Goal: Task Accomplishment & Management: Manage account settings

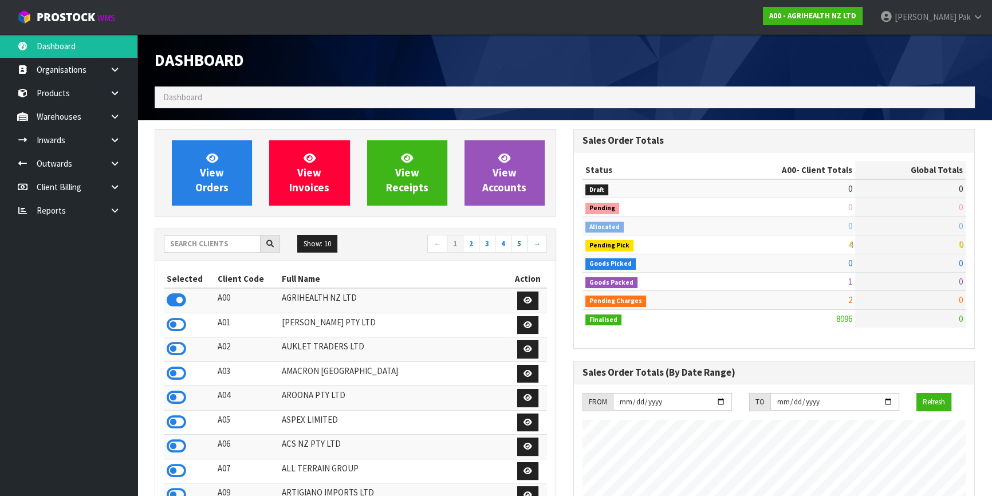
scroll to position [866, 418]
click at [223, 238] on input "text" at bounding box center [212, 244] width 97 height 18
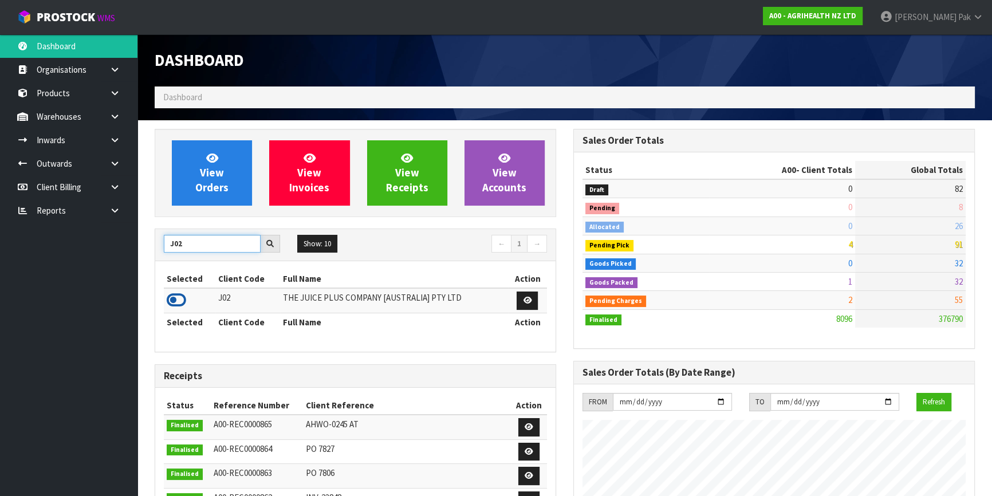
type input "J02"
click at [178, 301] on icon at bounding box center [176, 300] width 19 height 17
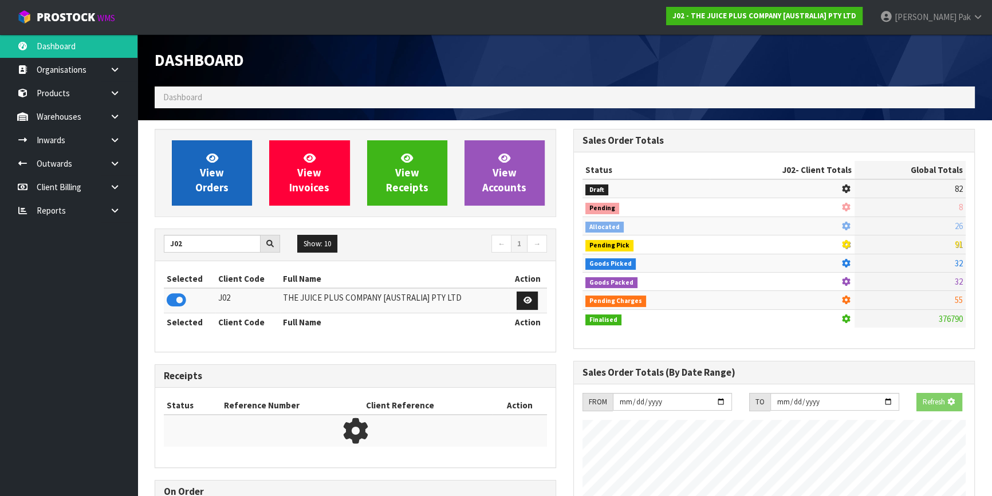
scroll to position [572016, 572310]
click at [184, 186] on link "View Orders" at bounding box center [212, 172] width 80 height 65
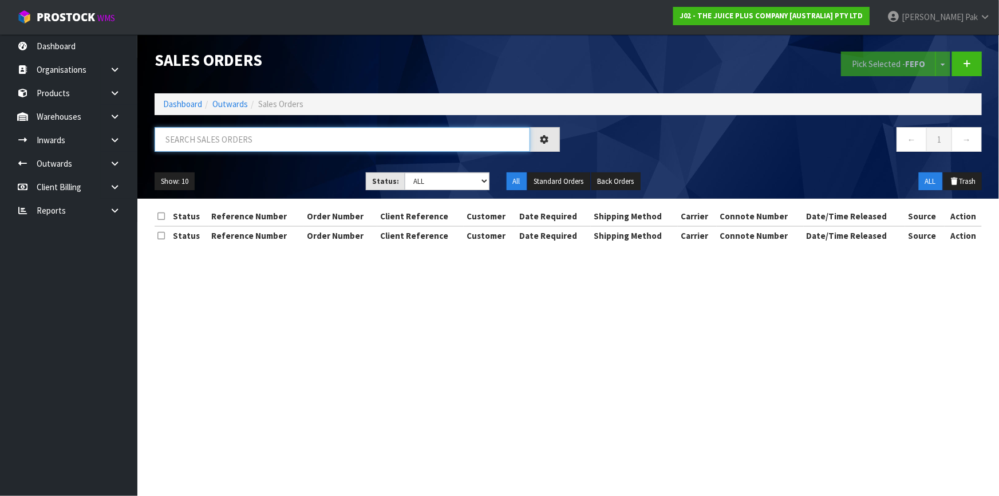
click at [264, 140] on input "text" at bounding box center [343, 139] width 376 height 25
type input "JOB-0407665"
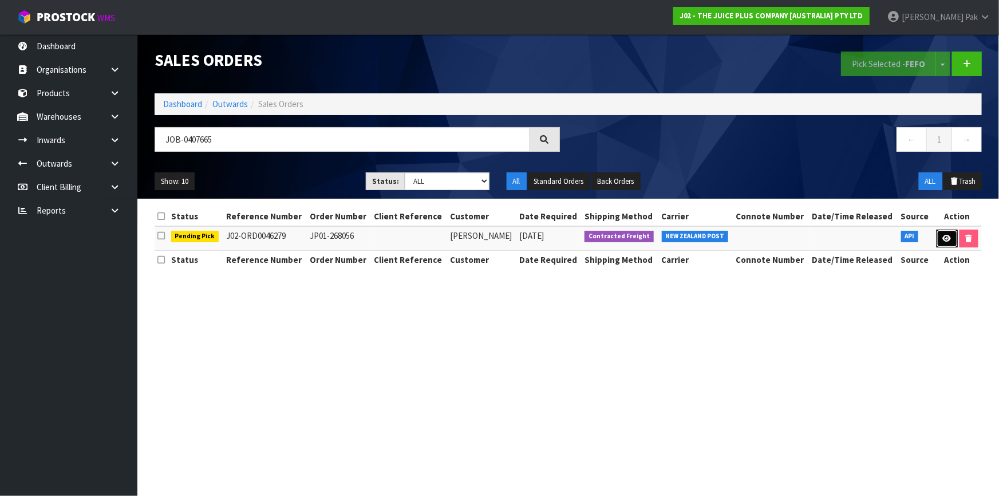
click at [948, 241] on icon at bounding box center [947, 238] width 9 height 7
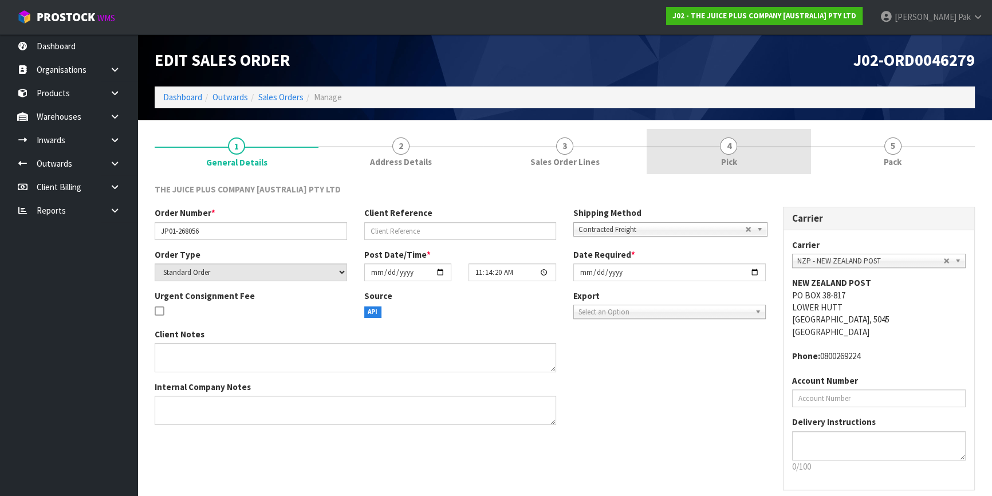
click at [723, 143] on span "4" at bounding box center [728, 145] width 17 height 17
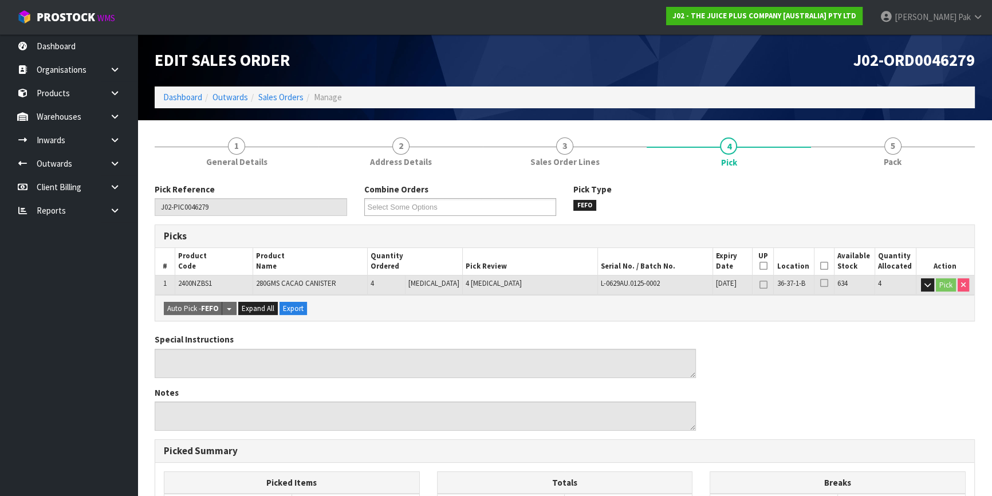
click at [819, 271] on th "Picked" at bounding box center [824, 261] width 20 height 27
click at [820, 266] on icon at bounding box center [824, 266] width 8 height 1
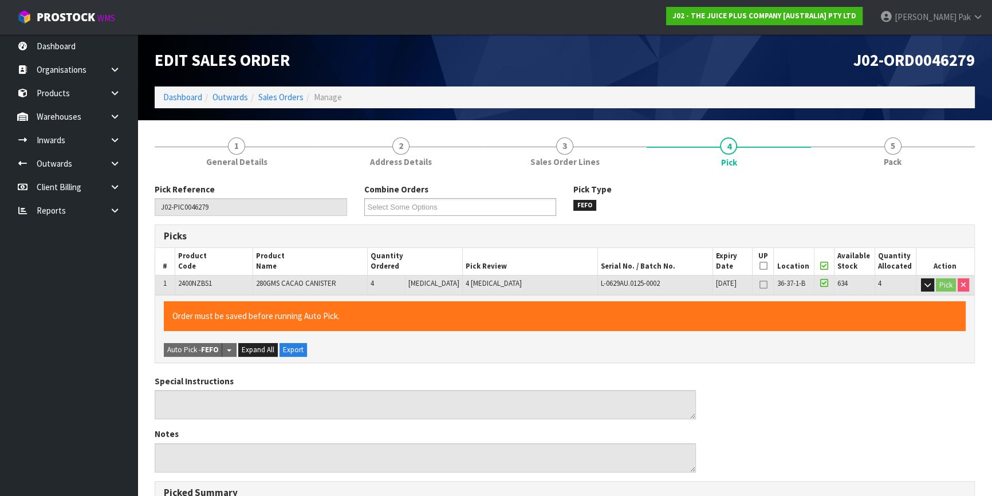
scroll to position [298, 0]
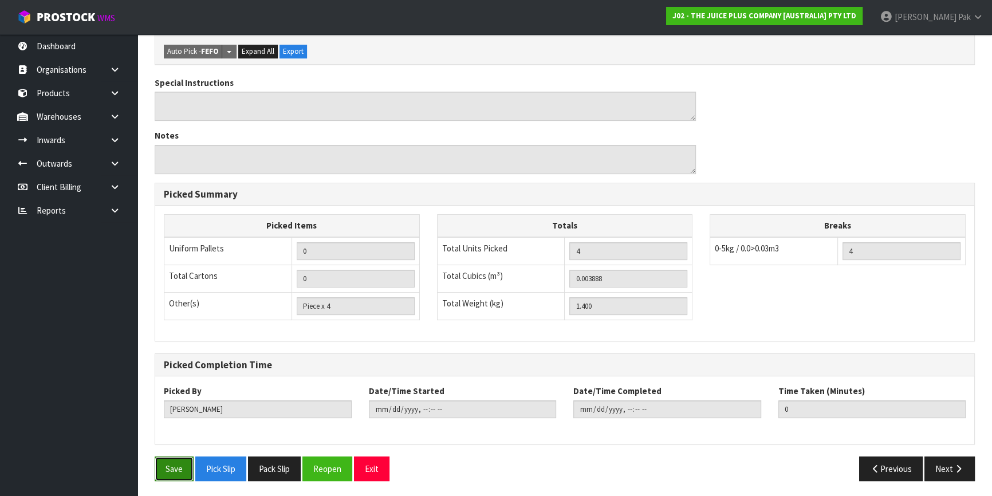
click at [180, 468] on button "Save" at bounding box center [174, 468] width 39 height 25
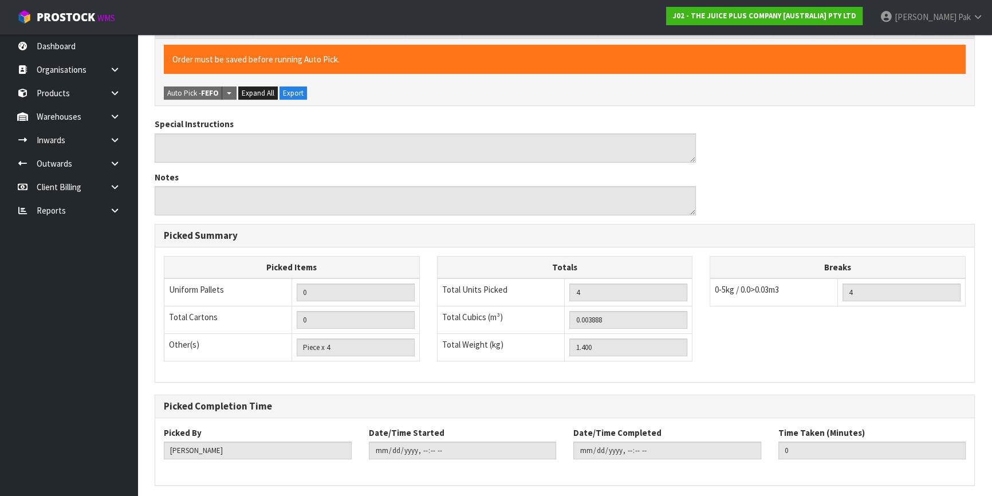
scroll to position [0, 0]
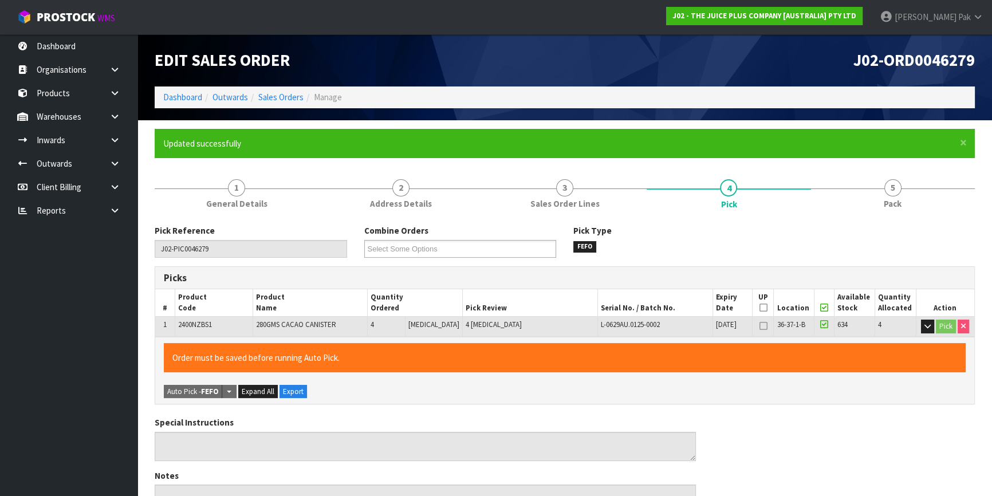
type input "[PERSON_NAME]"
type input "[DATE]T10:54:34"
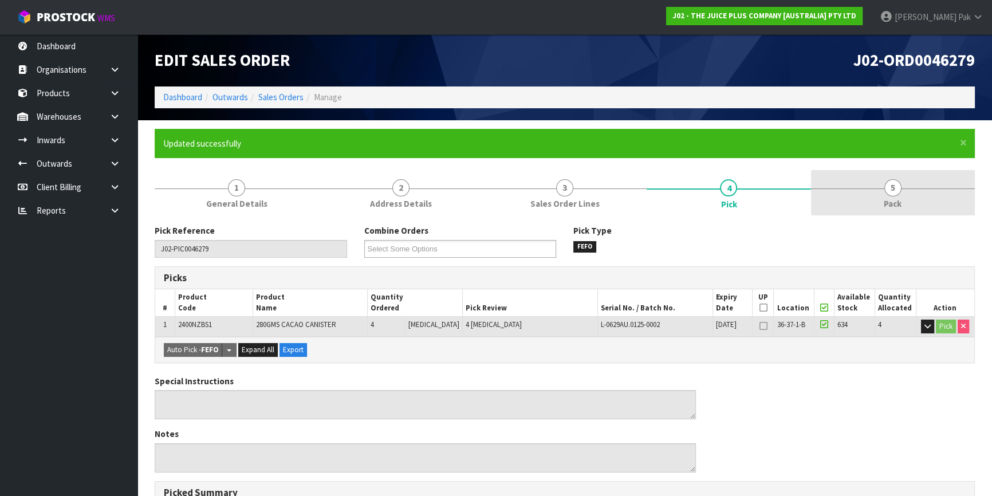
click at [935, 182] on link "5 Pack" at bounding box center [893, 192] width 164 height 45
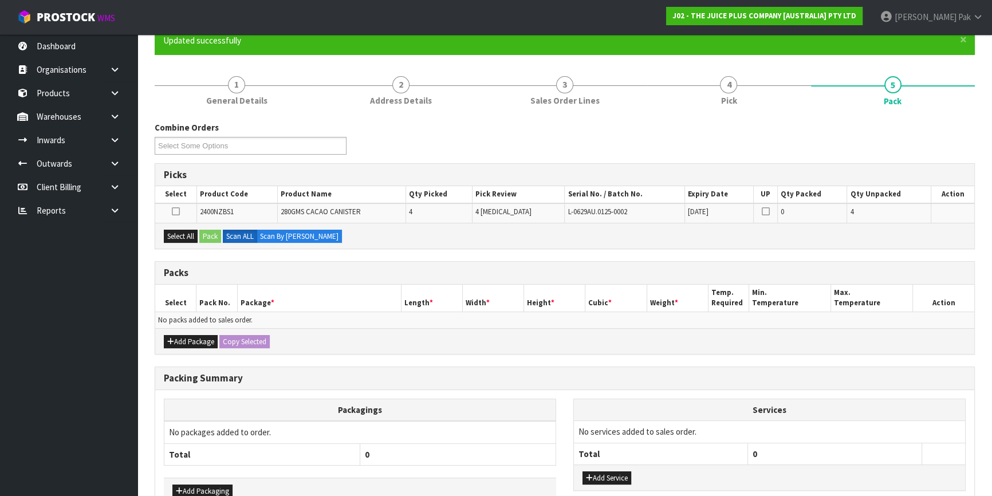
scroll to position [104, 0]
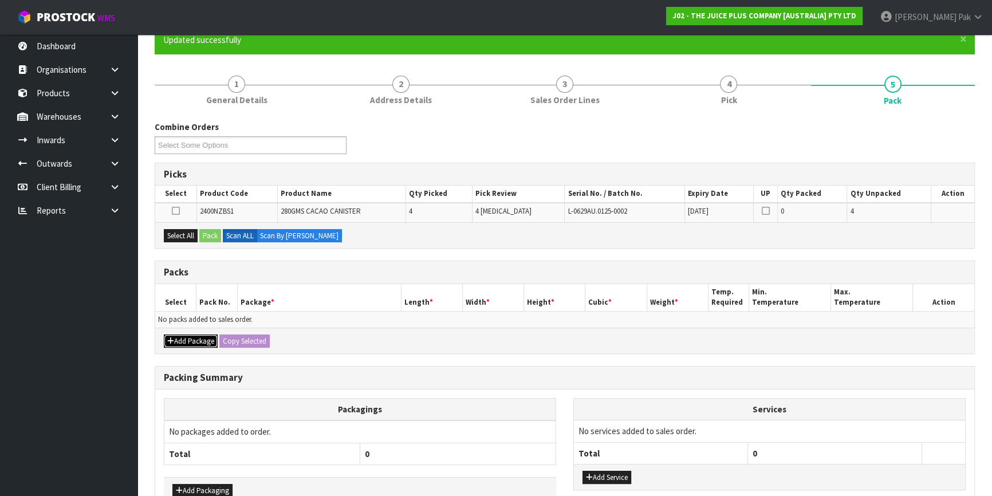
click at [201, 344] on button "Add Package" at bounding box center [191, 341] width 54 height 14
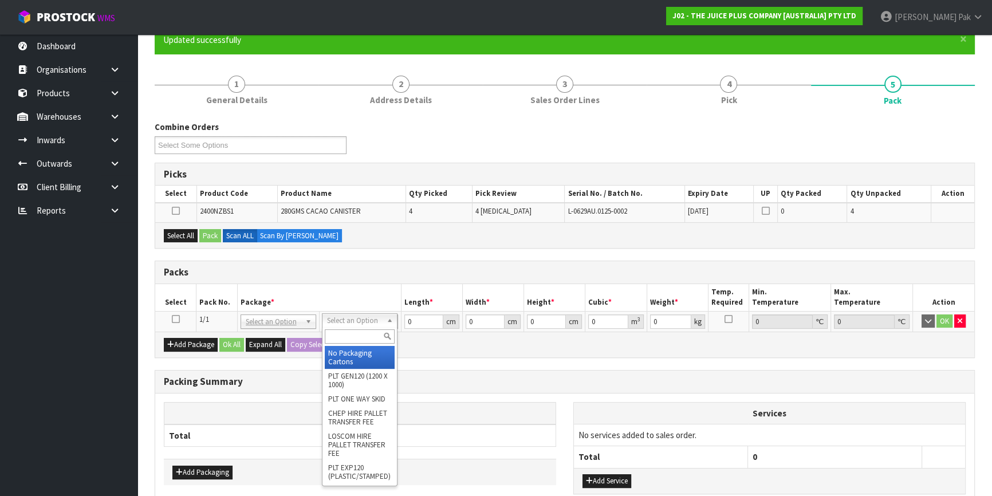
click at [337, 332] on input "text" at bounding box center [360, 336] width 70 height 14
click at [189, 237] on button "Select All" at bounding box center [181, 236] width 34 height 14
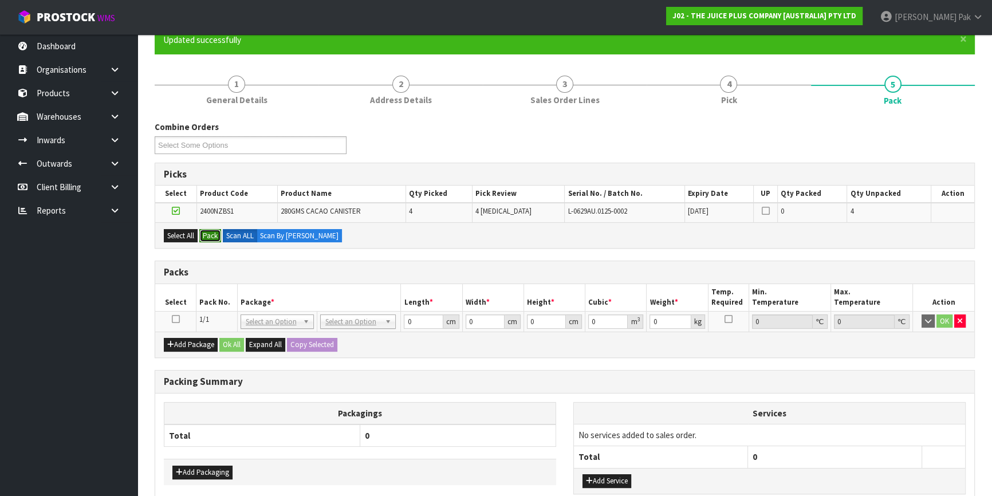
click at [203, 232] on button "Pack" at bounding box center [210, 236] width 22 height 14
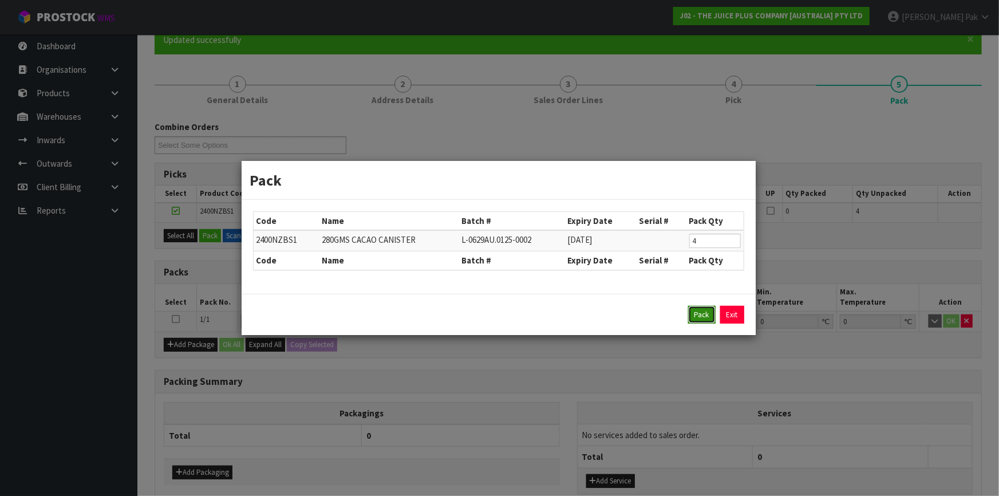
click at [695, 309] on button "Pack" at bounding box center [701, 315] width 27 height 18
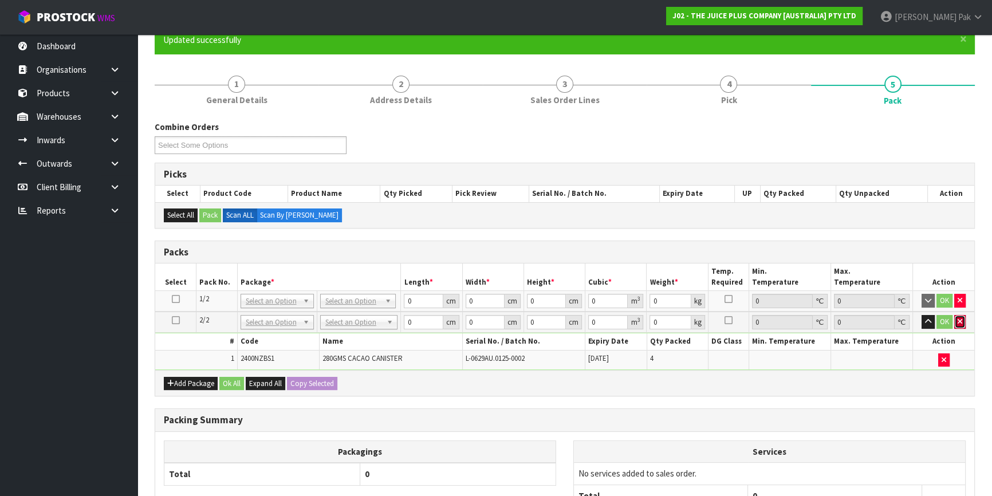
click at [962, 317] on button "button" at bounding box center [959, 322] width 11 height 14
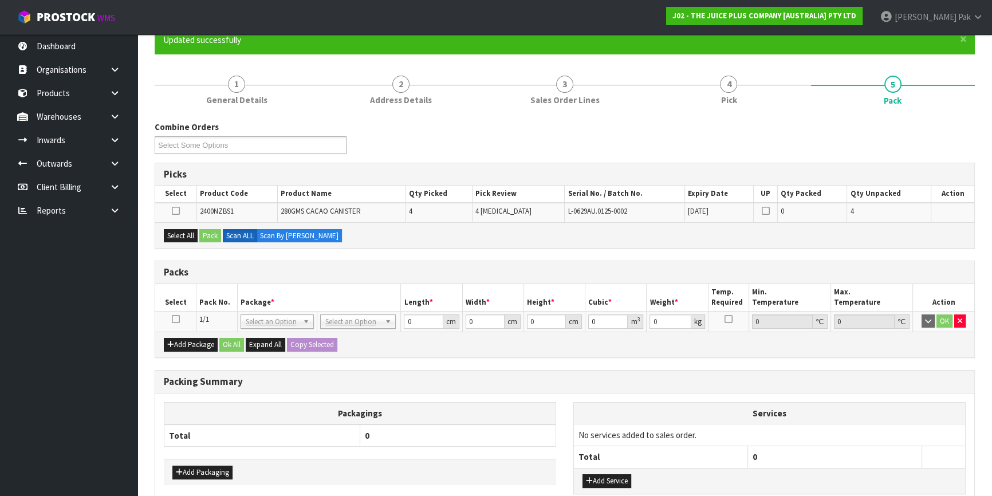
click at [175, 319] on icon at bounding box center [176, 319] width 8 height 1
click at [188, 240] on button "Select All" at bounding box center [181, 236] width 34 height 14
click at [212, 235] on button "Pack" at bounding box center [210, 236] width 22 height 14
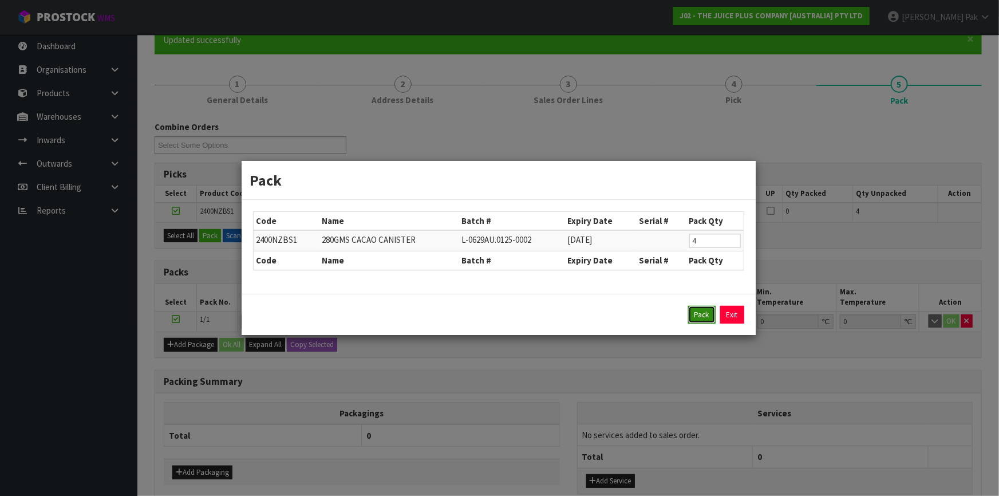
click at [694, 315] on button "Pack" at bounding box center [701, 315] width 27 height 18
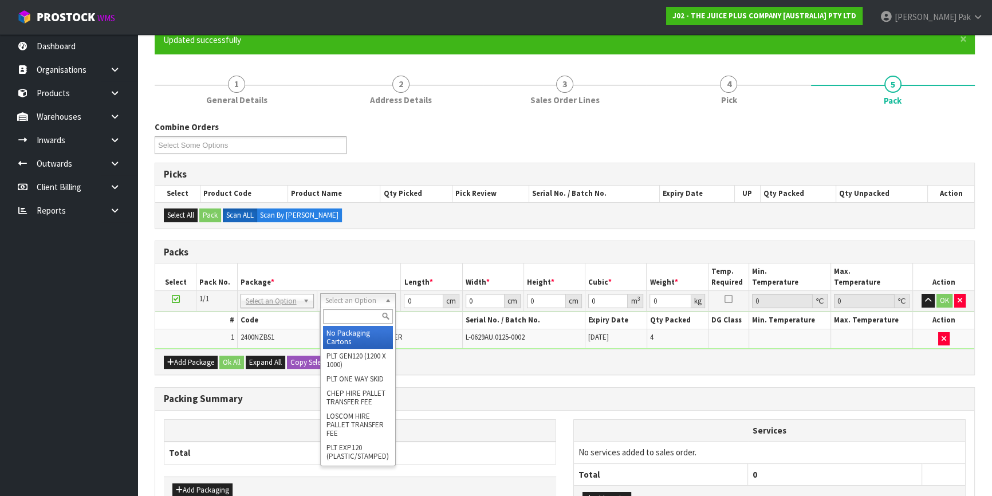
click at [352, 319] on input "text" at bounding box center [358, 316] width 70 height 14
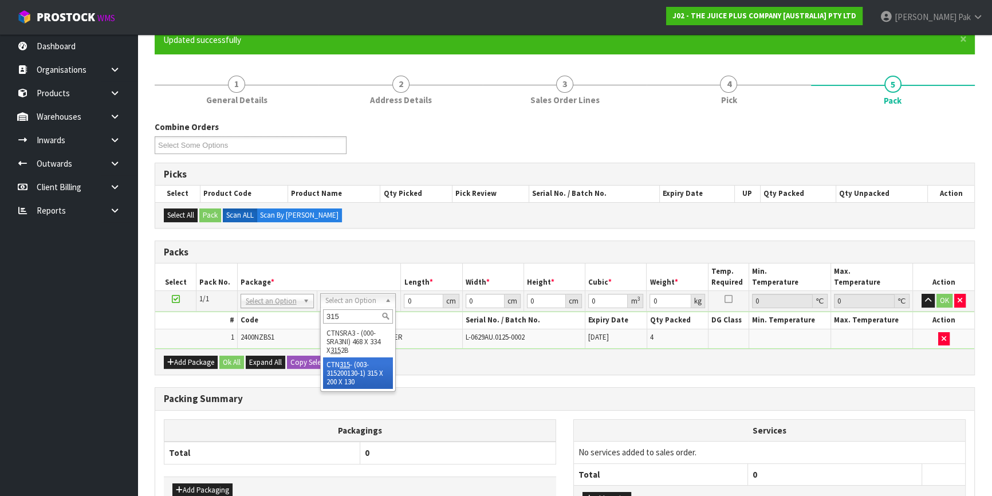
type input "315"
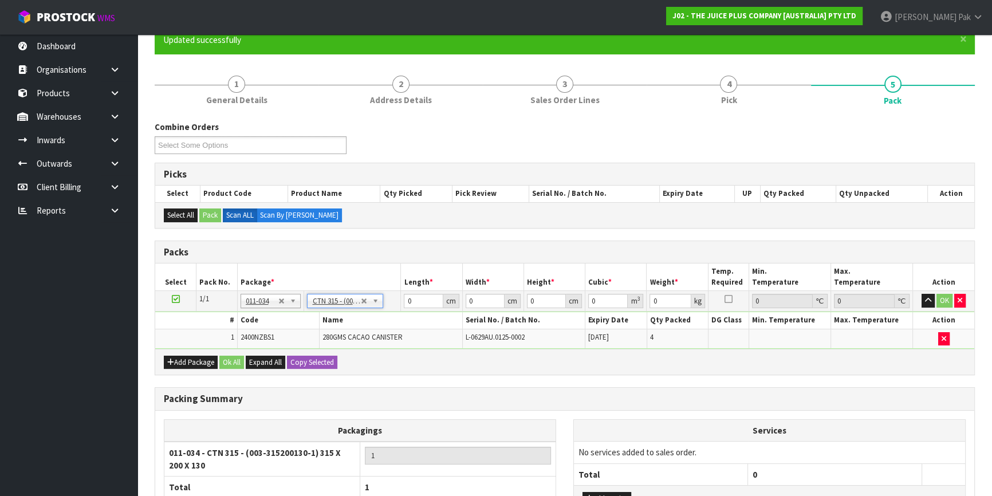
type input "31.5"
type input "20"
type input "13"
type input "0.00819"
type input "1.6"
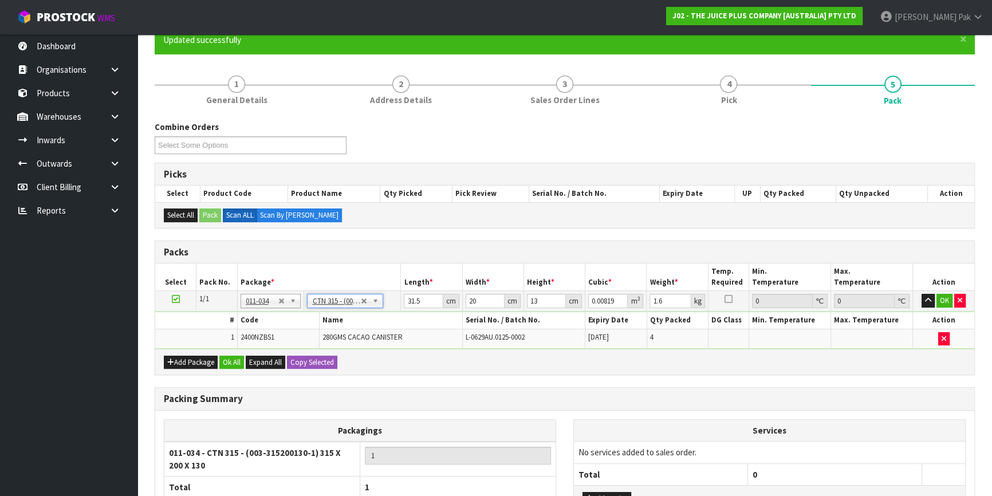
click at [423, 291] on td "31.5 cm" at bounding box center [431, 301] width 61 height 21
drag, startPoint x: 421, startPoint y: 297, endPoint x: 275, endPoint y: 297, distance: 146.0
click at [275, 297] on tr "1/1 NONE 007-001 007-002 007-004 007-009 007-013 007-014 007-015 007-017 007-01…" at bounding box center [564, 301] width 819 height 21
type input "3"
type input "0.00078"
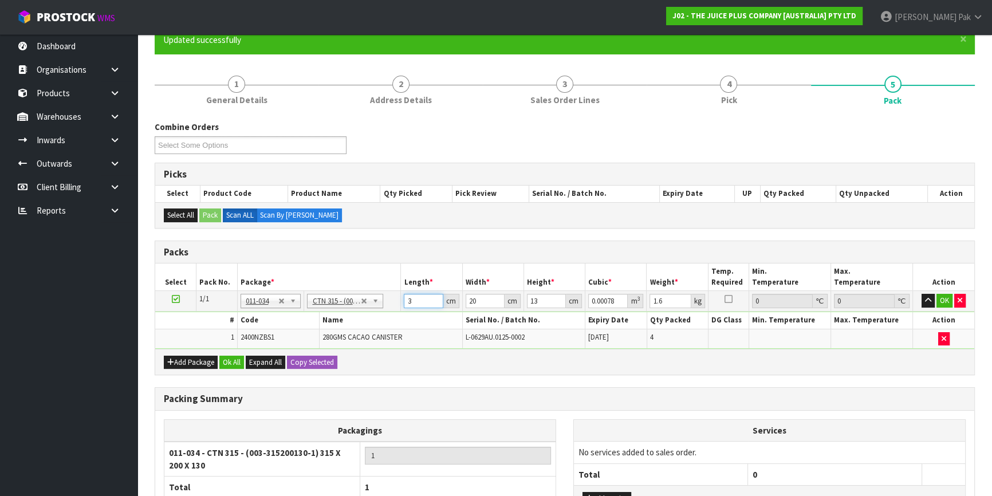
type input "31"
type input "0.00806"
type input "31"
type input "2"
type input "0.000806"
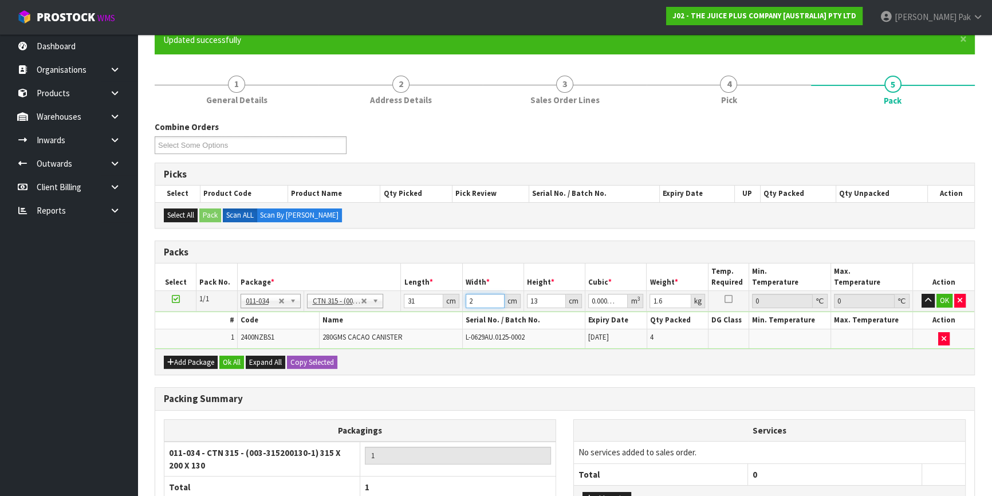
type input "24"
type input "0.009672"
type input "24"
type input "1"
type input "0.000744"
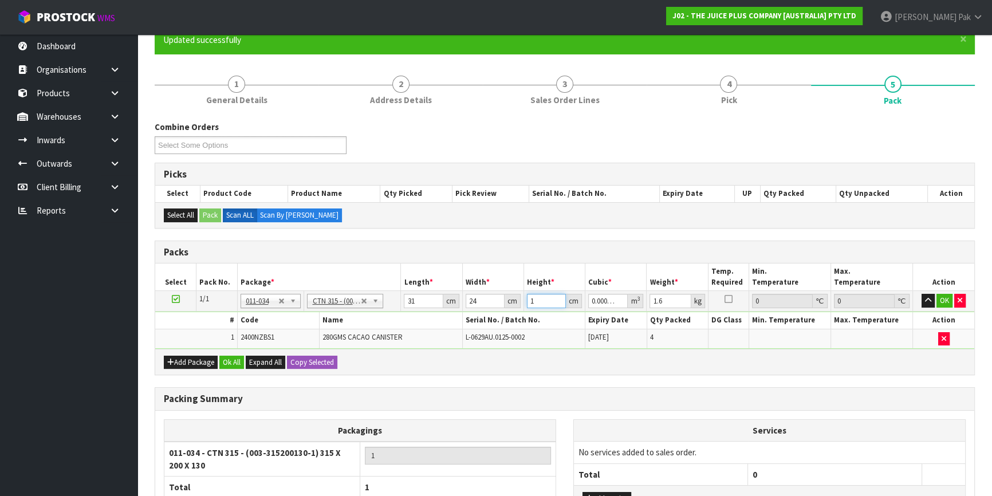
type input "18"
type input "0.013392"
type input "18"
type input "2"
click at [949, 304] on button "OK" at bounding box center [944, 301] width 16 height 14
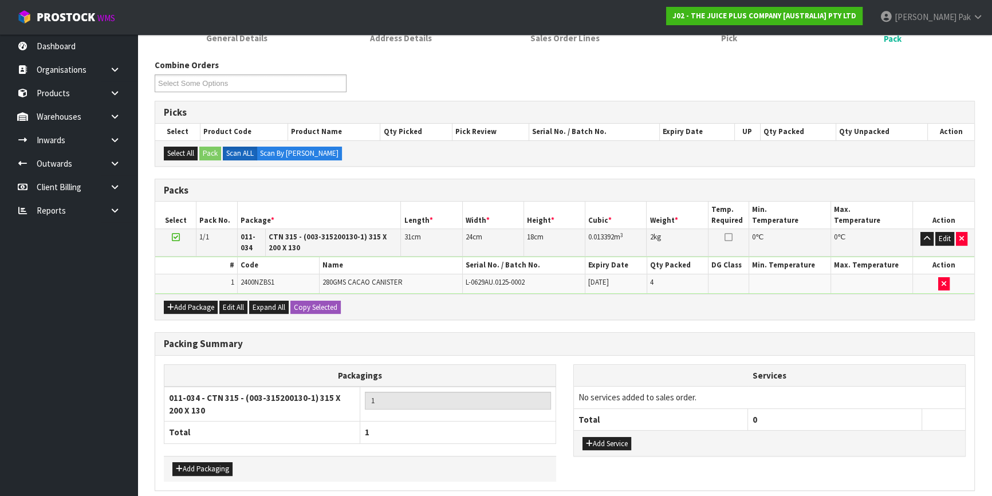
scroll to position [211, 0]
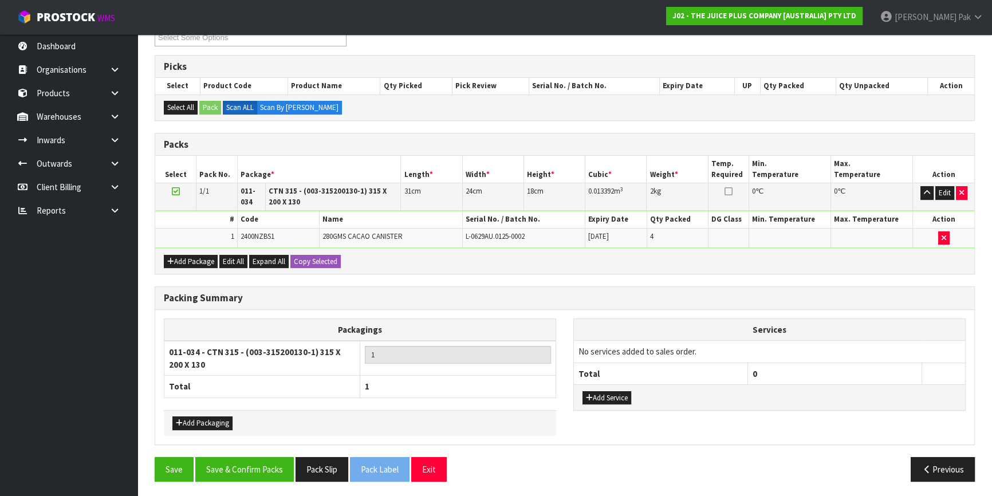
click at [254, 453] on div "Packing Summary Packagings 011-034 - CTN 315 - (003-315200130-1) 315 X 200 X 13…" at bounding box center [564, 371] width 837 height 170
click at [261, 458] on button "Save & Confirm Packs" at bounding box center [244, 469] width 99 height 25
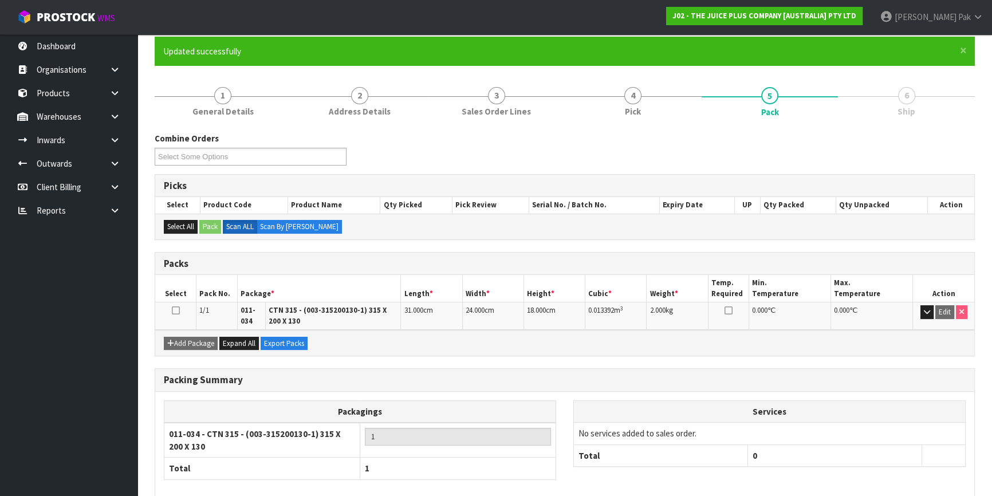
scroll to position [149, 0]
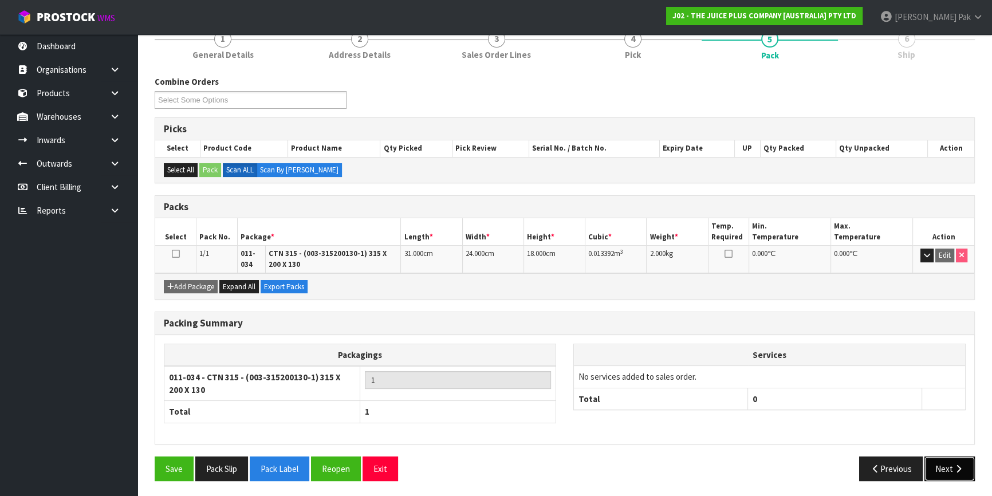
click at [928, 467] on button "Next" at bounding box center [949, 468] width 50 height 25
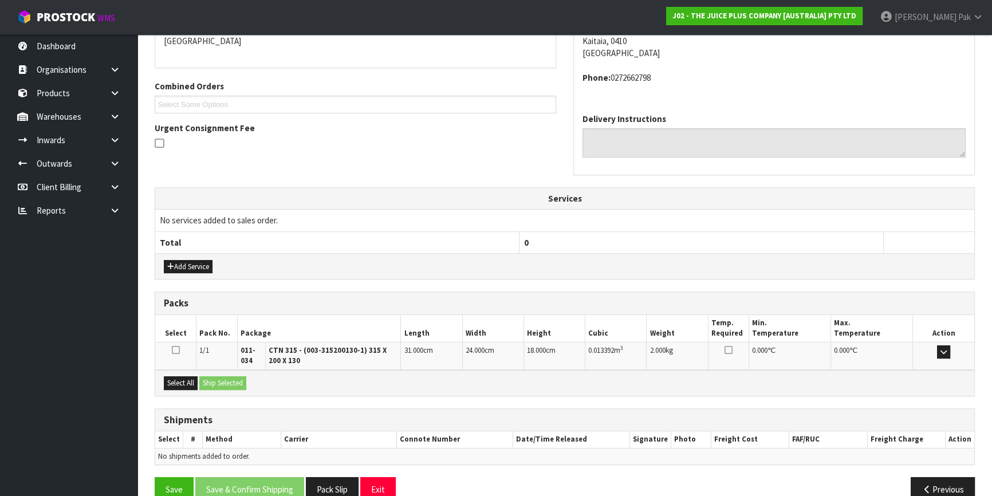
scroll to position [260, 0]
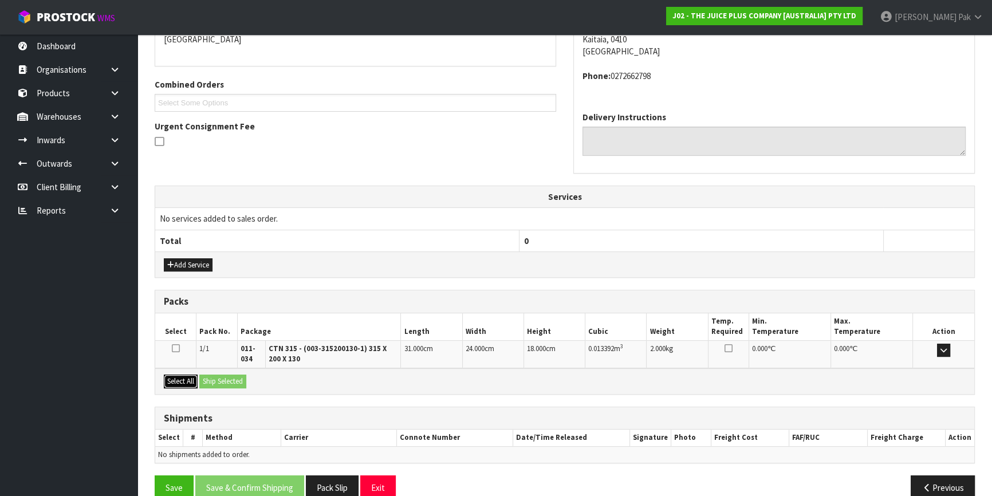
drag, startPoint x: 185, startPoint y: 373, endPoint x: 223, endPoint y: 389, distance: 41.6
click at [186, 375] on button "Select All" at bounding box center [181, 382] width 34 height 14
click at [223, 389] on div "Select All Ship Selected" at bounding box center [564, 381] width 819 height 26
click at [246, 382] on button "Ship Selected" at bounding box center [222, 382] width 47 height 14
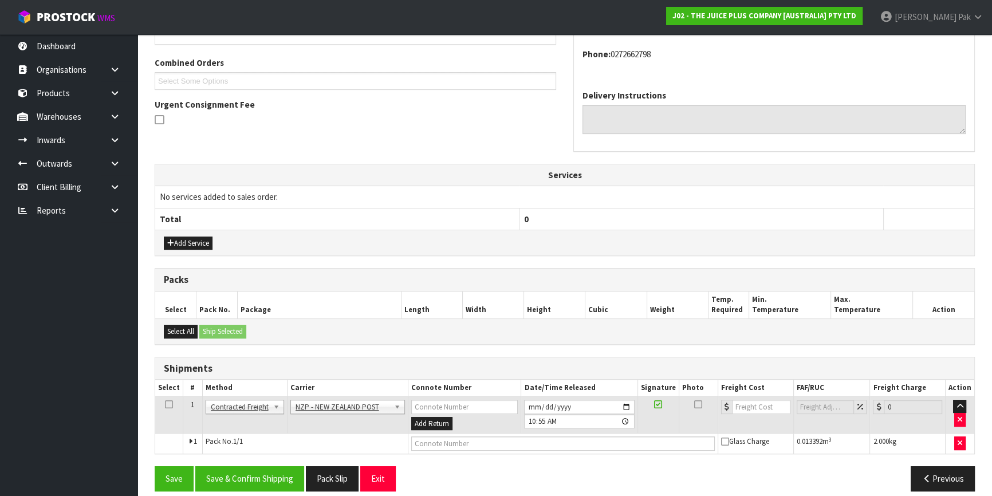
scroll to position [292, 0]
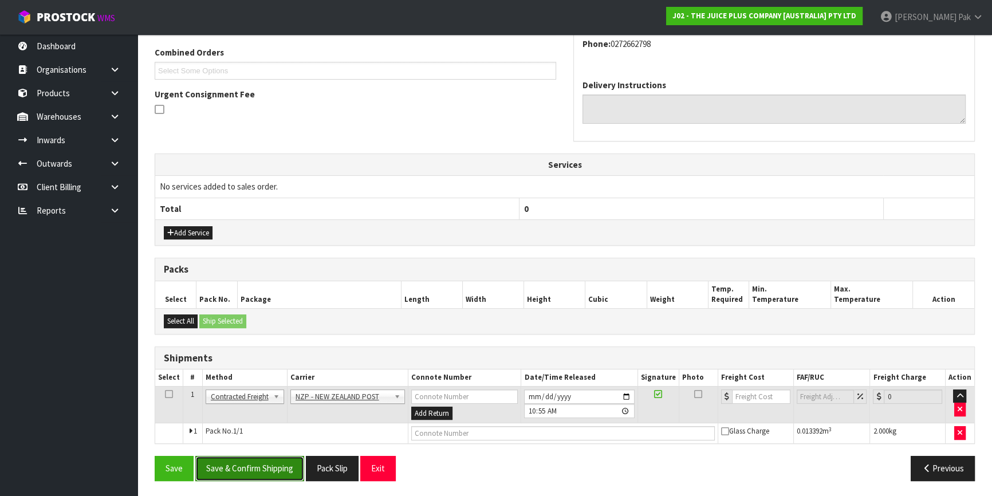
click at [257, 470] on button "Save & Confirm Shipping" at bounding box center [249, 468] width 109 height 25
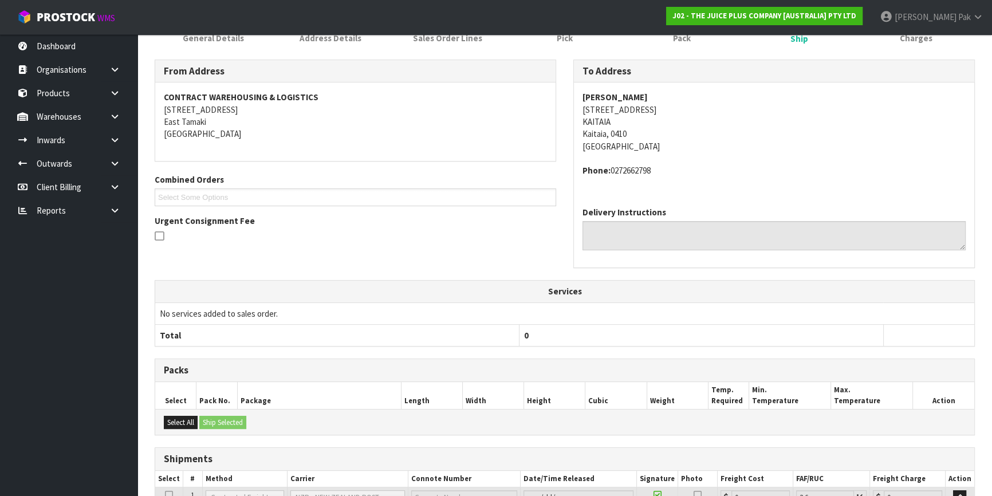
scroll to position [275, 0]
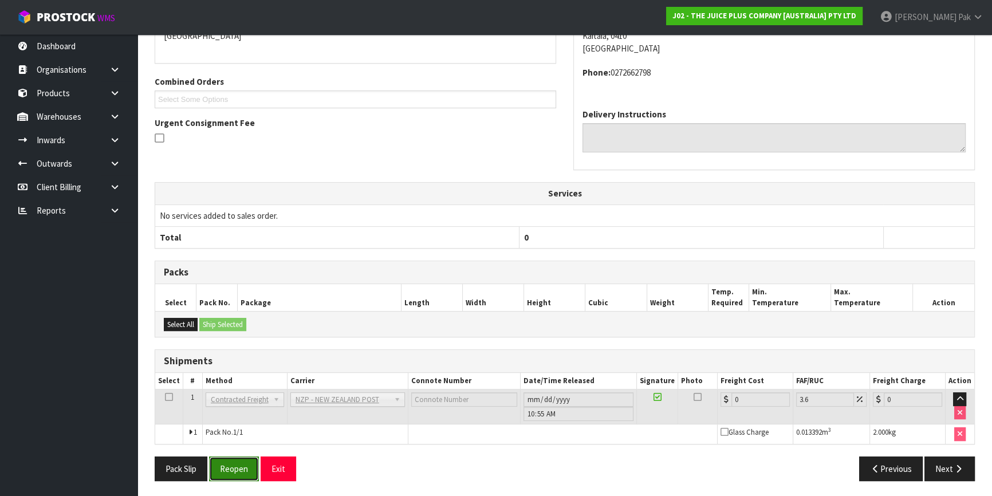
click at [235, 465] on button "Reopen" at bounding box center [234, 468] width 50 height 25
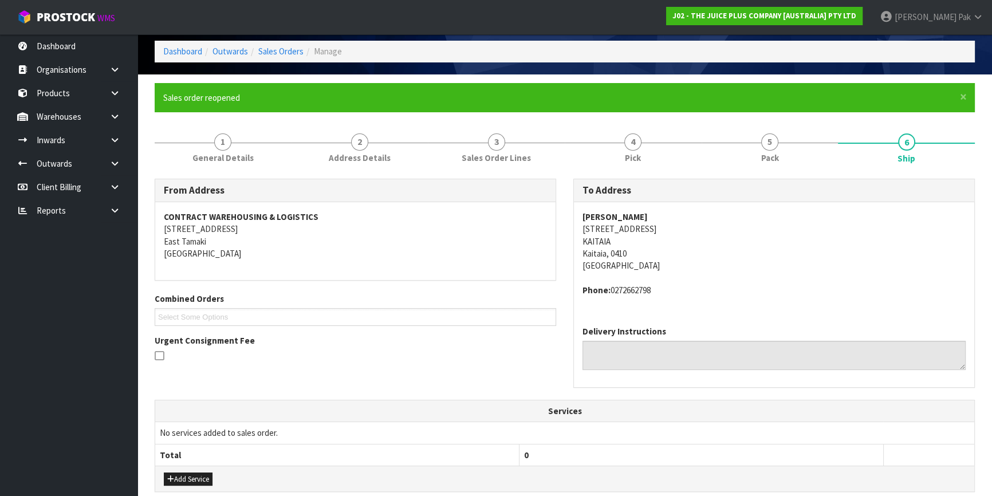
scroll to position [292, 0]
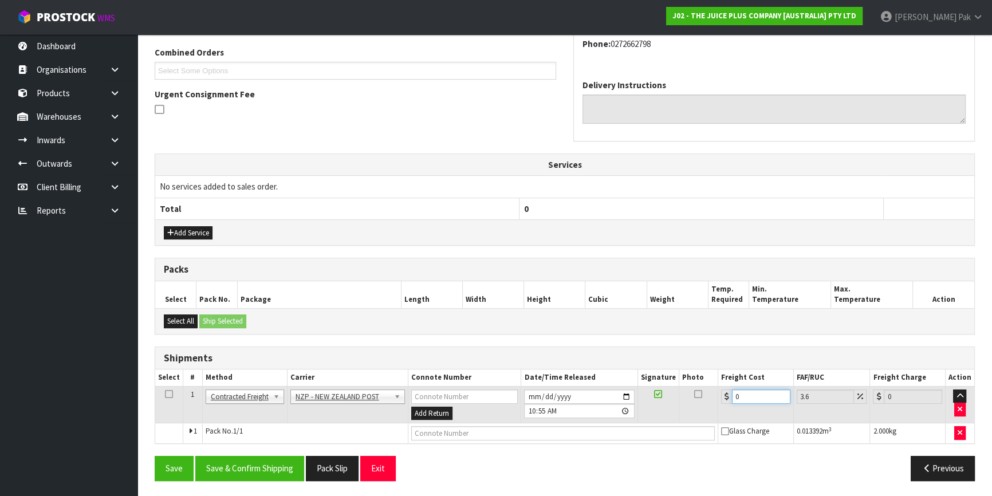
drag, startPoint x: 755, startPoint y: 395, endPoint x: 721, endPoint y: 389, distance: 34.8
click at [721, 389] on div "0" at bounding box center [755, 396] width 69 height 14
type input "8"
type input "8.29"
type input "8.4"
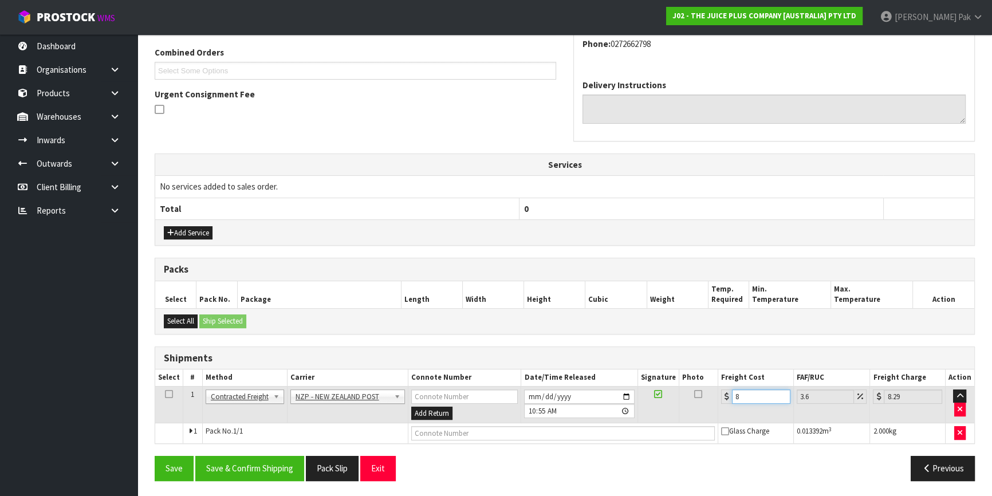
type input "8.7"
type input "8.45"
type input "8.75"
type input "8.45"
click at [265, 466] on button "Save & Confirm Shipping" at bounding box center [249, 468] width 109 height 25
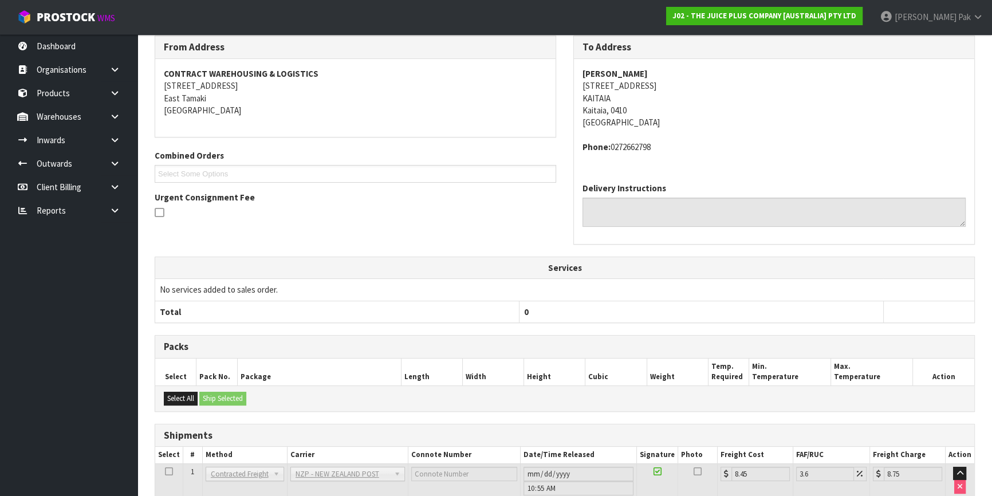
scroll to position [271, 0]
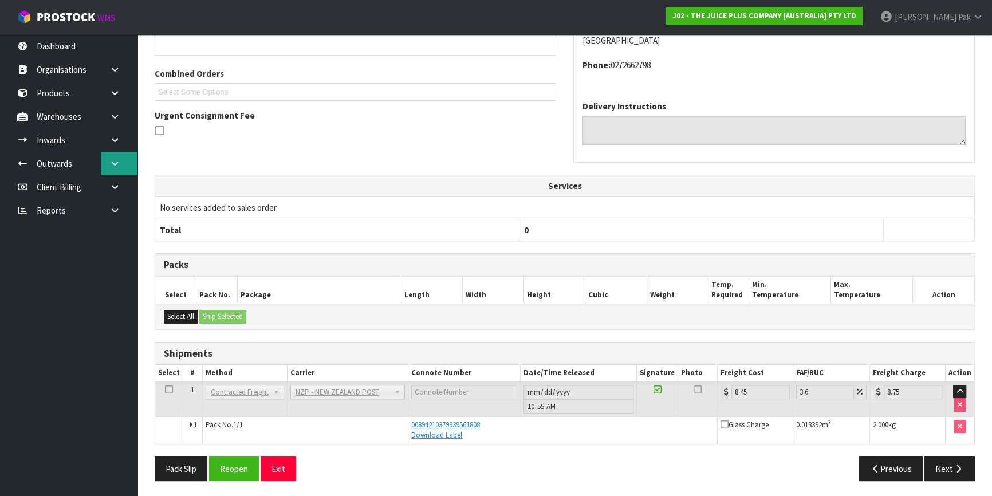
click at [120, 171] on link at bounding box center [119, 163] width 37 height 23
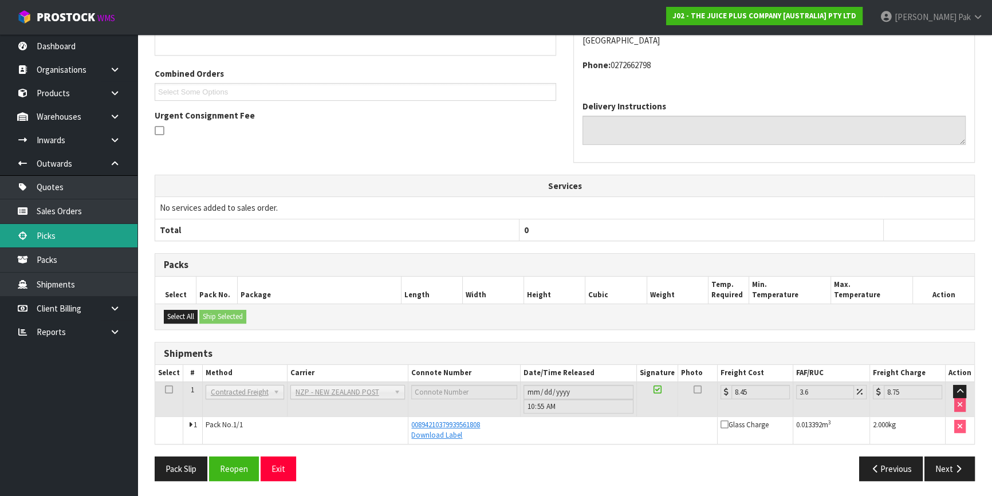
click at [102, 243] on link "Picks" at bounding box center [68, 235] width 137 height 23
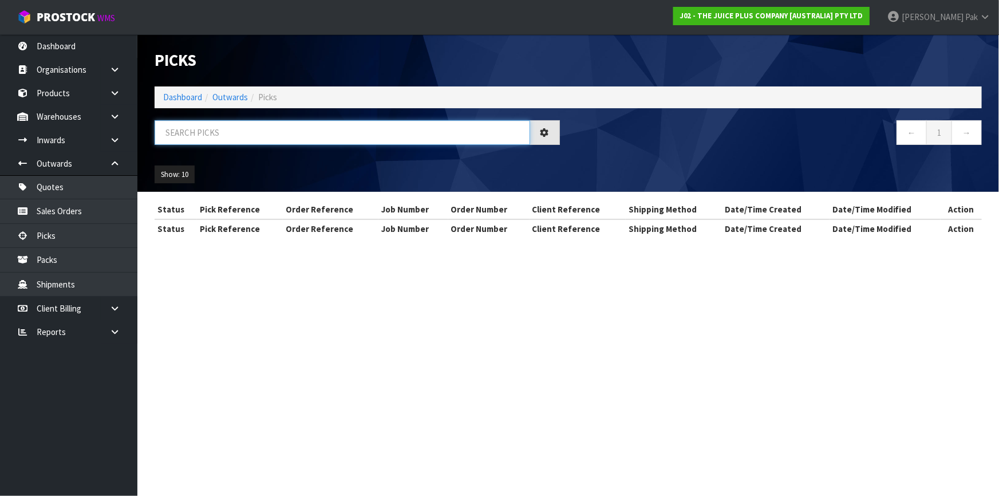
click at [334, 133] on input "text" at bounding box center [343, 132] width 376 height 25
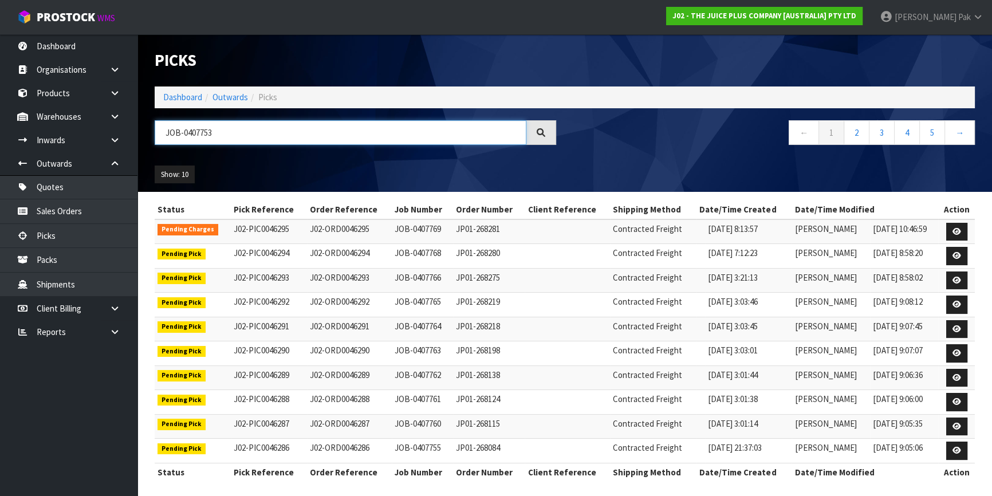
type input "JOB-0407753"
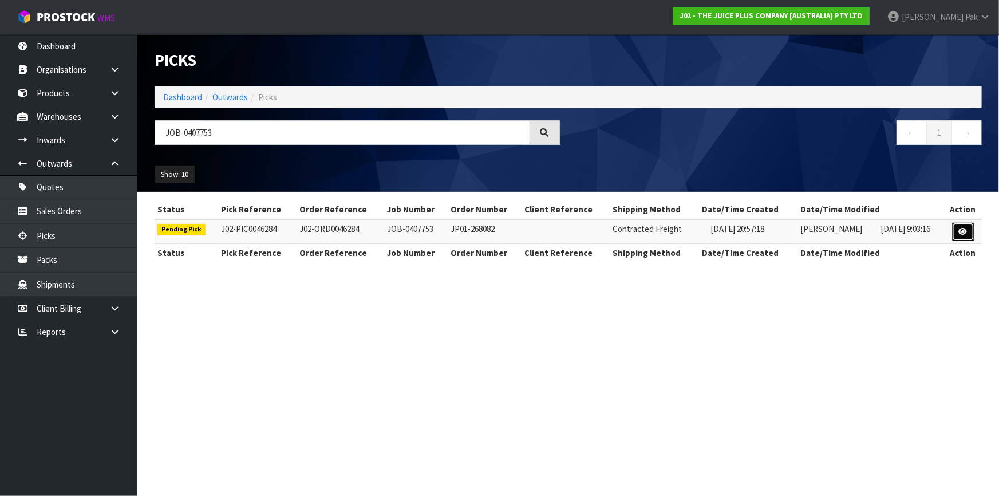
click at [967, 225] on link at bounding box center [963, 232] width 21 height 18
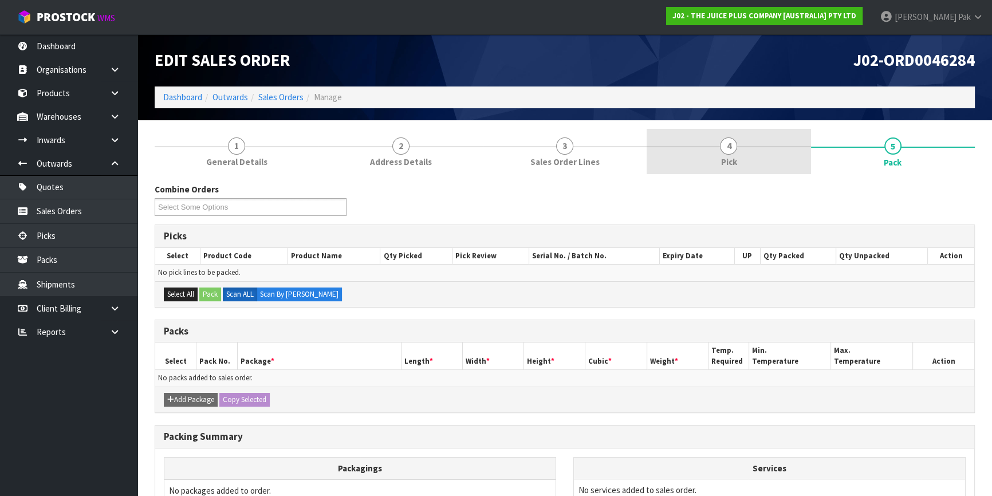
click at [720, 140] on link "4 Pick" at bounding box center [729, 151] width 164 height 45
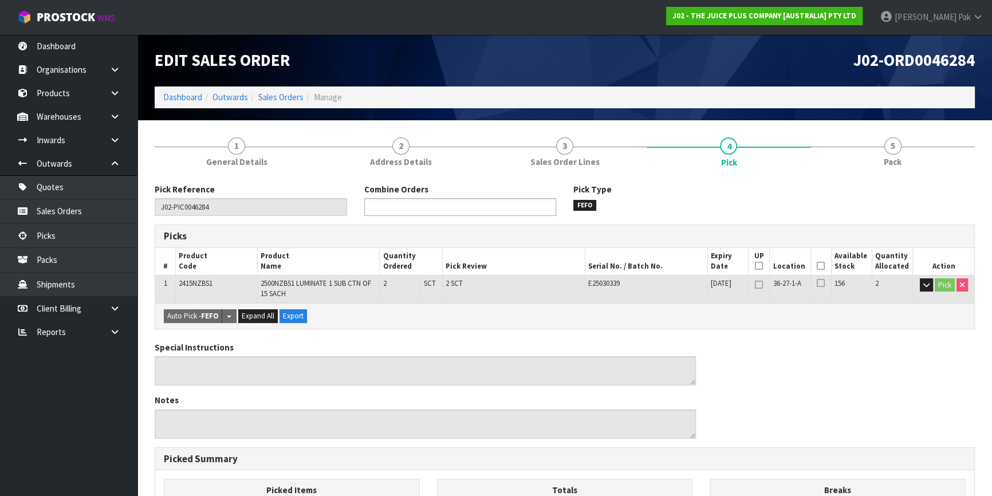
click at [466, 206] on ul at bounding box center [460, 207] width 192 height 18
type input "46285"
click at [431, 225] on li "J02-ORD00 46285" at bounding box center [460, 223] width 191 height 14
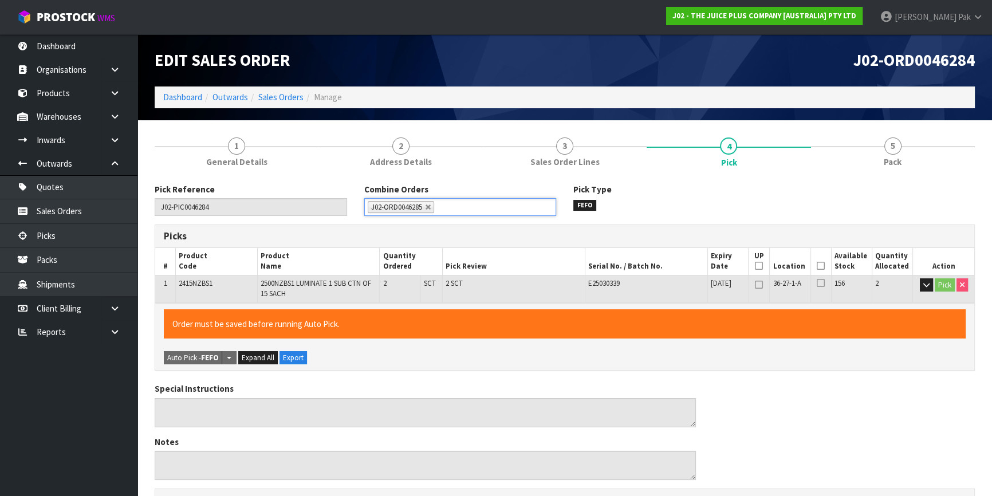
click at [818, 266] on icon at bounding box center [821, 266] width 8 height 1
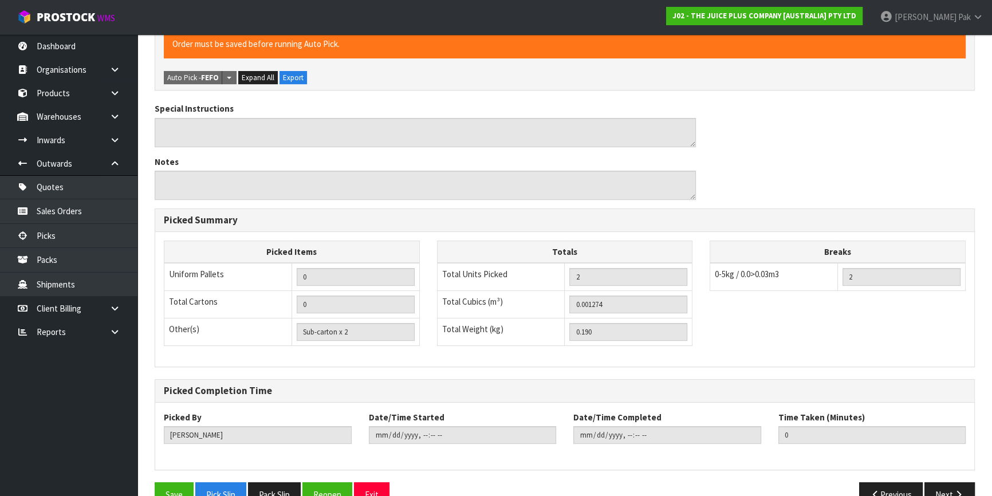
scroll to position [306, 0]
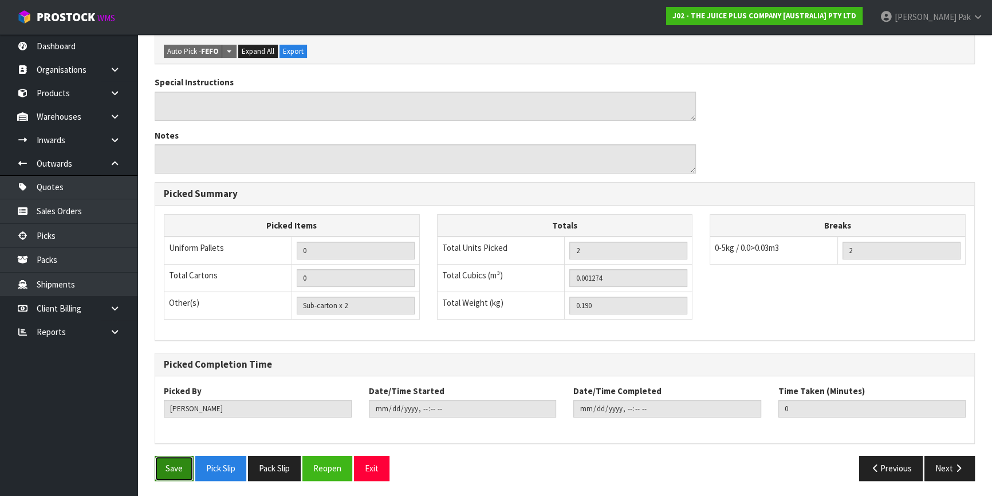
click at [166, 464] on button "Save" at bounding box center [174, 468] width 39 height 25
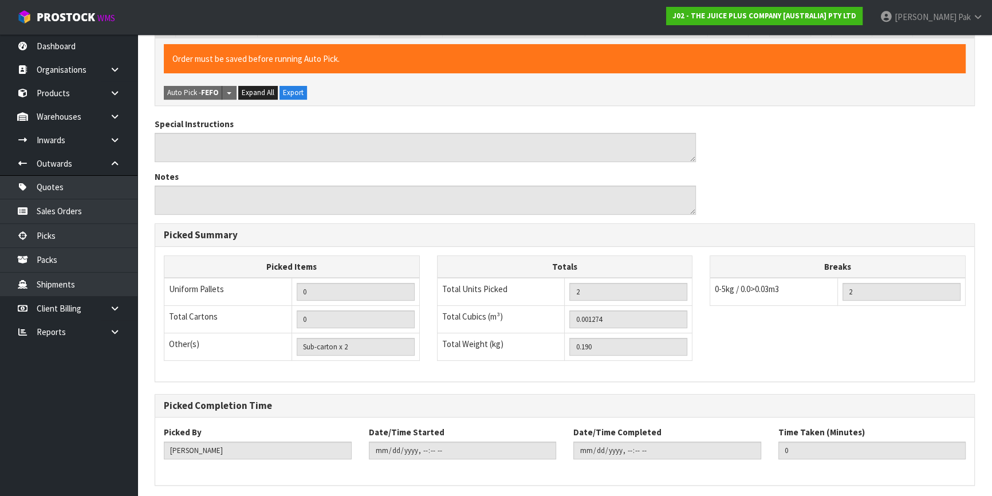
scroll to position [0, 0]
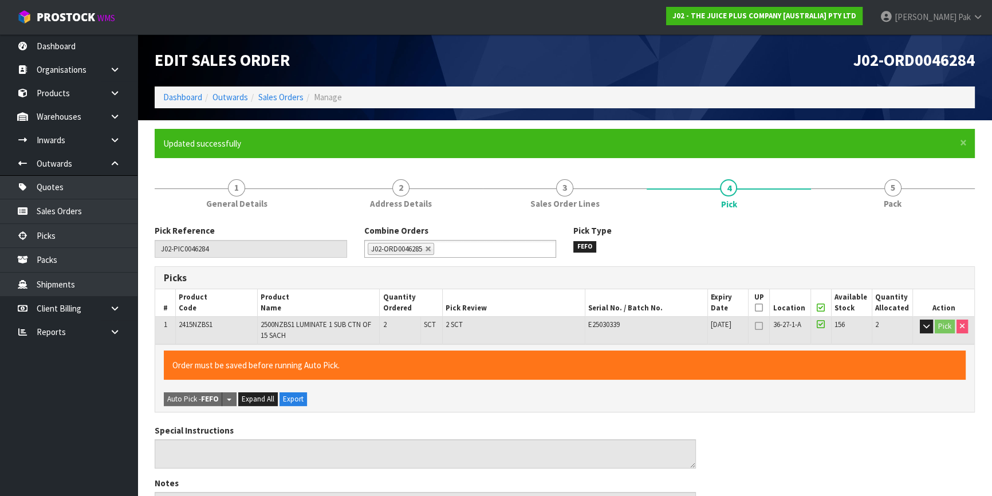
type input "[PERSON_NAME]"
type input "[DATE]T10:59:35"
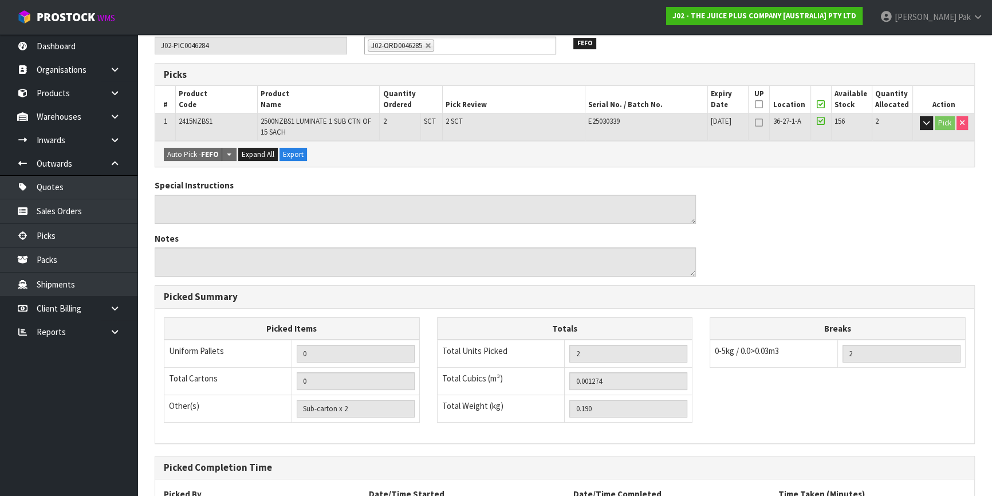
scroll to position [306, 0]
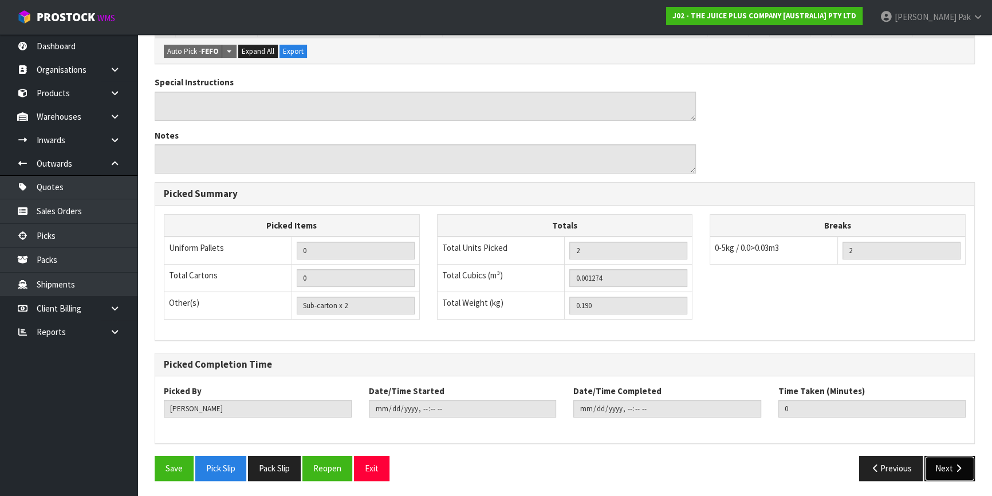
click at [952, 464] on button "Next" at bounding box center [949, 468] width 50 height 25
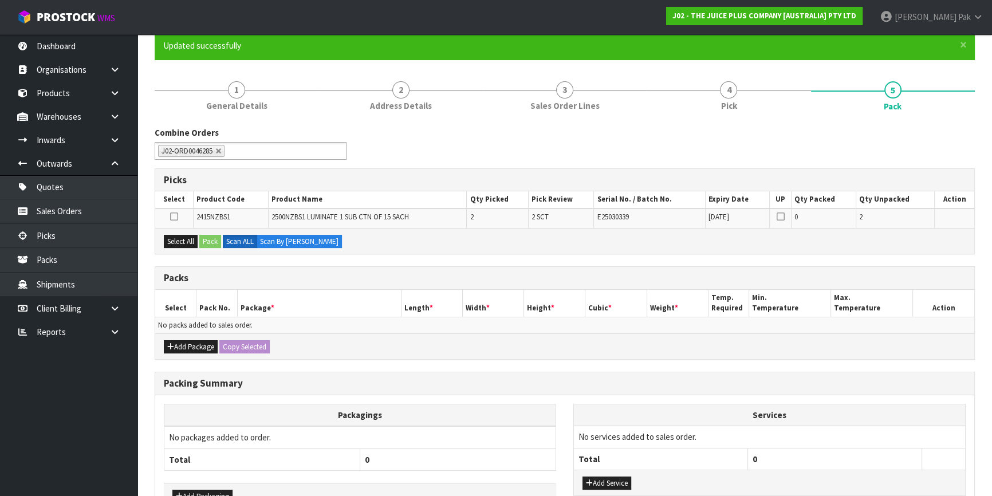
scroll to position [171, 0]
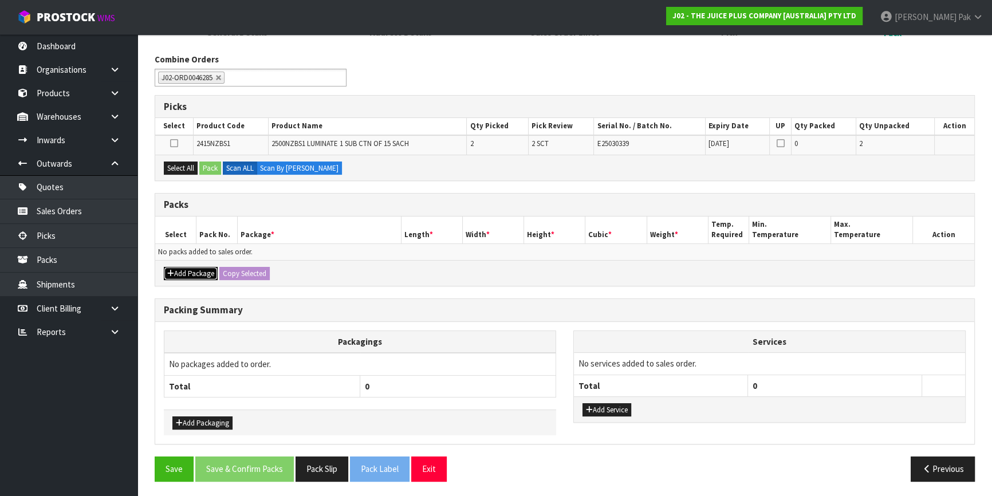
click at [199, 276] on button "Add Package" at bounding box center [191, 274] width 54 height 14
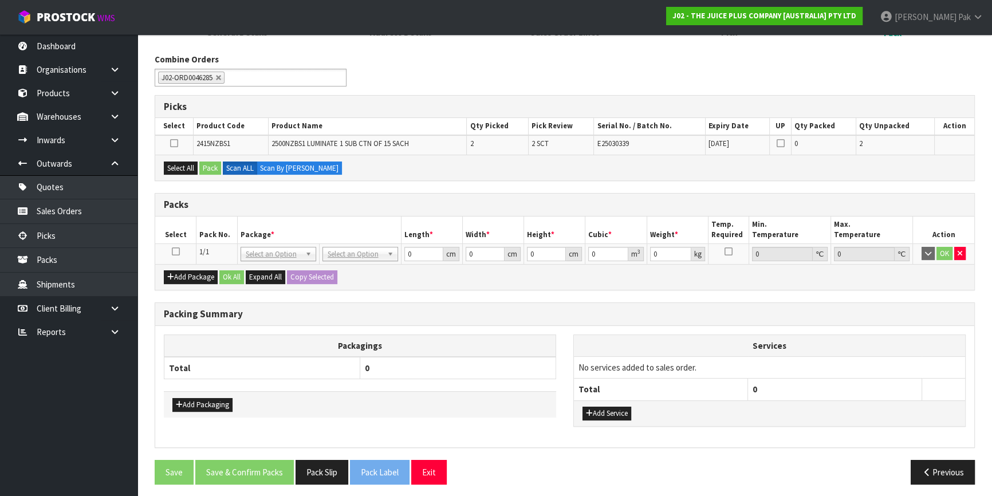
click at [173, 251] on icon at bounding box center [176, 251] width 8 height 1
click at [189, 170] on button "Select All" at bounding box center [181, 169] width 34 height 14
click at [960, 250] on icon "button" at bounding box center [960, 253] width 5 height 7
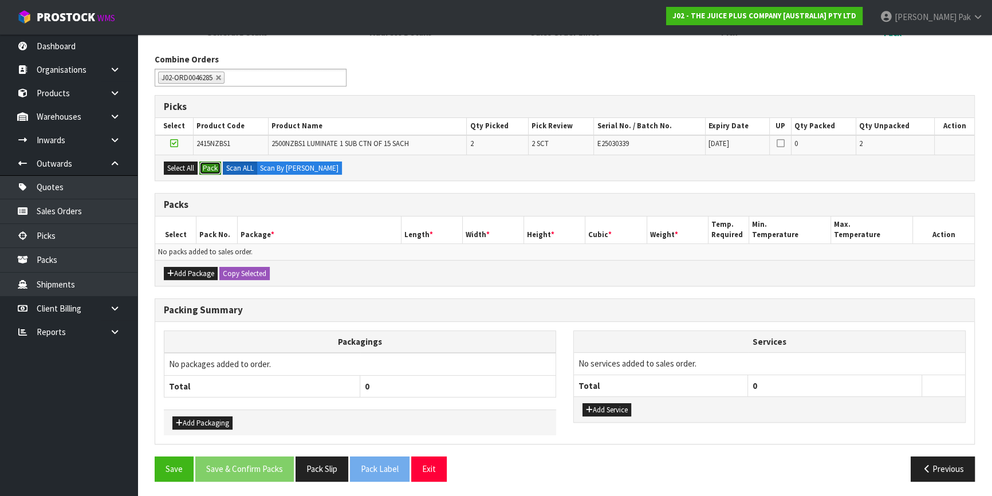
click at [217, 172] on button "Pack" at bounding box center [210, 169] width 22 height 14
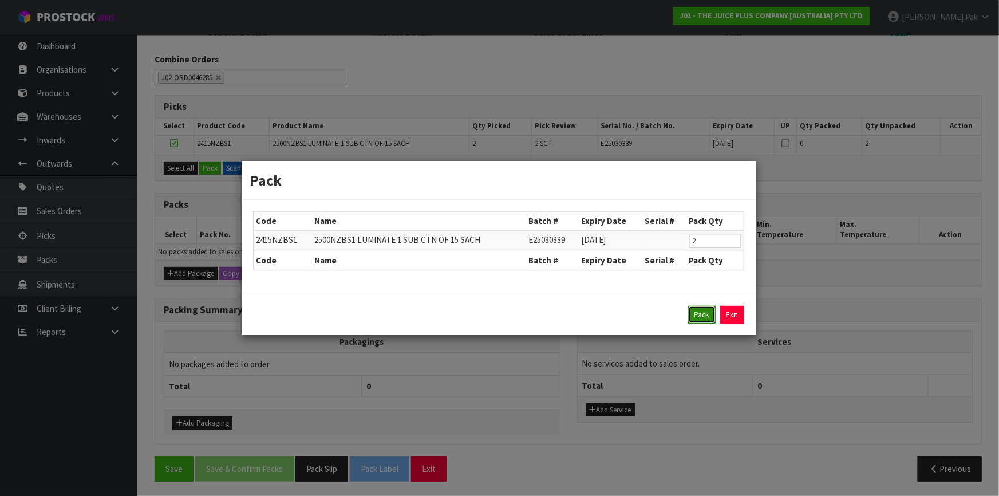
click at [702, 314] on button "Pack" at bounding box center [701, 315] width 27 height 18
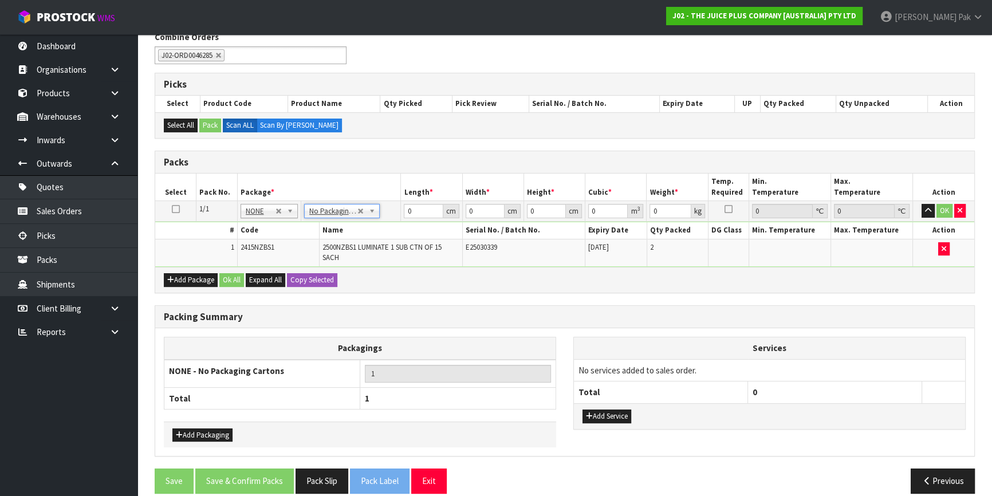
scroll to position [206, 0]
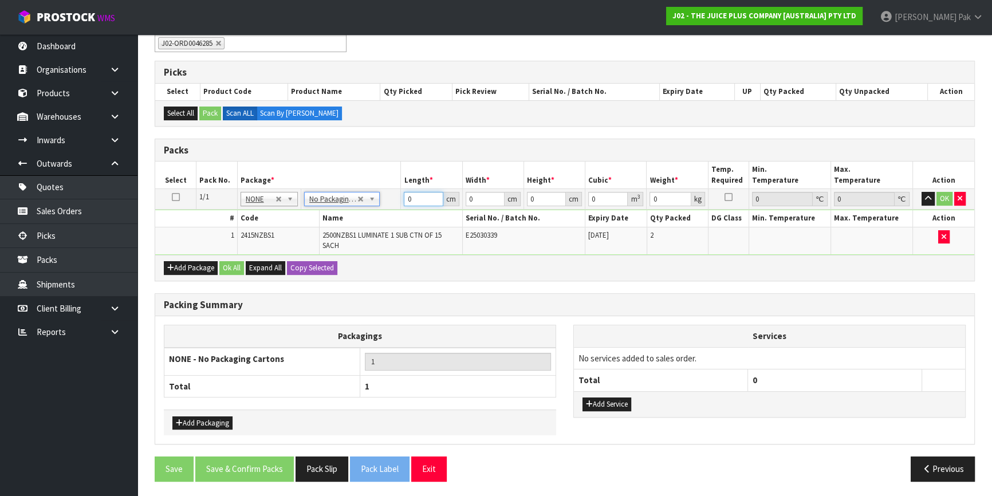
drag, startPoint x: 418, startPoint y: 195, endPoint x: 367, endPoint y: 198, distance: 51.1
click at [367, 198] on tr "1/1 NONE 007-001 007-002 007-004 007-009 007-013 007-014 007-015 007-017 007-01…" at bounding box center [564, 199] width 819 height 21
type input "30"
type input "24"
type input "1"
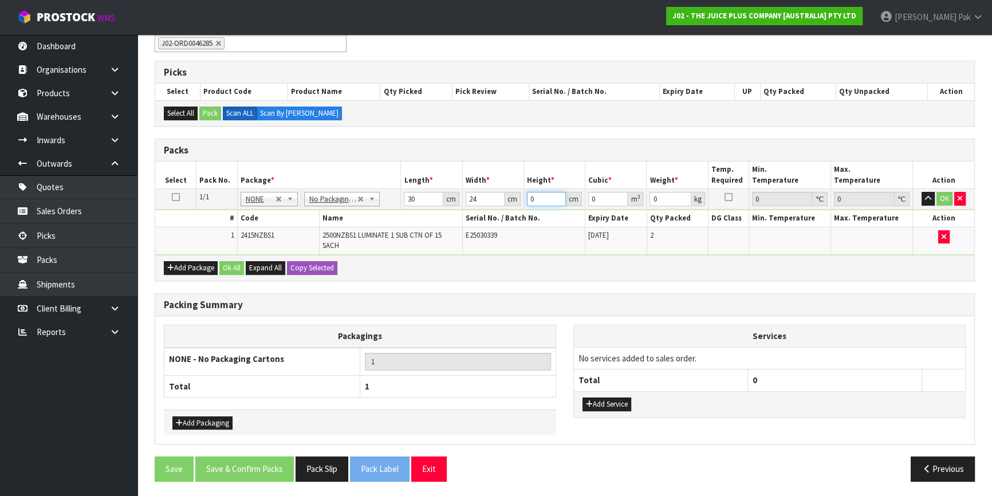
type input "0.00072"
type input "158"
type input "0.11376"
type input "1"
type input "0.00072"
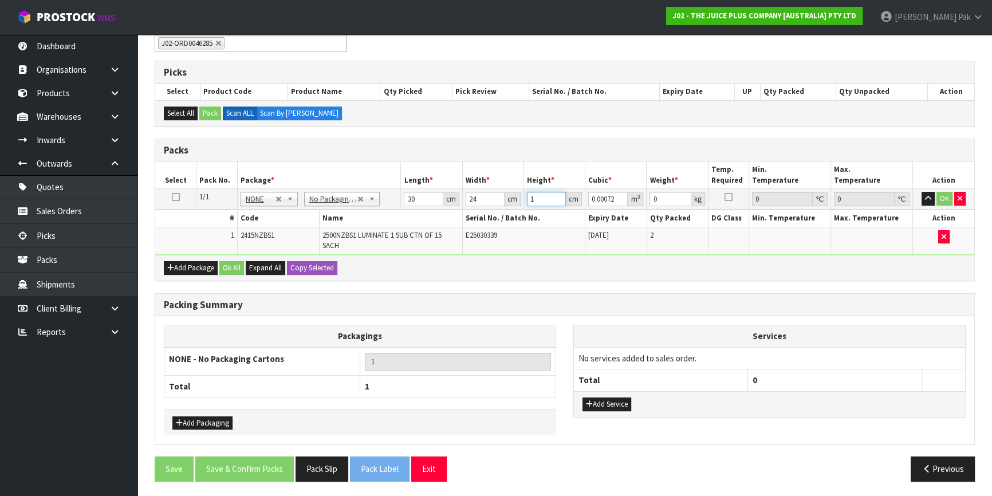
type input "18"
type input "0.01296"
type input "18"
type input "2"
click button "OK" at bounding box center [944, 199] width 16 height 14
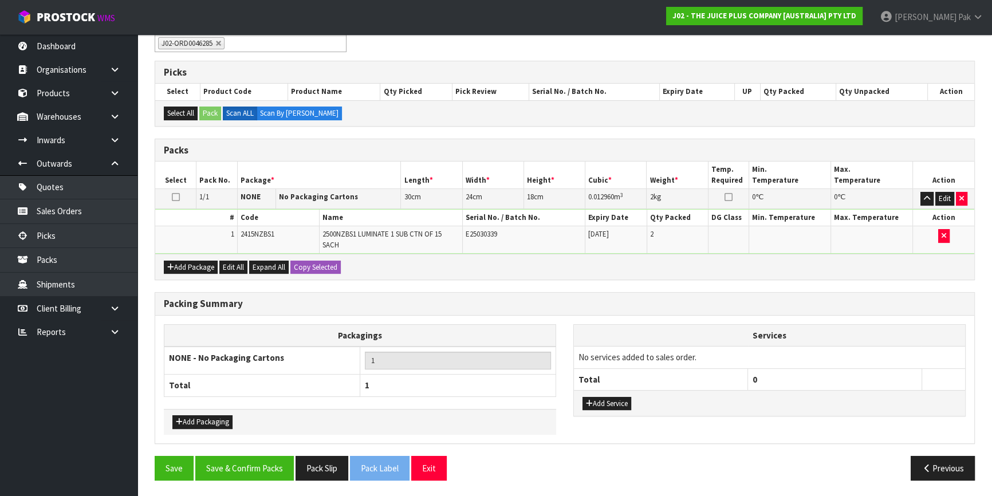
scroll to position [204, 0]
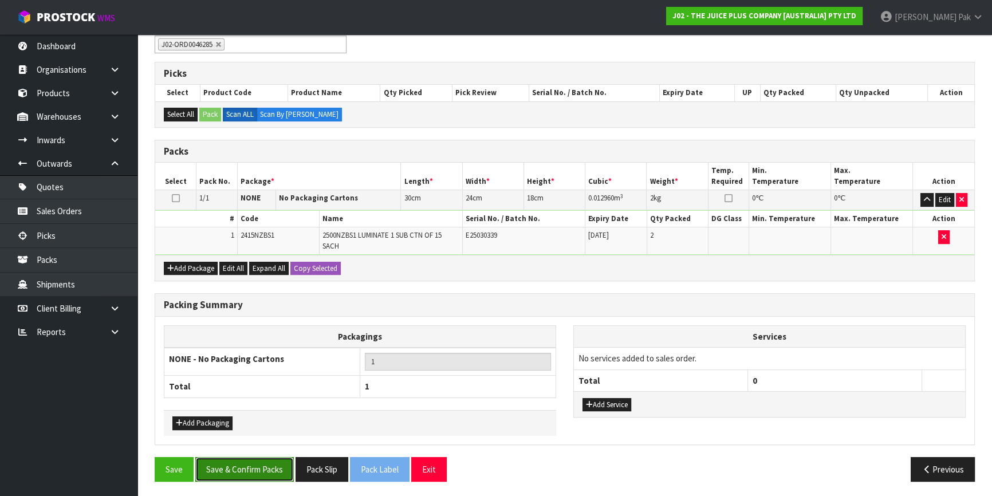
click at [252, 475] on button "Save & Confirm Packs" at bounding box center [244, 469] width 99 height 25
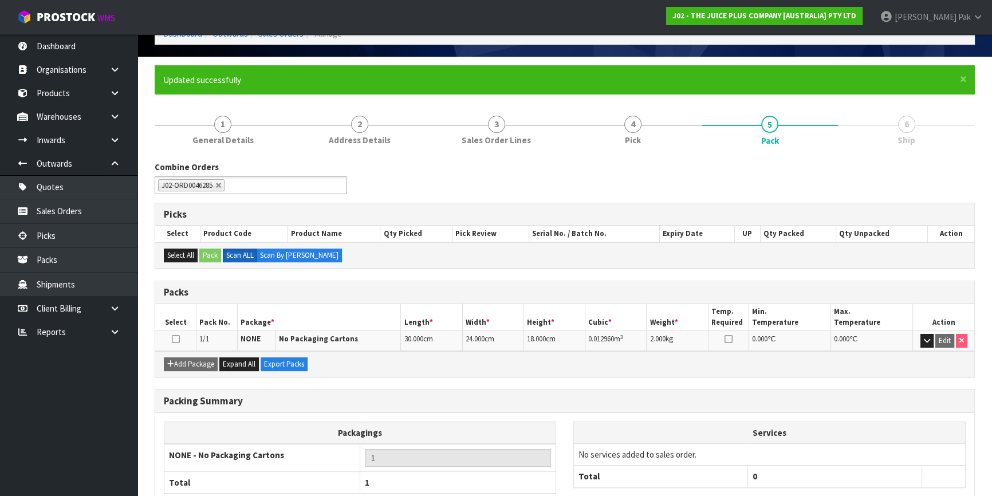
scroll to position [134, 0]
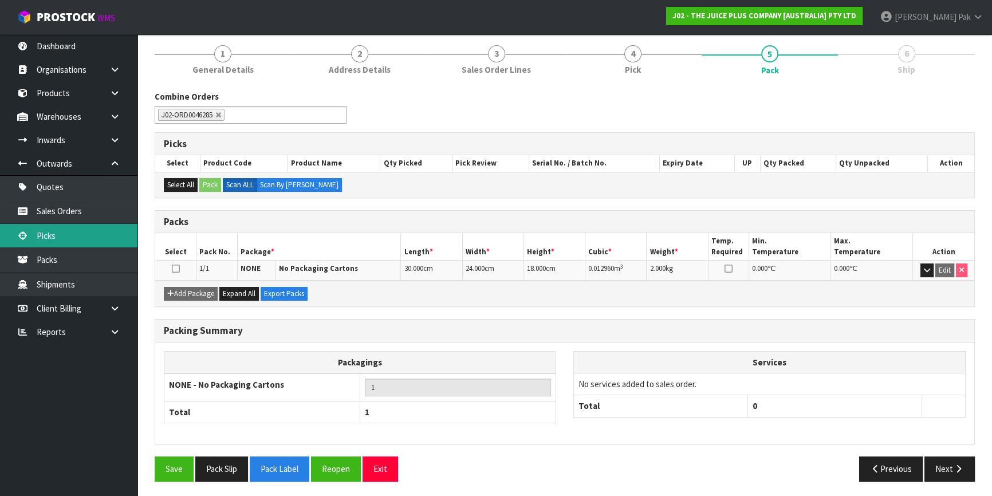
drag, startPoint x: 53, startPoint y: 237, endPoint x: 137, endPoint y: 243, distance: 83.8
click at [53, 237] on link "Picks" at bounding box center [68, 235] width 137 height 23
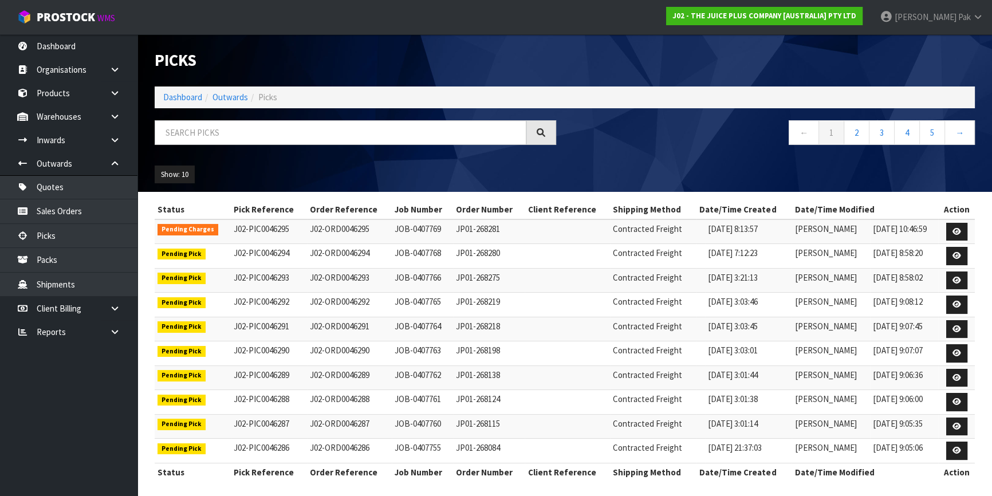
click at [306, 152] on div at bounding box center [355, 136] width 419 height 33
click at [316, 140] on input "text" at bounding box center [341, 132] width 372 height 25
type input "JOB-0407754"
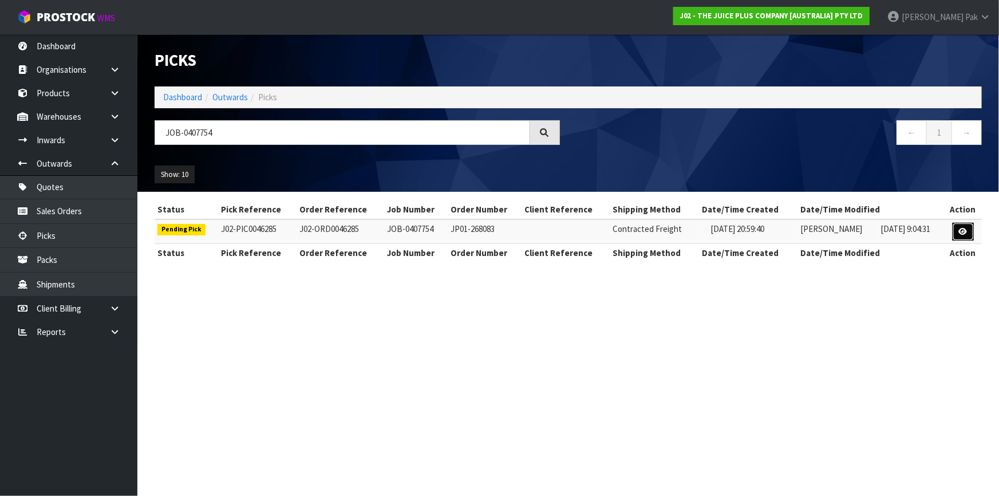
click at [962, 228] on icon at bounding box center [963, 231] width 9 height 7
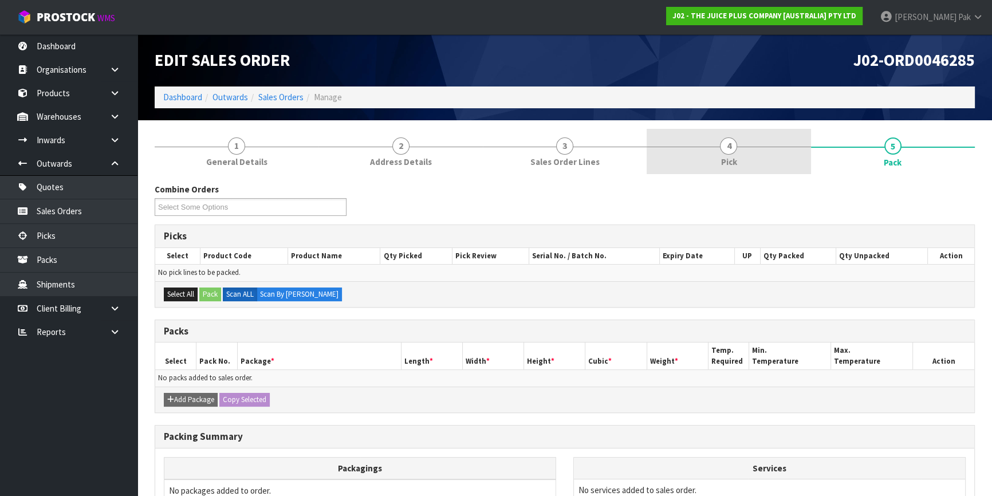
click at [703, 149] on link "4 Pick" at bounding box center [729, 151] width 164 height 45
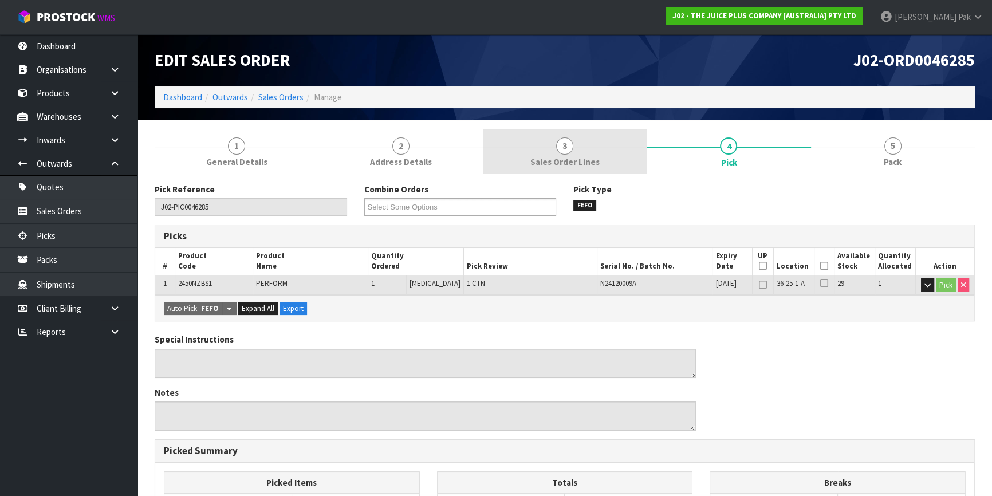
click at [536, 152] on link "3 Sales Order Lines" at bounding box center [565, 151] width 164 height 45
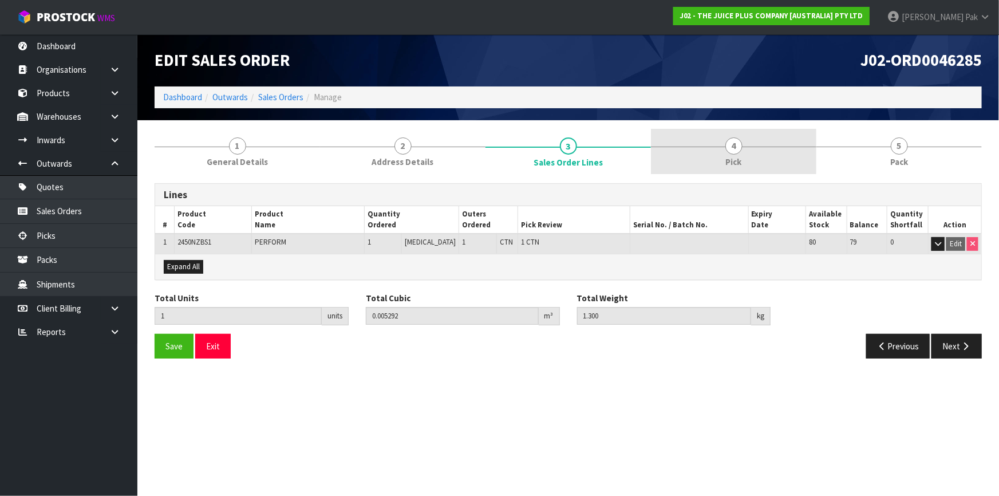
click at [716, 155] on link "4 Pick" at bounding box center [734, 151] width 166 height 45
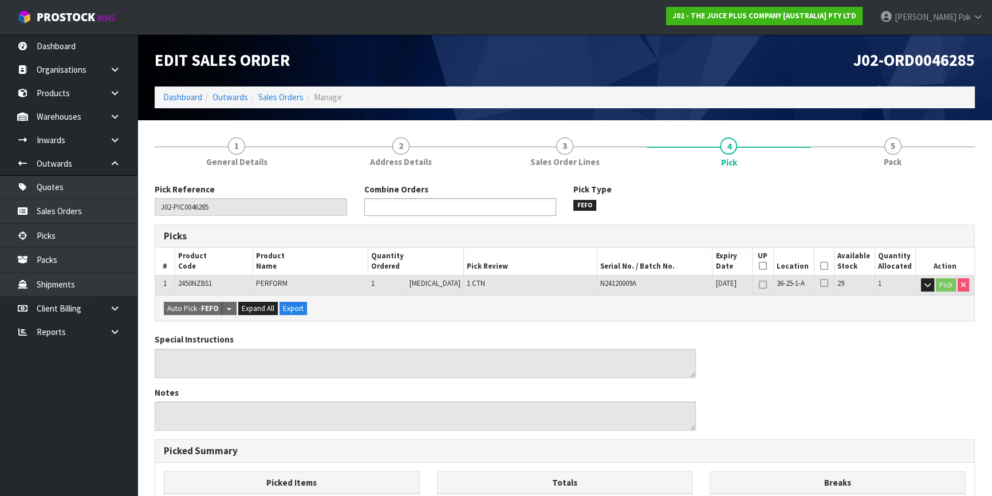
click at [486, 207] on ul at bounding box center [460, 207] width 192 height 18
type input "46284"
click at [417, 227] on em "46284" at bounding box center [410, 223] width 17 height 10
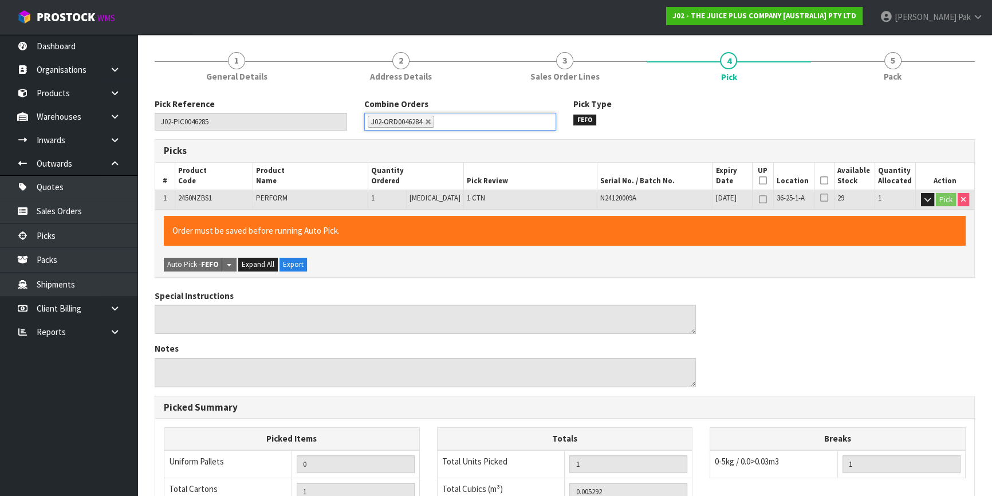
scroll to position [208, 0]
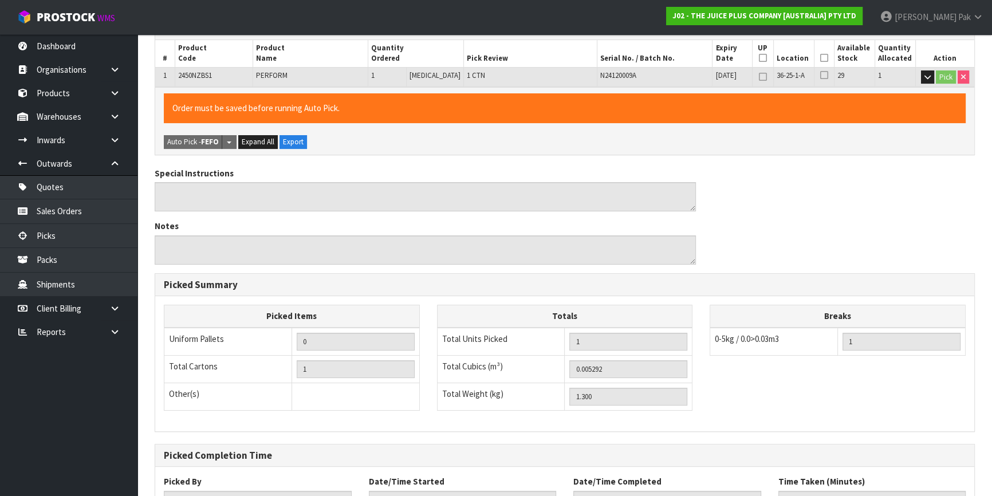
click at [820, 58] on icon at bounding box center [824, 58] width 8 height 1
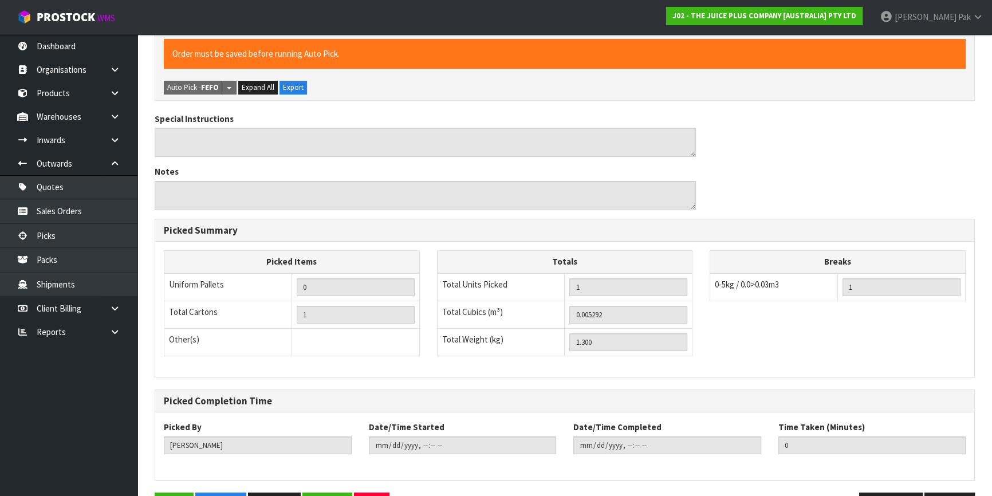
scroll to position [298, 0]
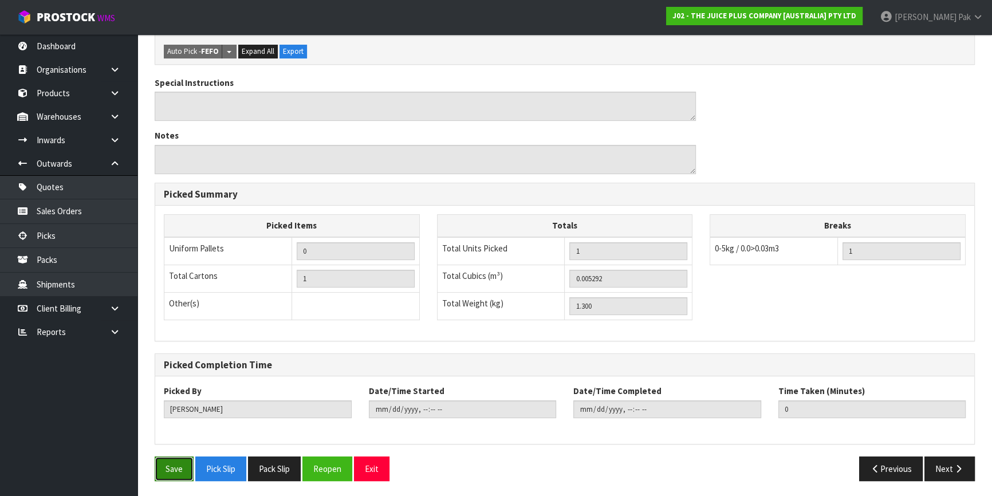
click at [170, 467] on button "Save" at bounding box center [174, 468] width 39 height 25
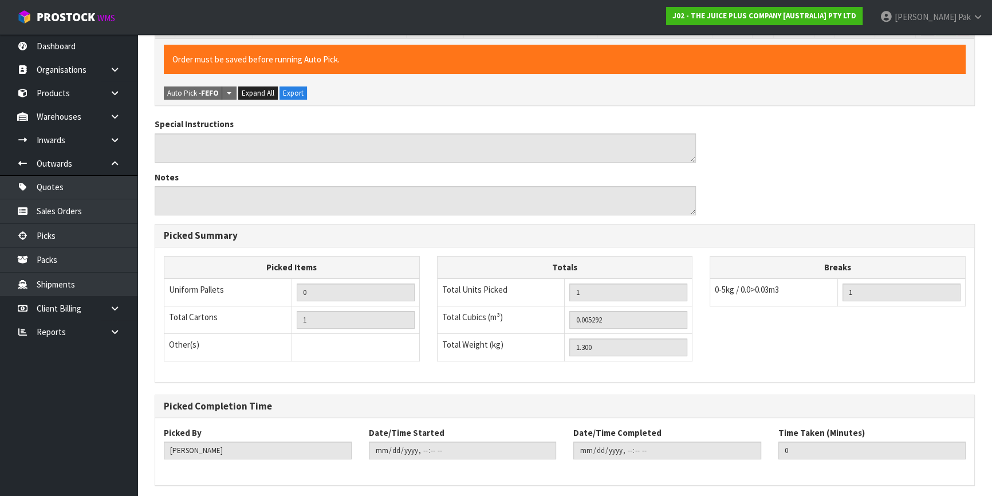
scroll to position [0, 0]
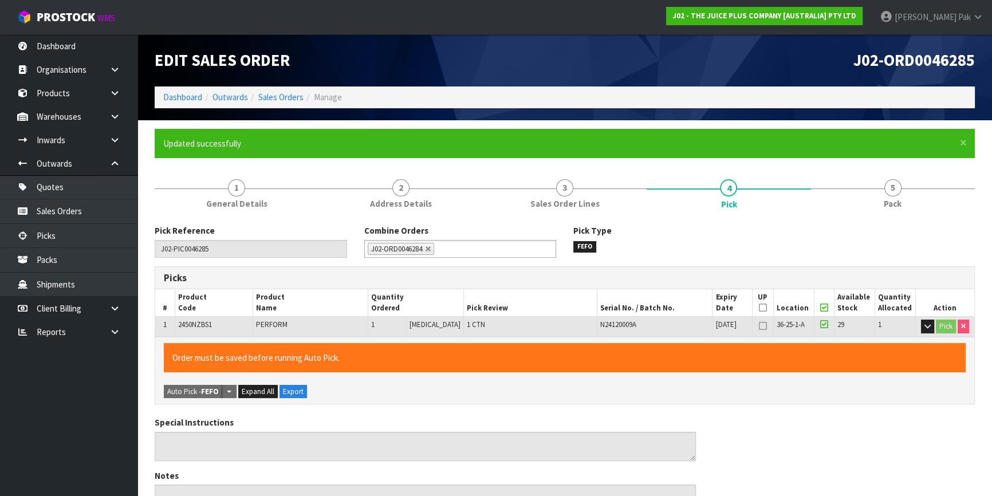
type input "[PERSON_NAME]"
type input "[DATE]T11:00:59"
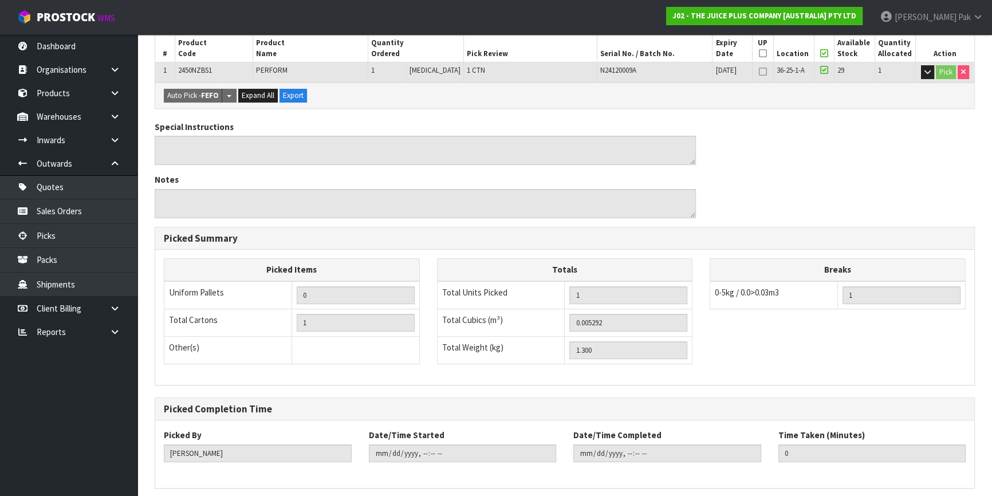
scroll to position [298, 0]
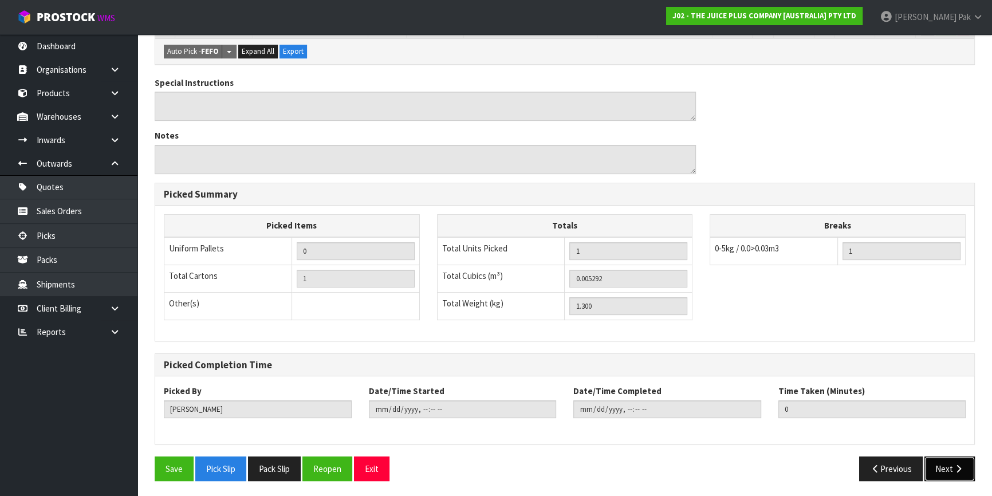
click at [957, 459] on button "Next" at bounding box center [949, 468] width 50 height 25
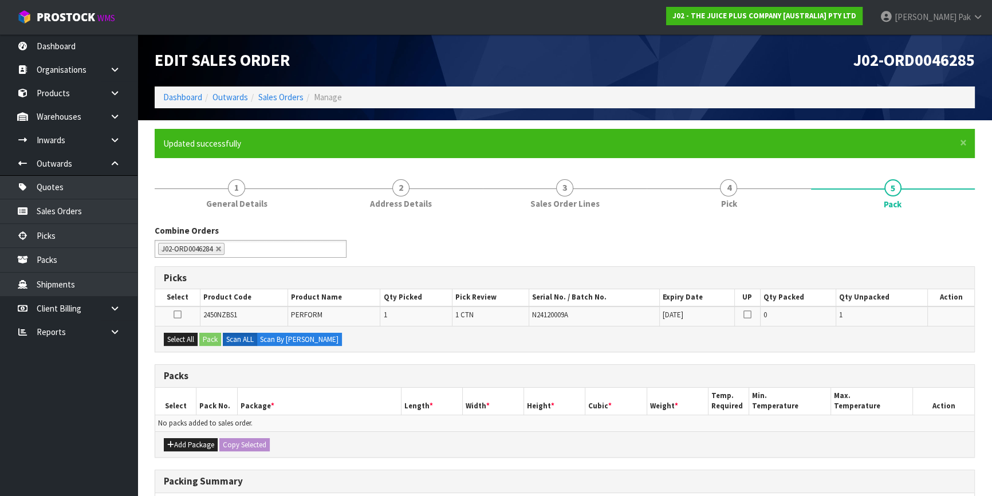
scroll to position [171, 0]
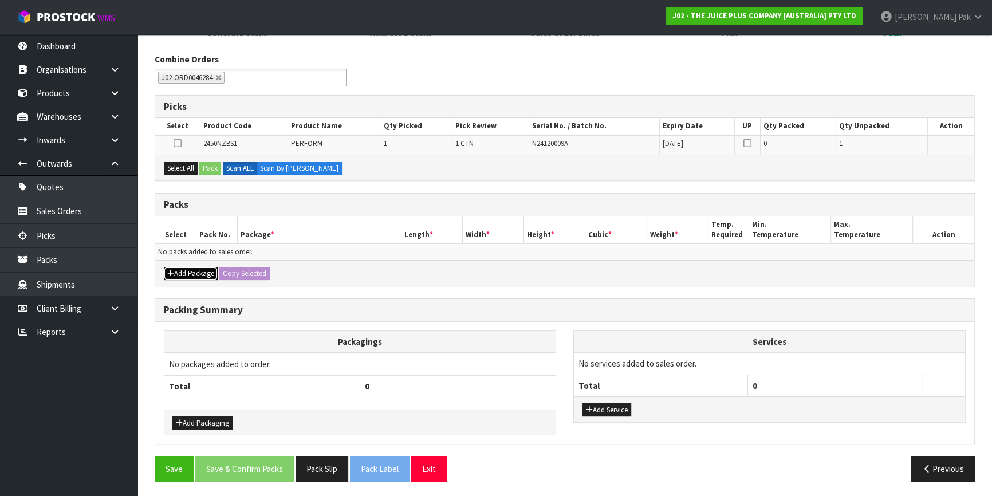
click at [198, 274] on button "Add Package" at bounding box center [191, 274] width 54 height 14
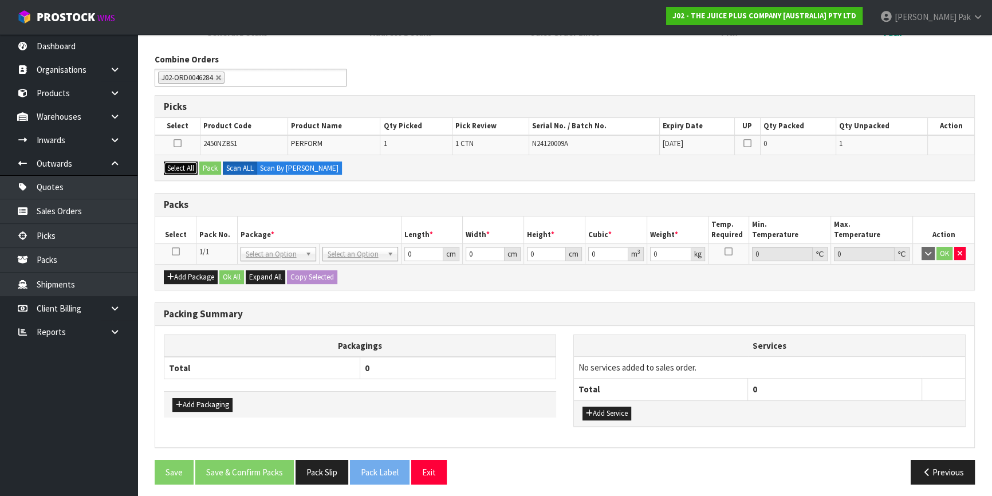
click at [186, 168] on button "Select All" at bounding box center [181, 169] width 34 height 14
click at [960, 247] on button "button" at bounding box center [959, 254] width 11 height 14
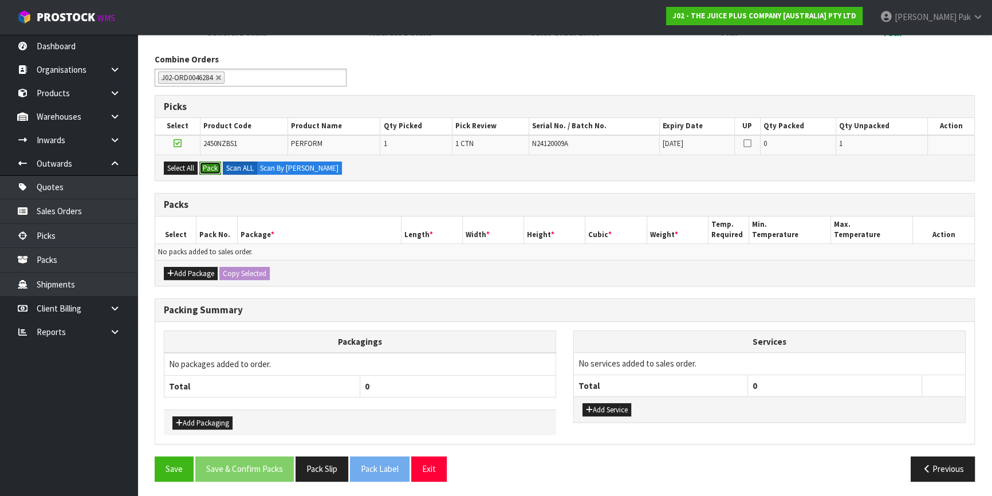
click at [210, 168] on button "Pack" at bounding box center [210, 169] width 22 height 14
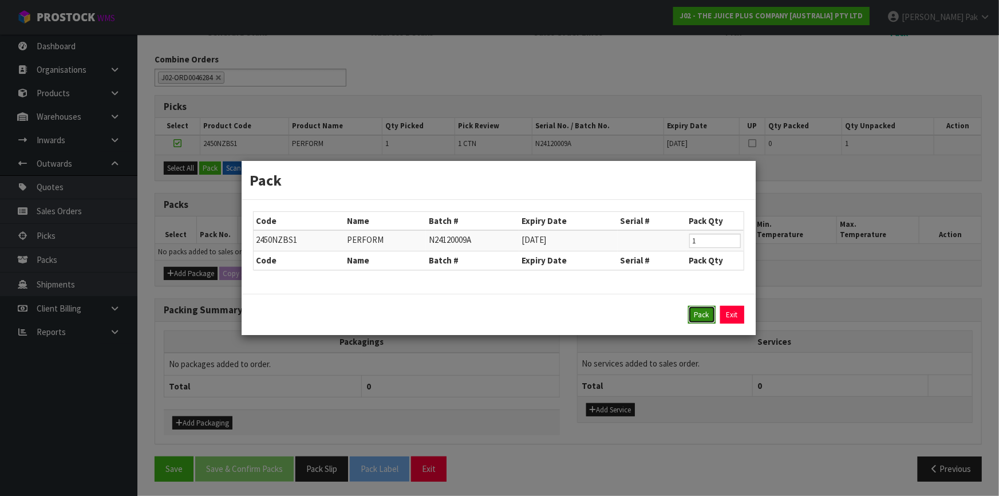
click at [692, 313] on button "Pack" at bounding box center [701, 315] width 27 height 18
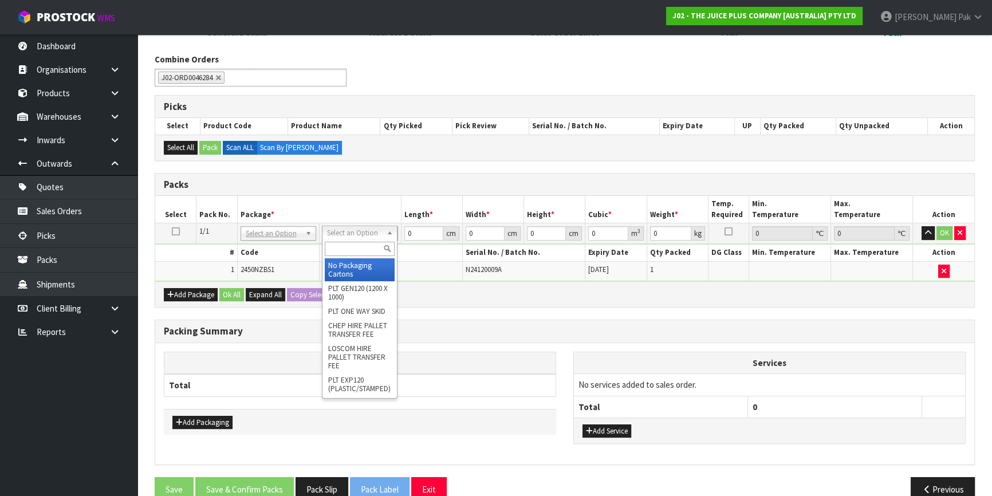
click at [340, 246] on input "text" at bounding box center [360, 249] width 70 height 14
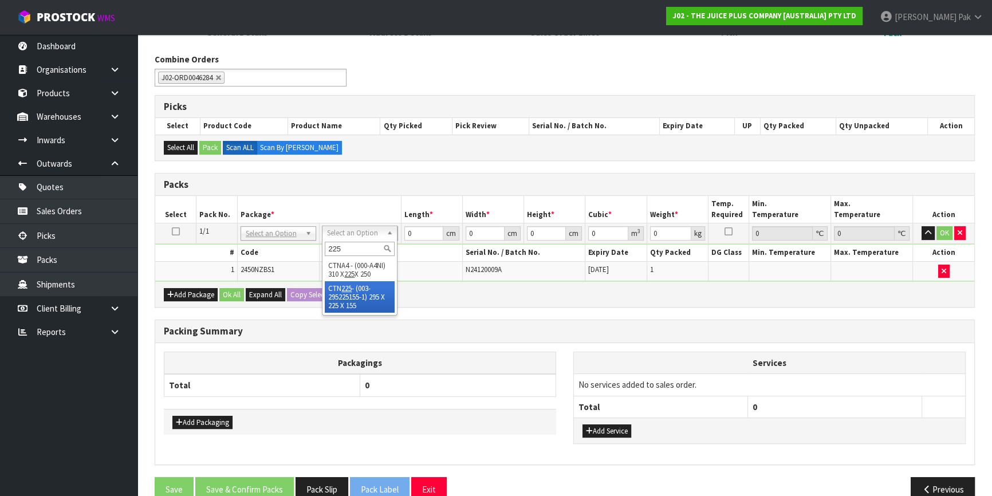
type input "225"
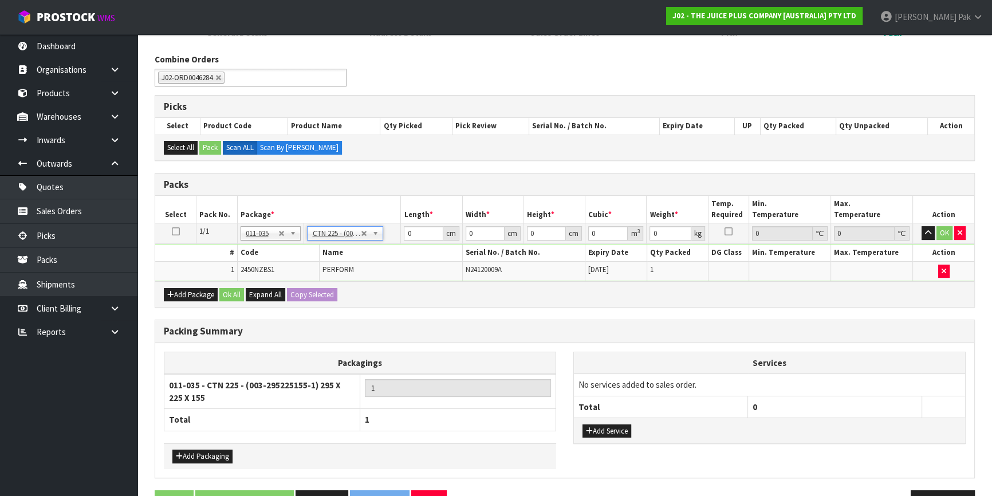
type input "29.5"
type input "22.5"
type input "15.5"
type input "0.010288"
type input "1.5"
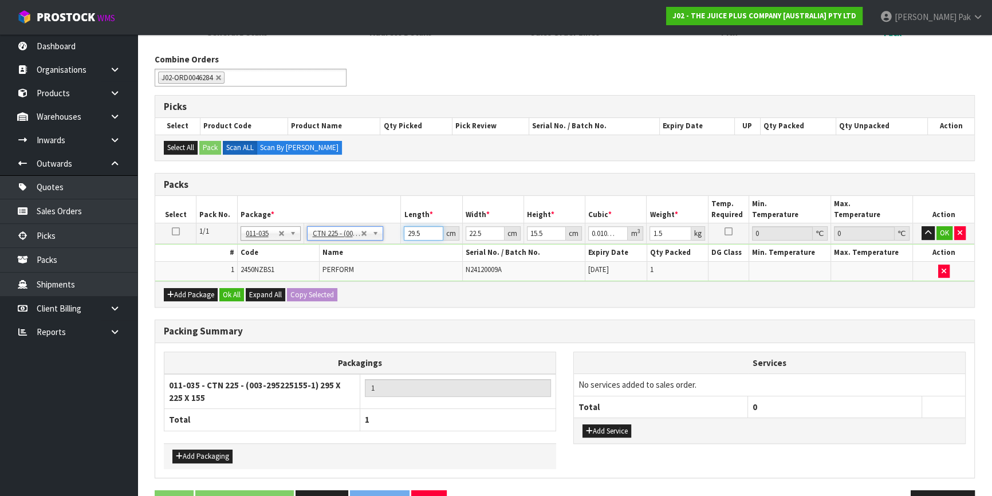
drag, startPoint x: 419, startPoint y: 234, endPoint x: 387, endPoint y: 229, distance: 32.4
click at [387, 229] on tr "1/1 NONE 007-001 007-002 007-004 007-009 007-013 007-014 007-015 007-017 007-01…" at bounding box center [564, 233] width 819 height 21
type input "3"
type input "0.001046"
type input "30"
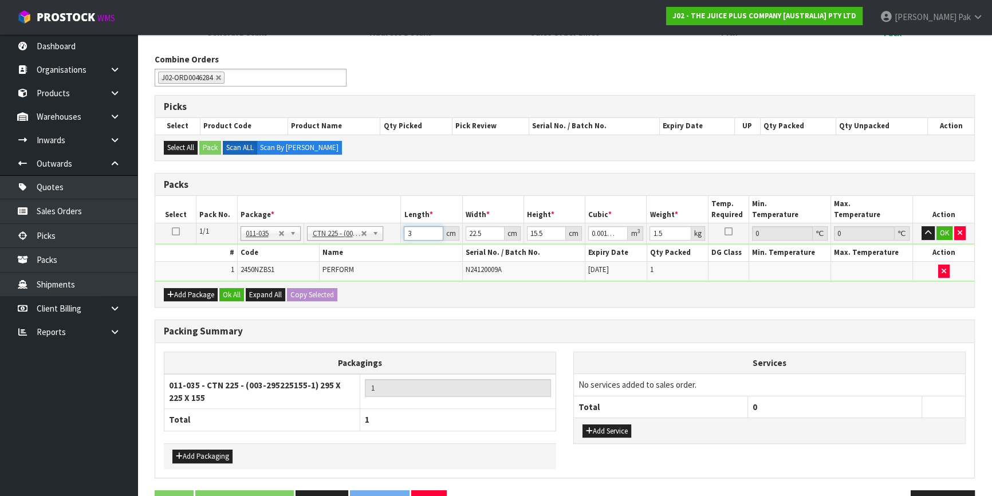
type input "0.010463"
type input "30"
type input "2"
type input "0.00093"
type input "24"
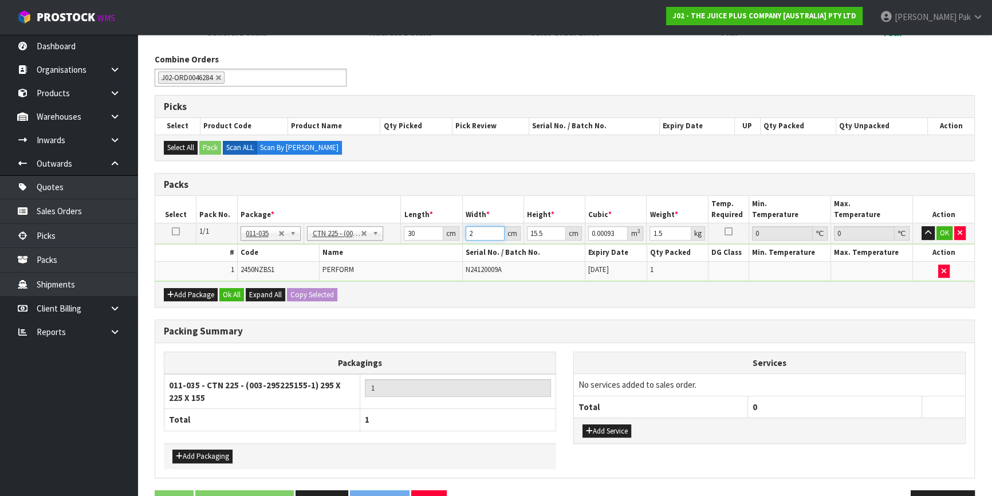
type input "0.01116"
type input "24"
type input "1"
type input "0.00072"
type input "18"
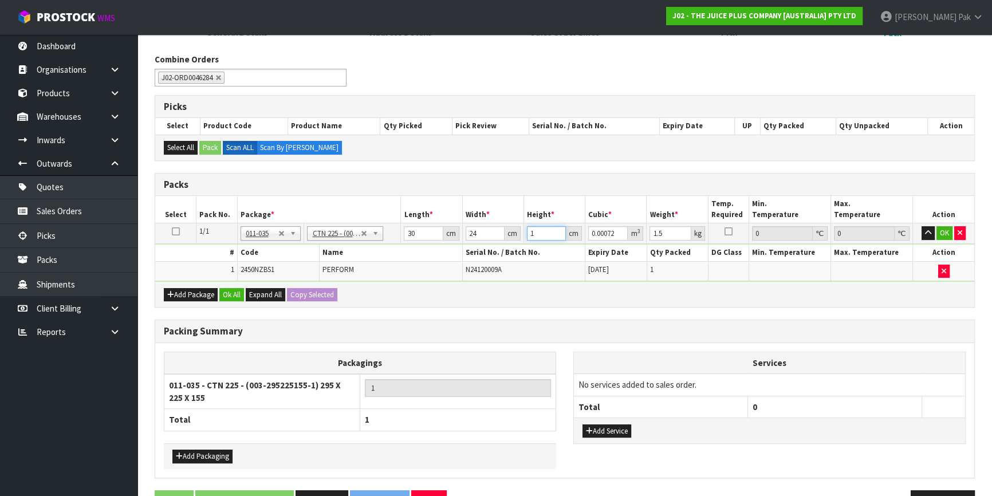
type input "0.01296"
type input "18"
type input "2"
click at [946, 231] on button "OK" at bounding box center [944, 233] width 16 height 14
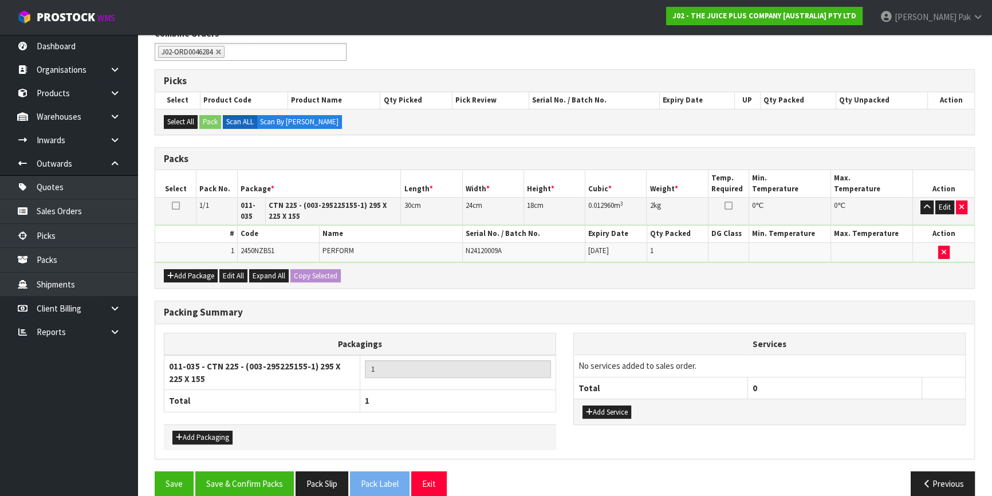
scroll to position [211, 0]
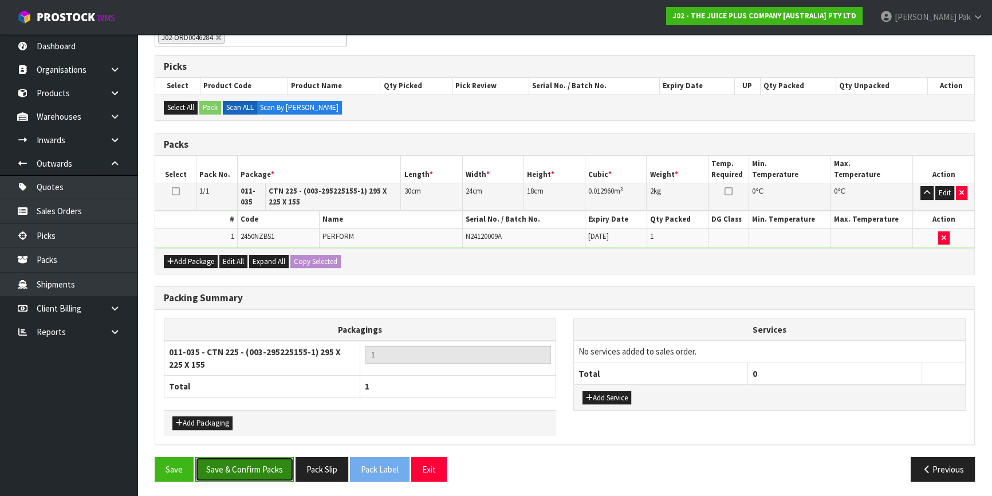
click at [250, 462] on button "Save & Confirm Packs" at bounding box center [244, 469] width 99 height 25
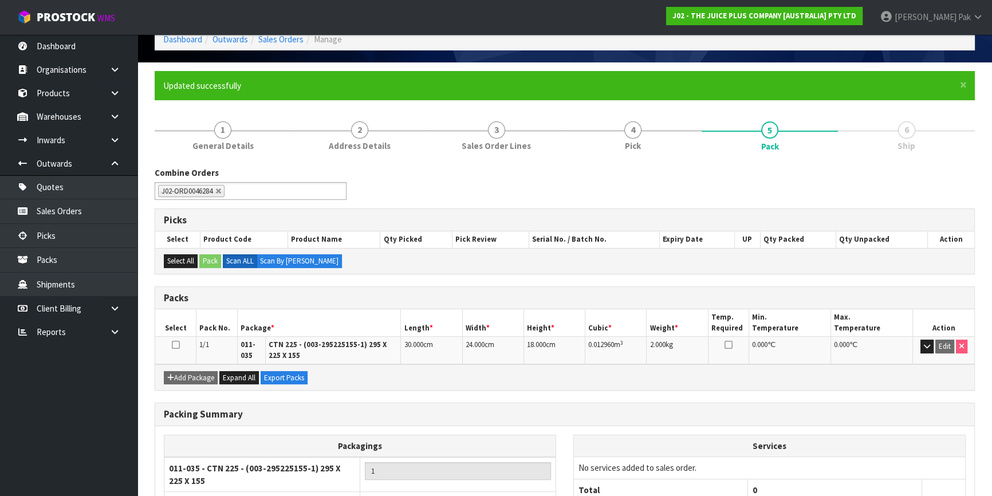
scroll to position [149, 0]
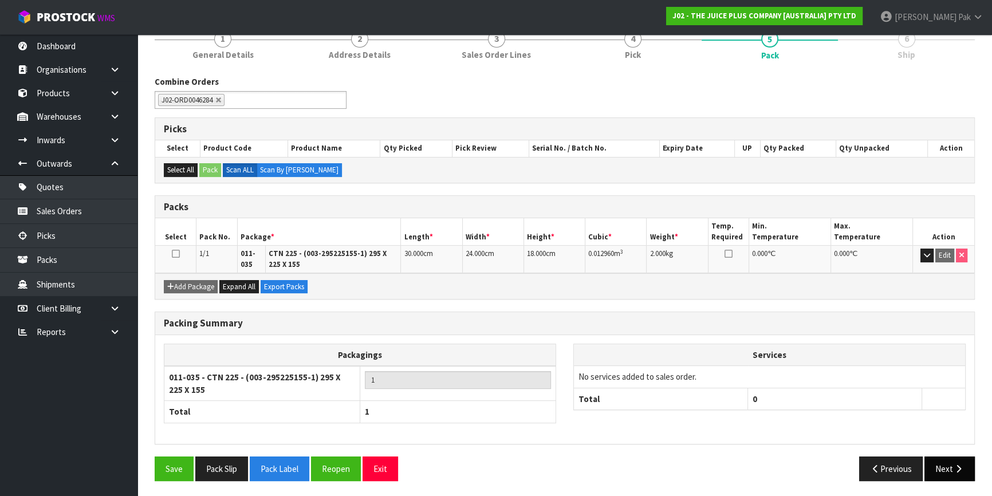
click at [949, 452] on div "Packing Summary Packagings 011-035 - CTN 225 - (003-295225155-1) 295 X 225 X 15…" at bounding box center [564, 384] width 837 height 144
click at [950, 458] on button "Next" at bounding box center [949, 468] width 50 height 25
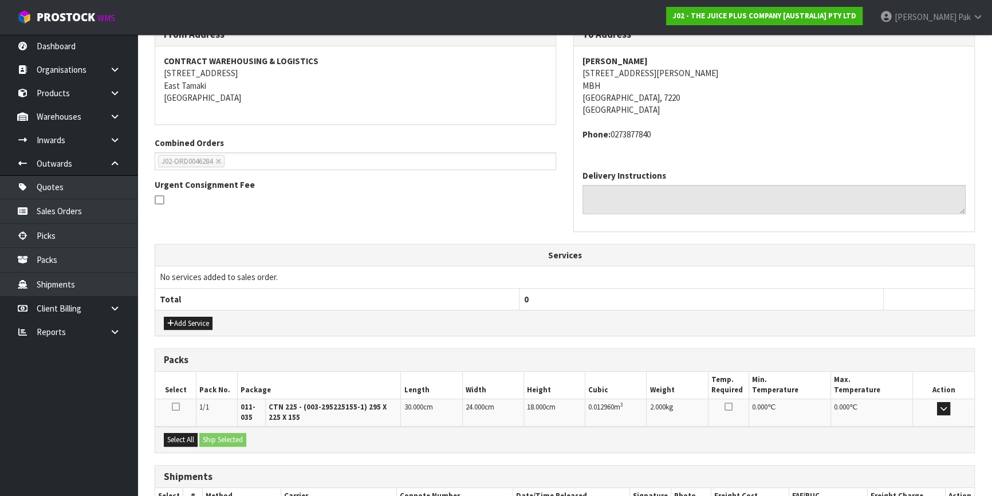
scroll to position [279, 0]
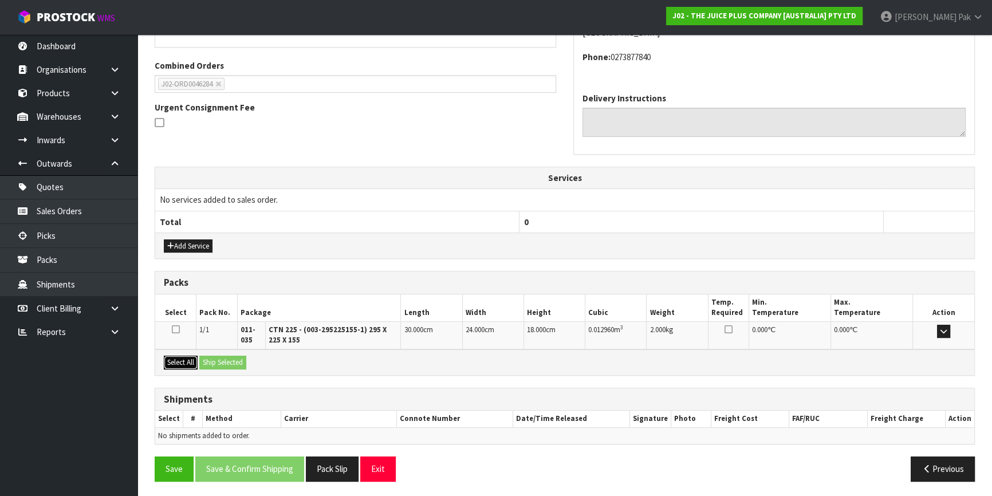
click at [176, 356] on button "Select All" at bounding box center [181, 363] width 34 height 14
click at [242, 361] on button "Ship Selected" at bounding box center [222, 363] width 47 height 14
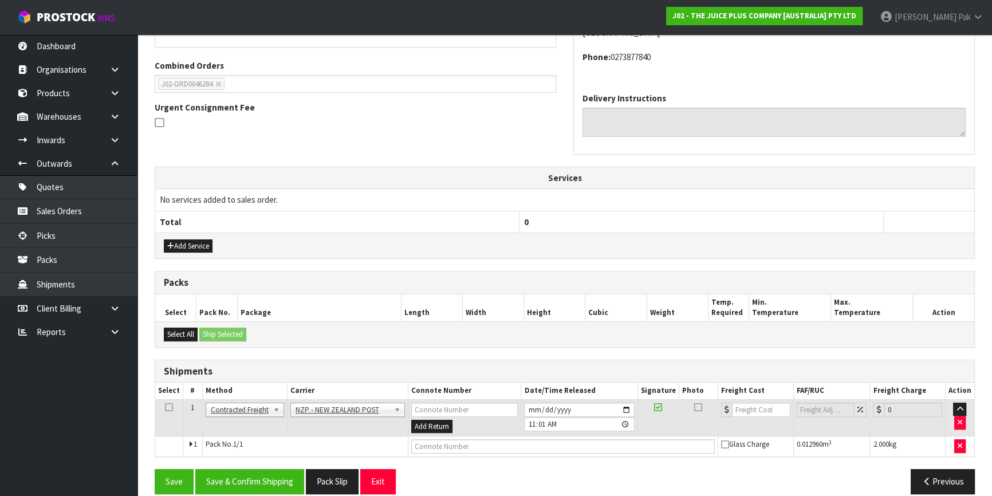
scroll to position [292, 0]
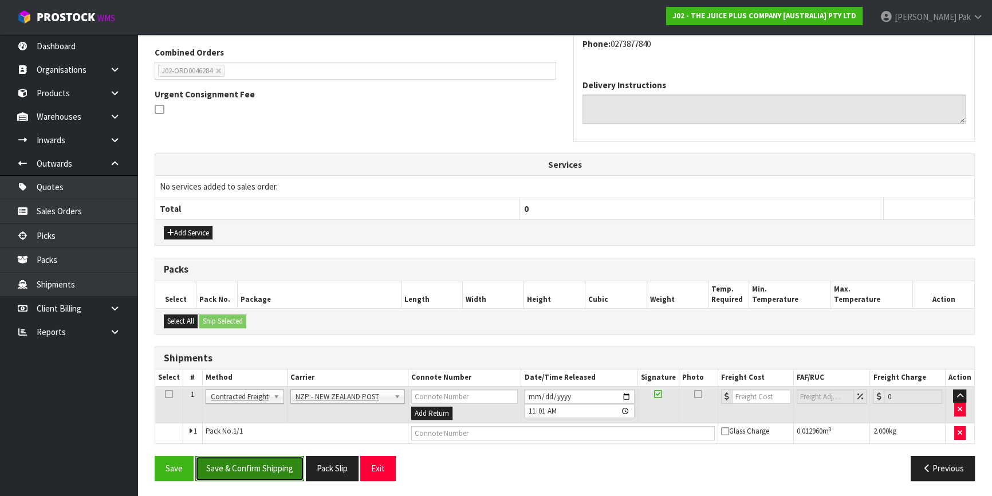
click at [264, 474] on button "Save & Confirm Shipping" at bounding box center [249, 468] width 109 height 25
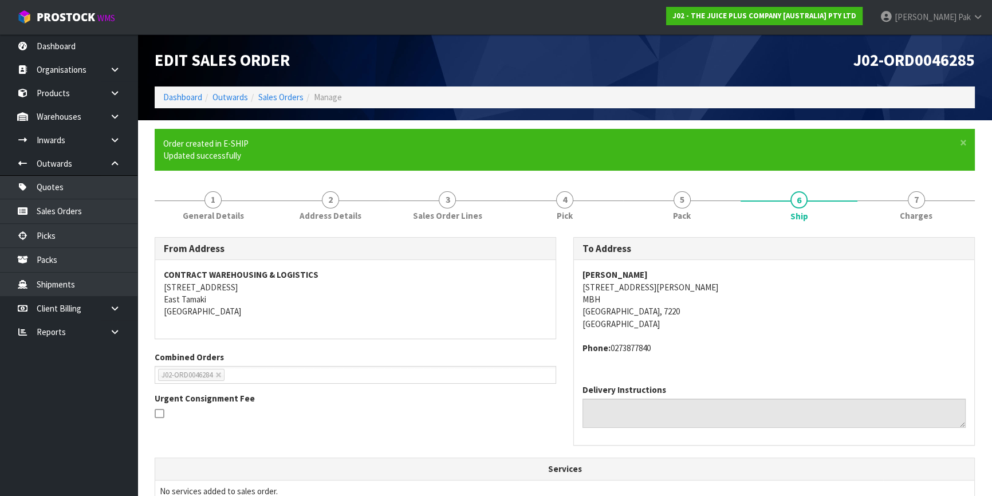
scroll to position [275, 0]
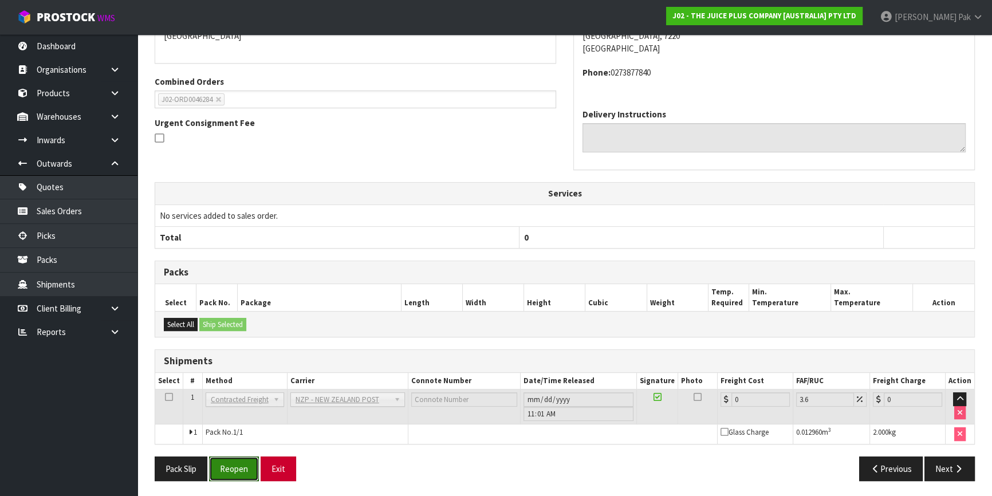
drag, startPoint x: 219, startPoint y: 460, endPoint x: 298, endPoint y: 459, distance: 79.6
click at [219, 460] on button "Reopen" at bounding box center [234, 468] width 50 height 25
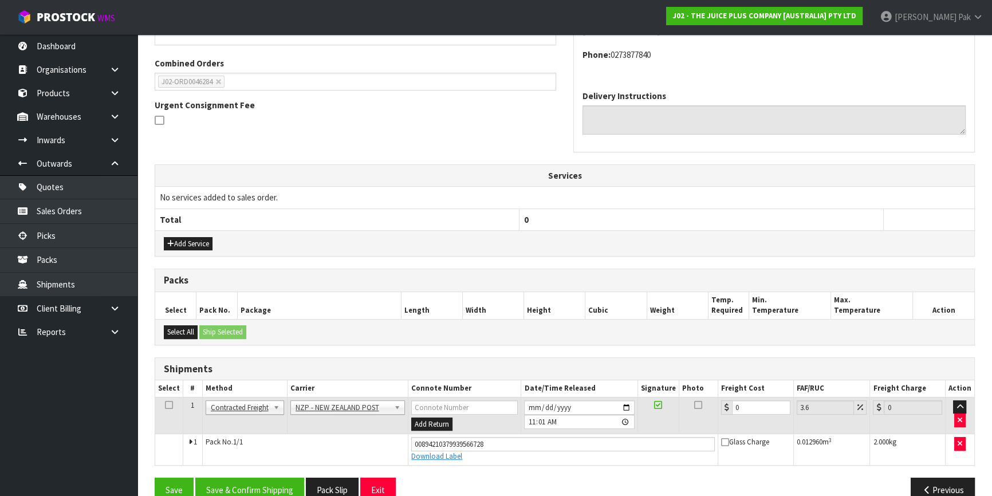
scroll to position [302, 0]
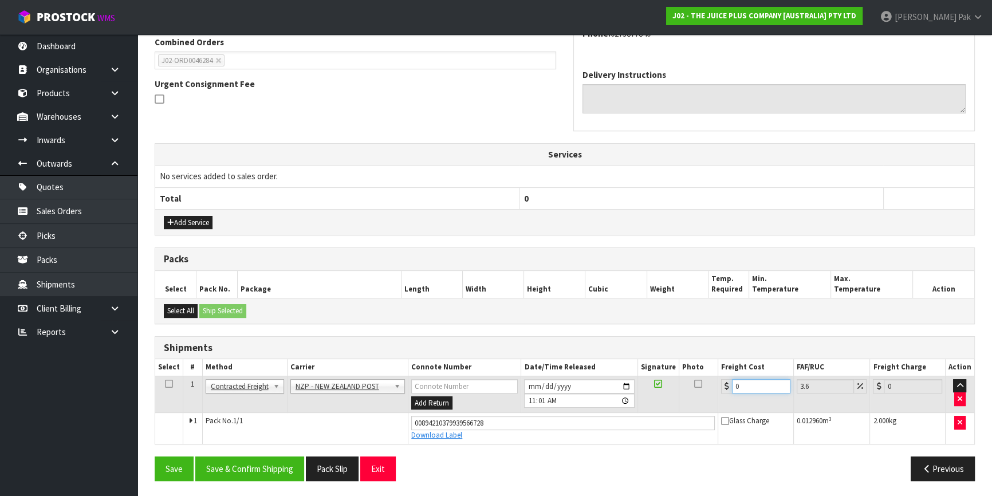
drag, startPoint x: 755, startPoint y: 388, endPoint x: 708, endPoint y: 391, distance: 47.0
click at [708, 391] on tr "1 Client Local Pickup Customer Local Pickup Company Freight Contracted Freight …" at bounding box center [564, 394] width 819 height 37
type input "1"
type input "1.04"
type input "11"
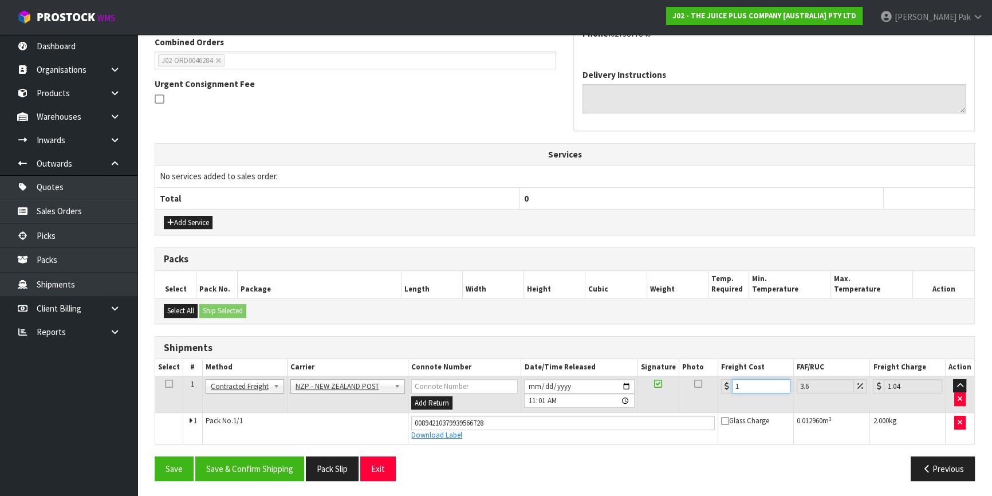
type input "11.4"
type input "11.6"
type input "12.02"
type input "11.61"
type input "12.03"
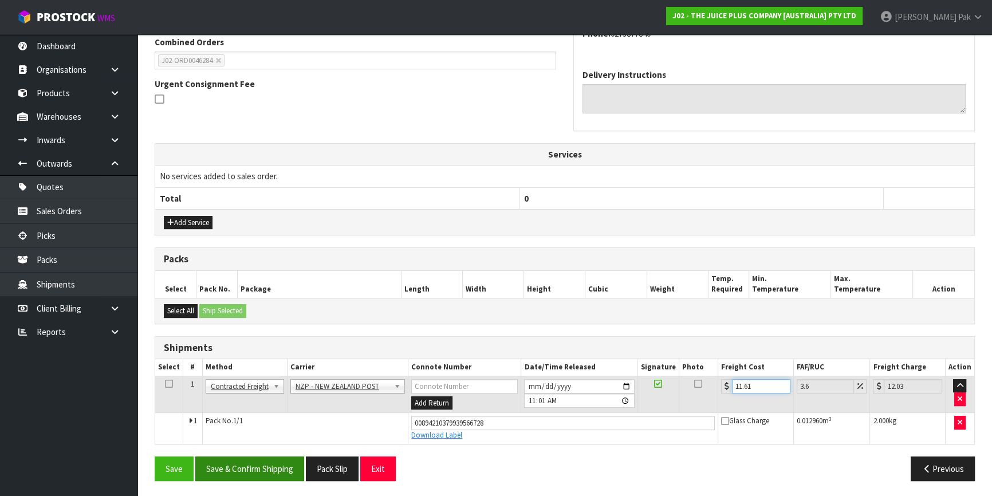
type input "11.61"
click at [229, 473] on button "Save & Confirm Shipping" at bounding box center [249, 468] width 109 height 25
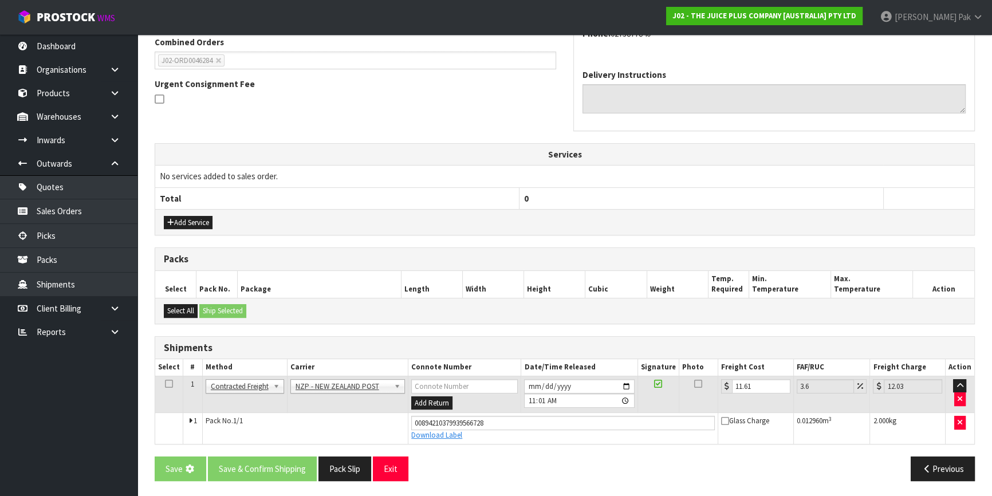
scroll to position [0, 0]
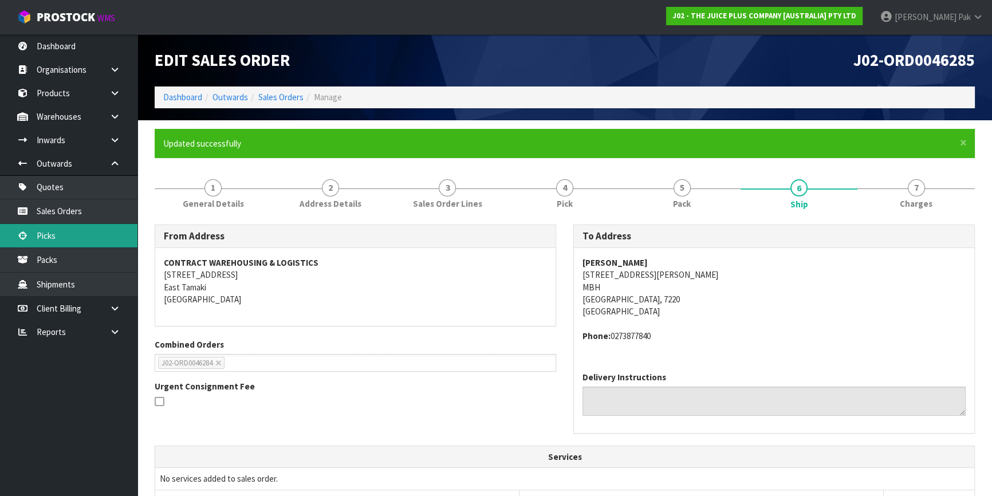
click at [101, 241] on link "Picks" at bounding box center [68, 235] width 137 height 23
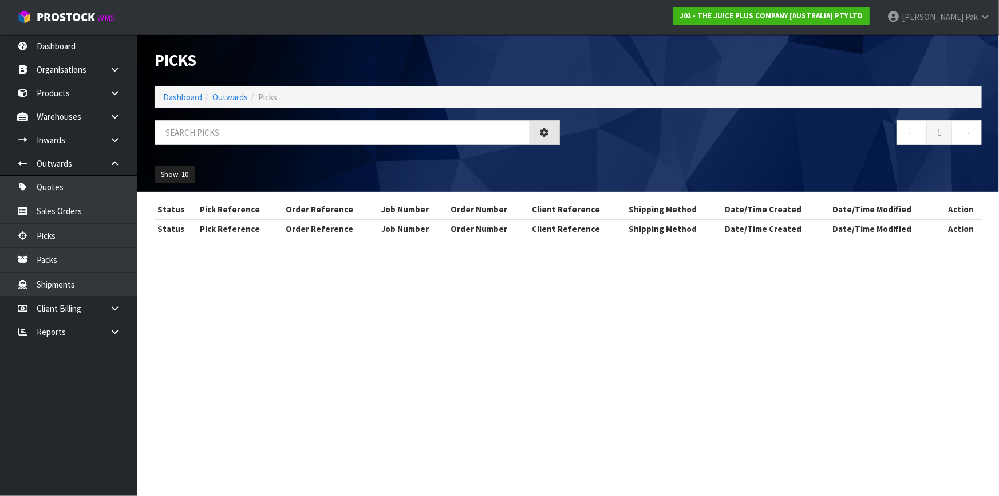
click at [422, 145] on div at bounding box center [357, 136] width 423 height 33
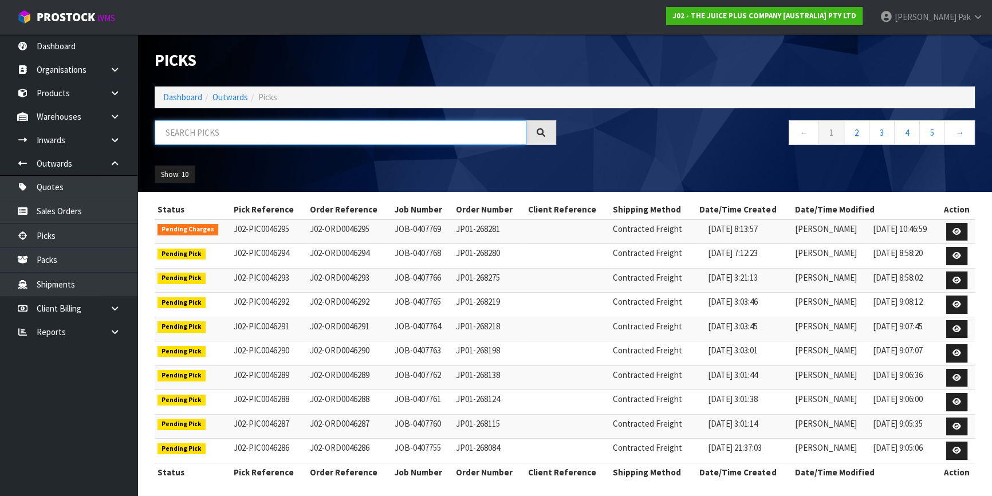
click at [423, 140] on input "text" at bounding box center [341, 132] width 372 height 25
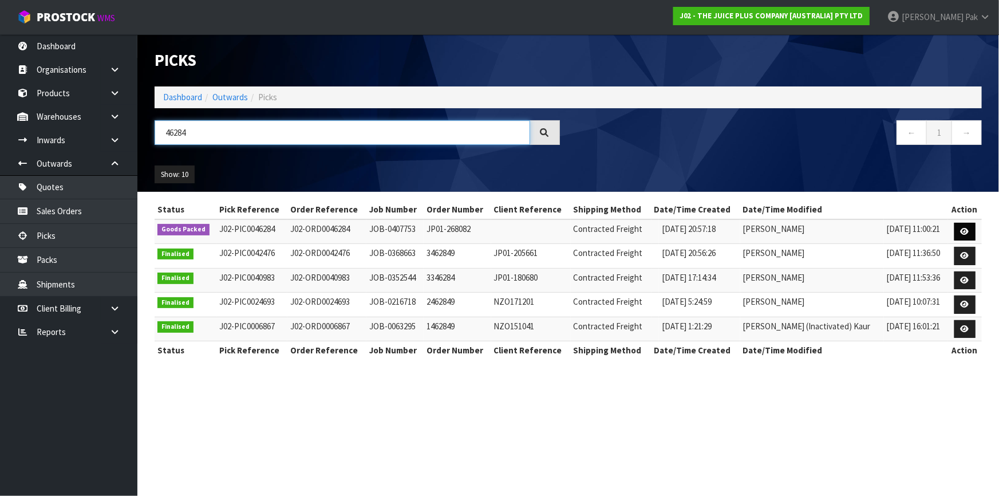
type input "46284"
click at [973, 230] on link at bounding box center [965, 232] width 21 height 18
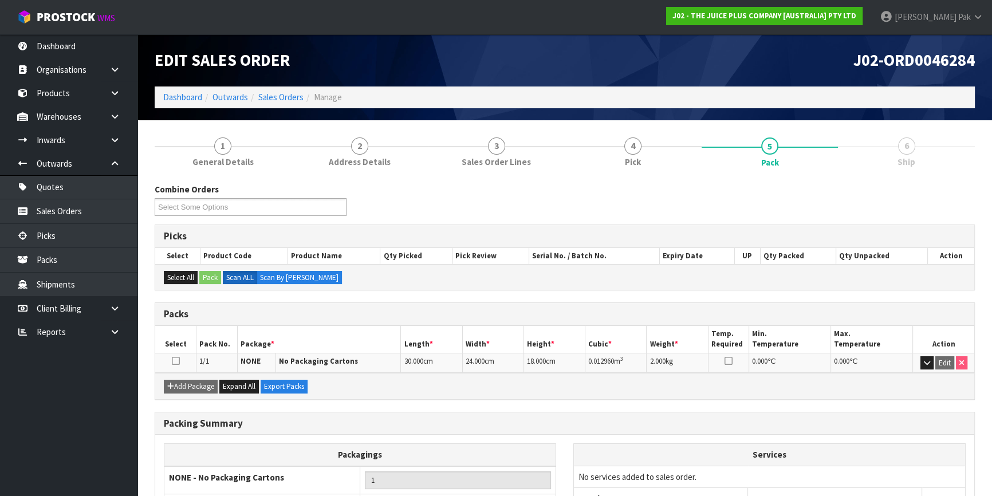
click at [885, 135] on link "6 Ship" at bounding box center [906, 151] width 137 height 45
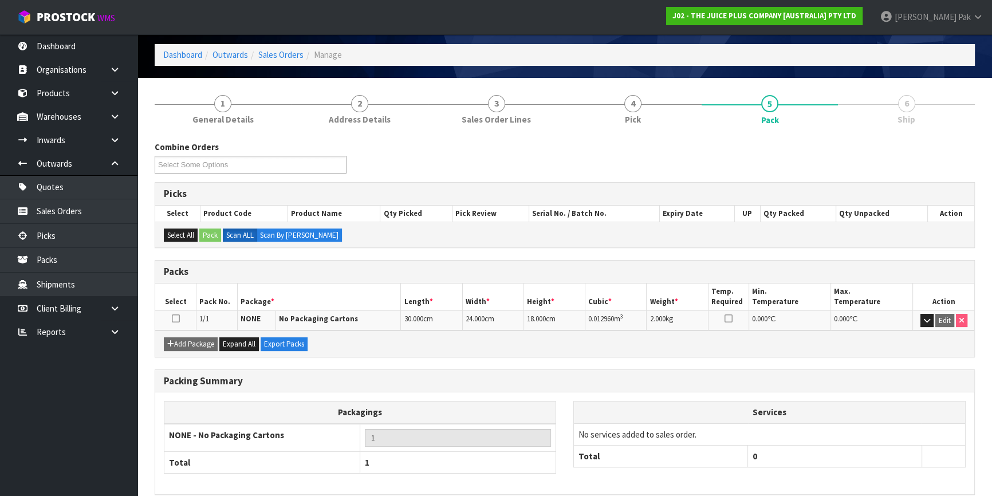
scroll to position [93, 0]
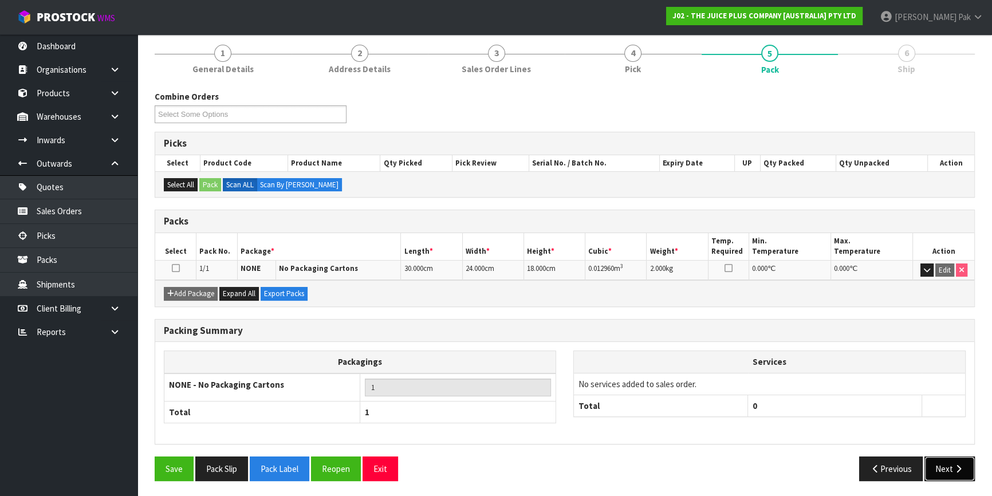
click at [954, 460] on button "Next" at bounding box center [949, 468] width 50 height 25
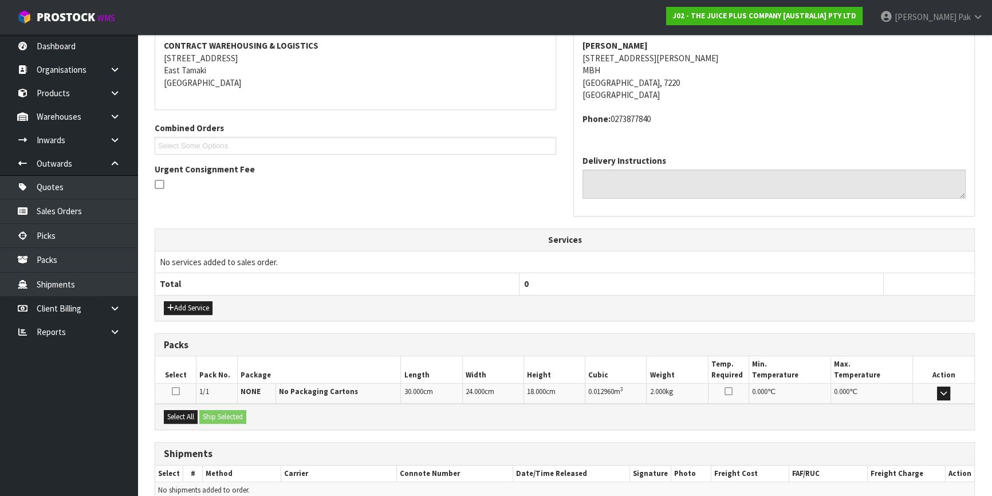
scroll to position [230, 0]
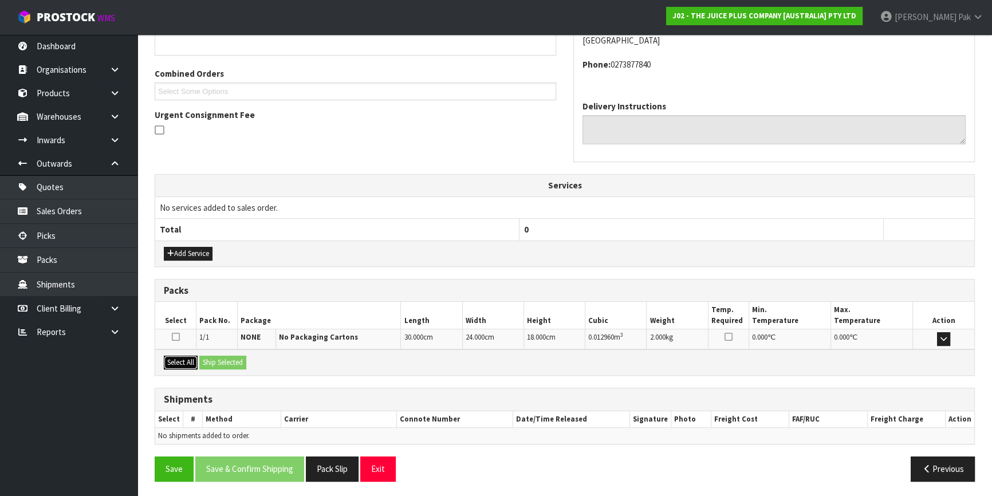
click at [186, 360] on button "Select All" at bounding box center [181, 363] width 34 height 14
click at [214, 360] on button "Ship Selected" at bounding box center [222, 363] width 47 height 14
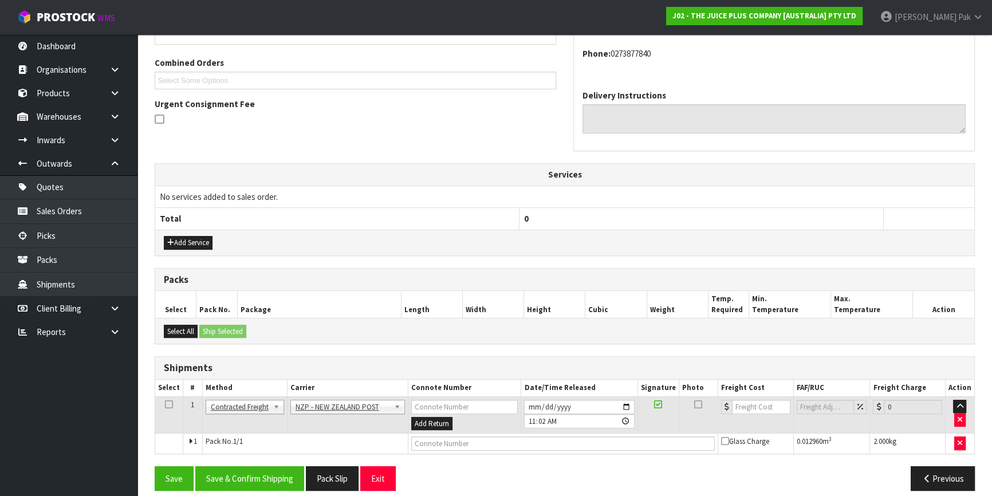
scroll to position [250, 0]
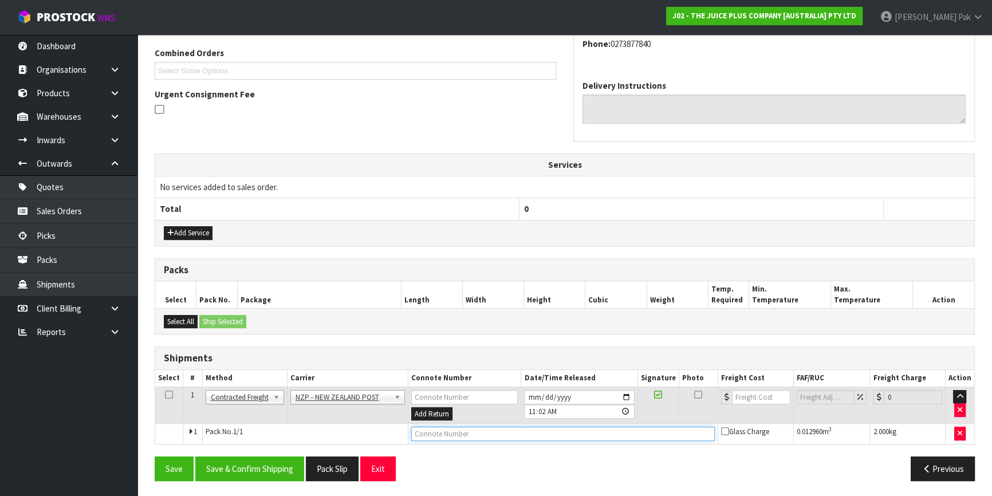
click at [578, 428] on input "text" at bounding box center [563, 434] width 304 height 14
type input "00894210379939566728"
click at [155, 456] on button "Save" at bounding box center [174, 468] width 39 height 25
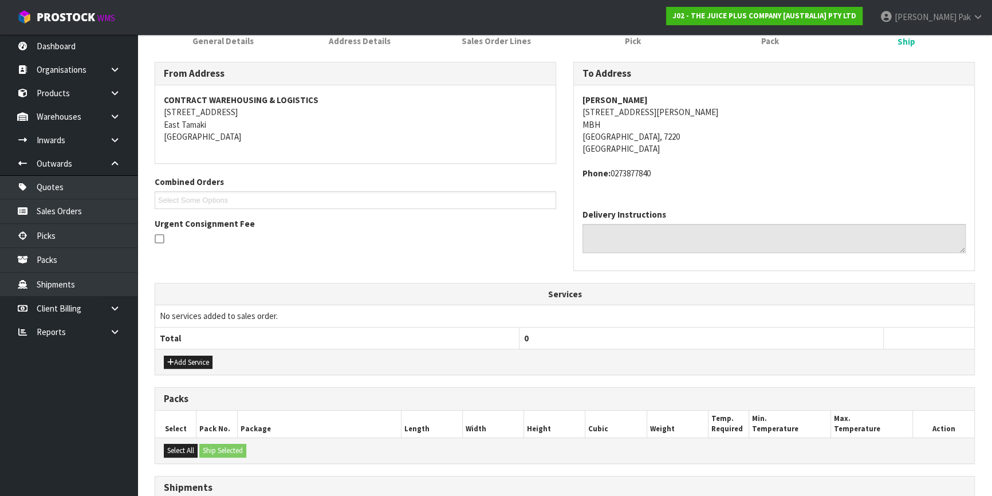
scroll to position [292, 0]
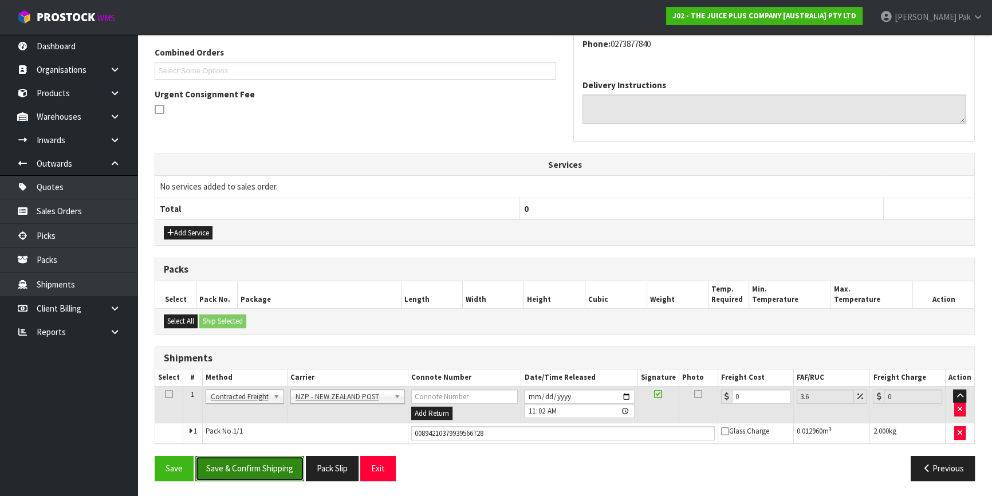
click at [226, 466] on button "Save & Confirm Shipping" at bounding box center [249, 468] width 109 height 25
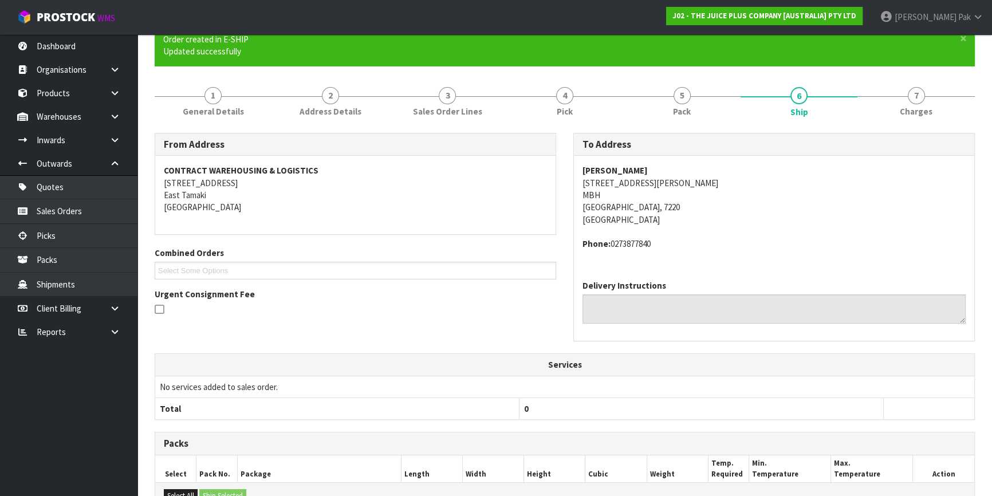
scroll to position [0, 0]
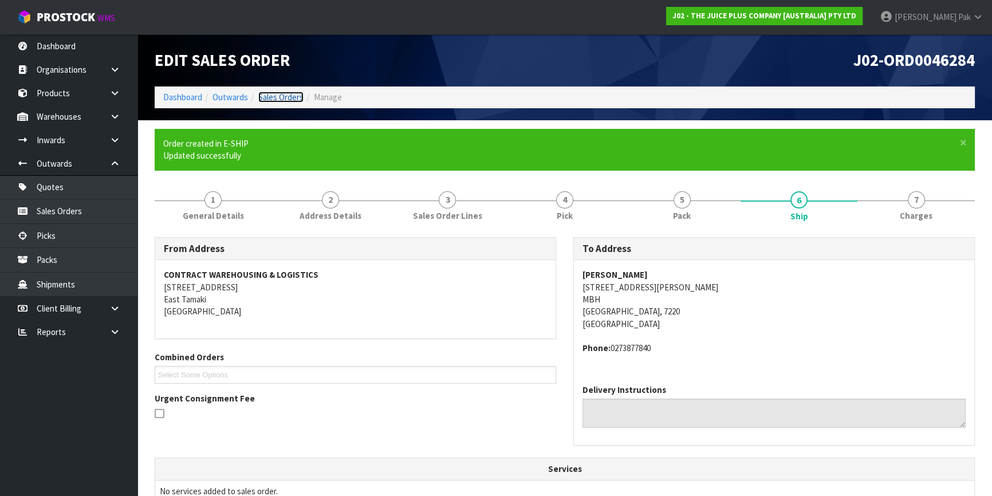
click at [297, 101] on link "Sales Orders" at bounding box center [280, 97] width 45 height 11
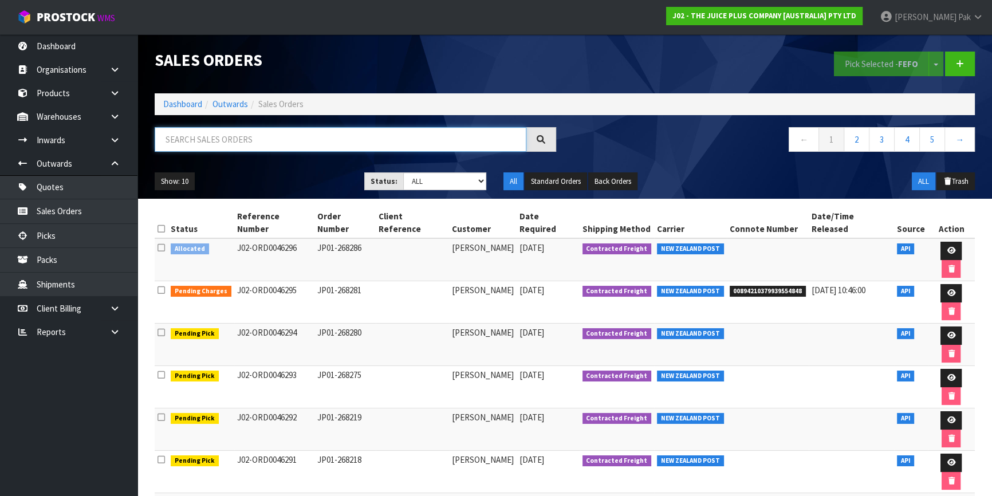
click at [195, 143] on input "text" at bounding box center [341, 139] width 372 height 25
type input "JOB-0407689"
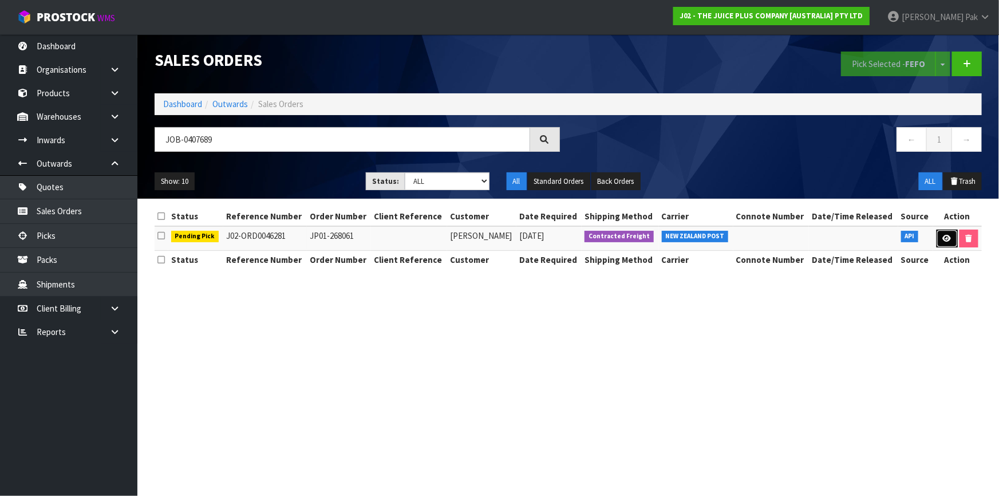
click at [939, 231] on link at bounding box center [947, 239] width 21 height 18
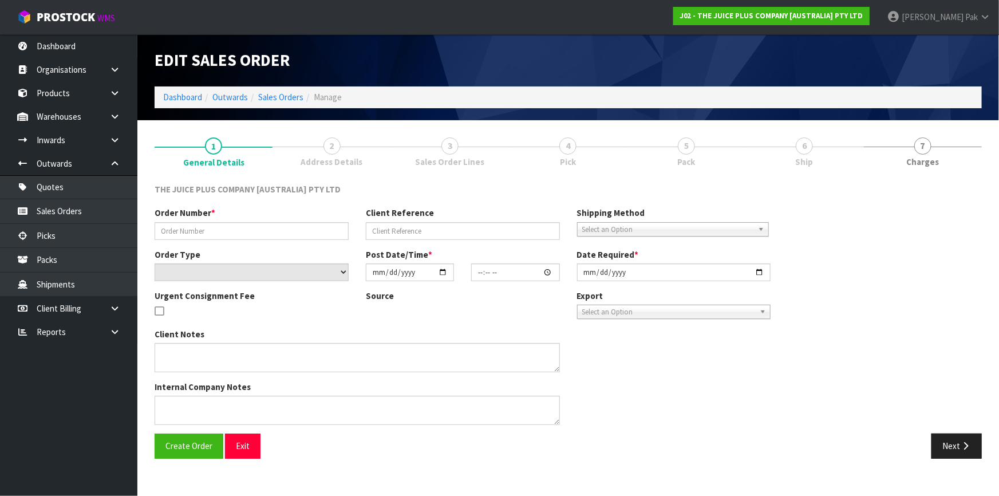
type input "JP01-268061"
select select "number:0"
type input "[DATE]"
type input "13:19:07.000"
type input "[DATE]"
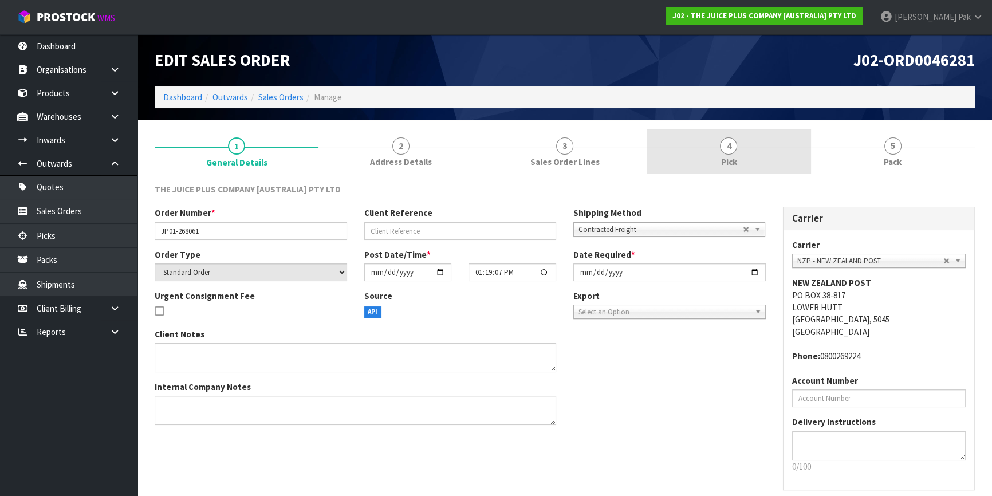
click at [755, 137] on link "4 Pick" at bounding box center [729, 151] width 164 height 45
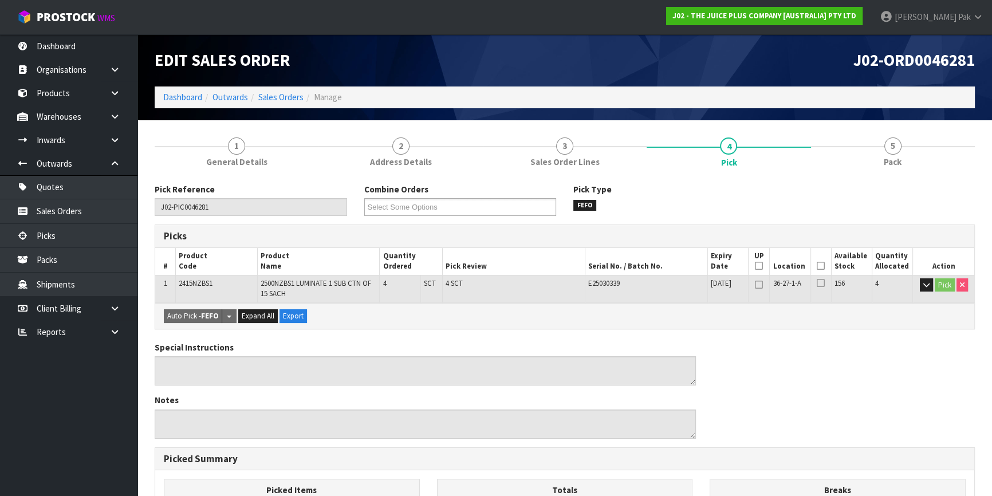
click at [822, 266] on icon at bounding box center [821, 266] width 8 height 1
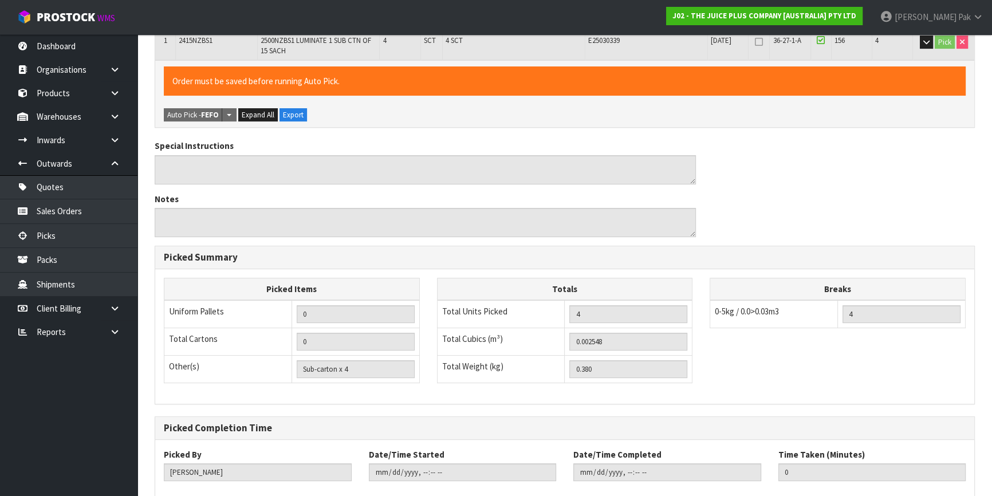
scroll to position [306, 0]
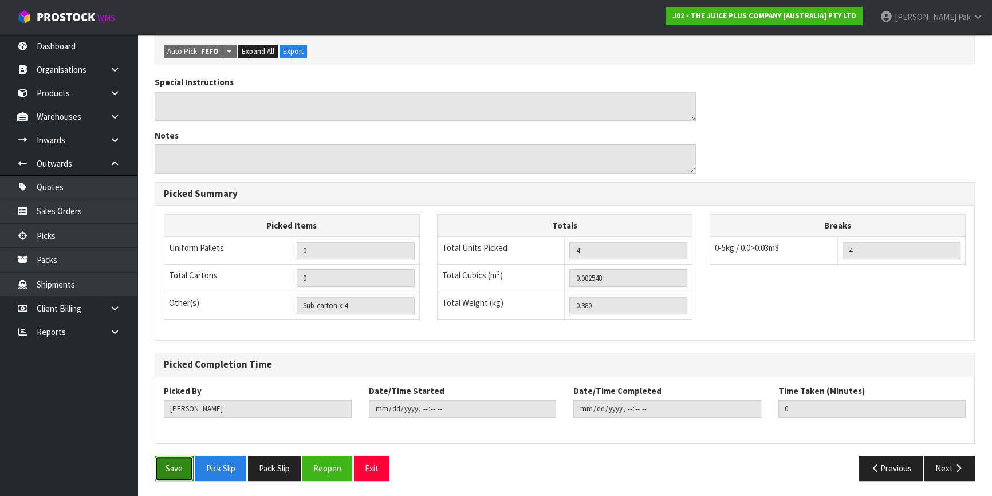
click at [157, 456] on button "Save" at bounding box center [174, 468] width 39 height 25
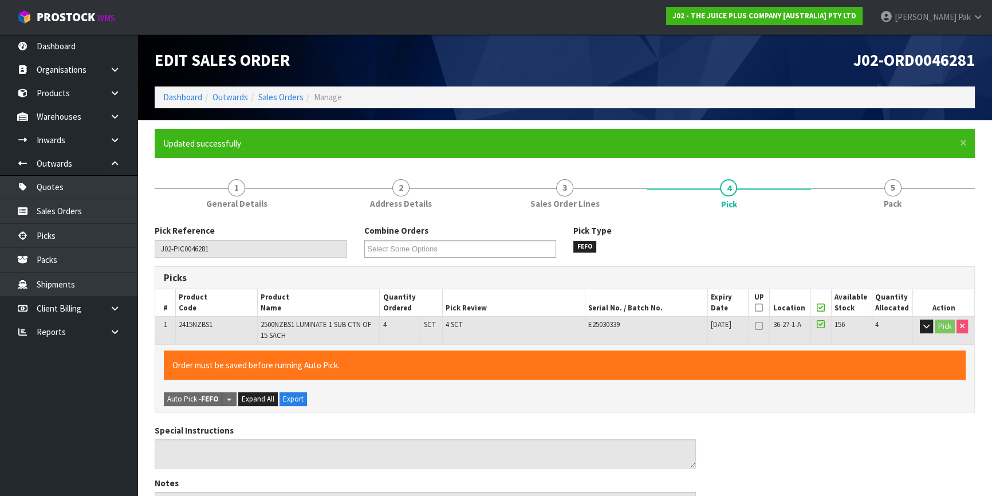
type input "[PERSON_NAME]"
type input "[DATE]T11:07:46"
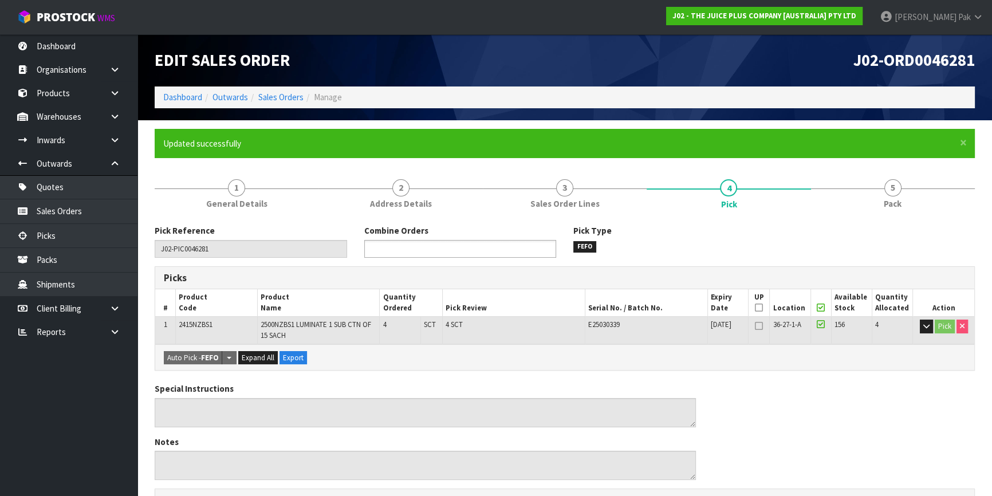
click at [537, 255] on ul at bounding box center [460, 249] width 192 height 18
type input "2"
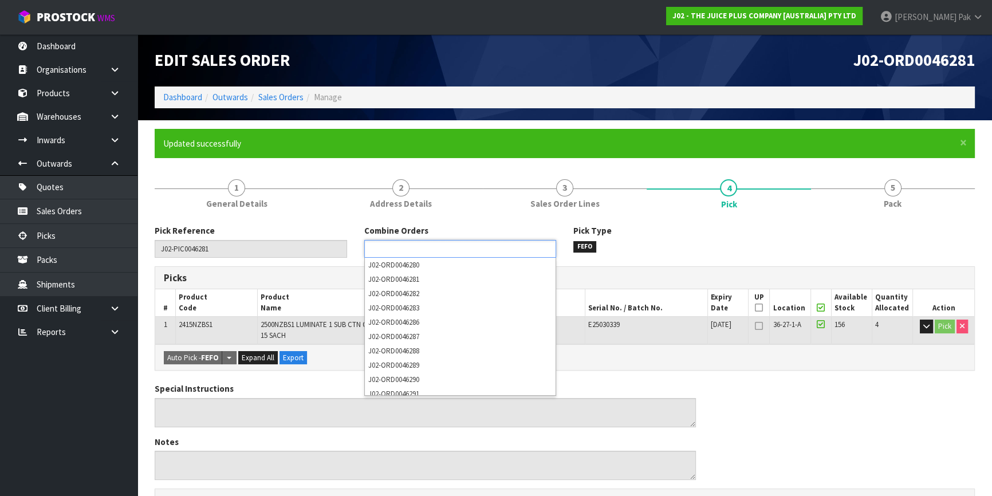
click at [903, 384] on div "Special Instructions Notes" at bounding box center [564, 436] width 837 height 106
type input "Select Some Options"
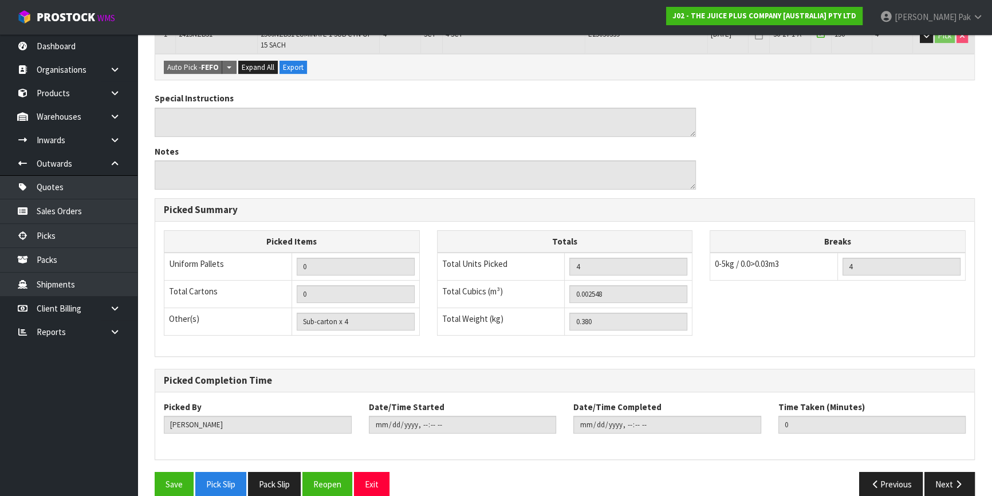
scroll to position [306, 0]
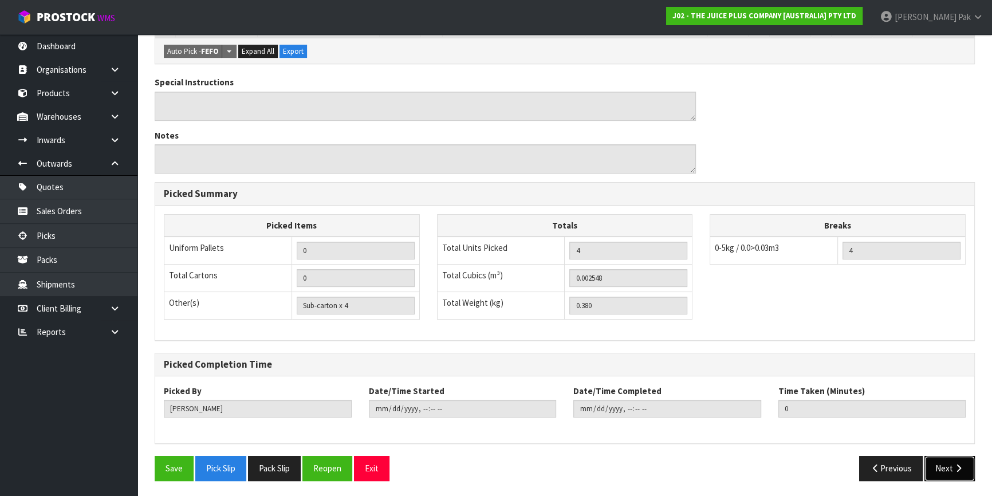
click at [952, 468] on button "Next" at bounding box center [949, 468] width 50 height 25
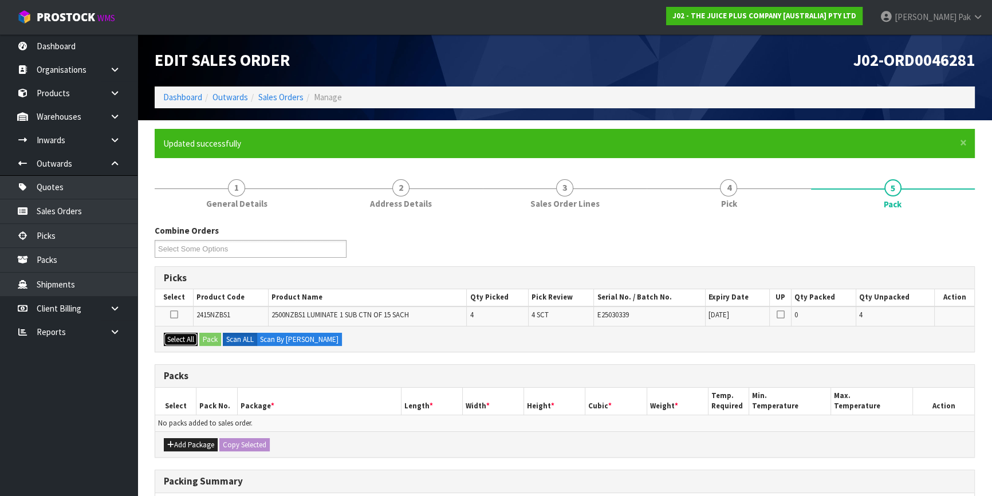
click at [183, 337] on button "Select All" at bounding box center [181, 340] width 34 height 14
click at [215, 333] on button "Pack" at bounding box center [210, 340] width 22 height 14
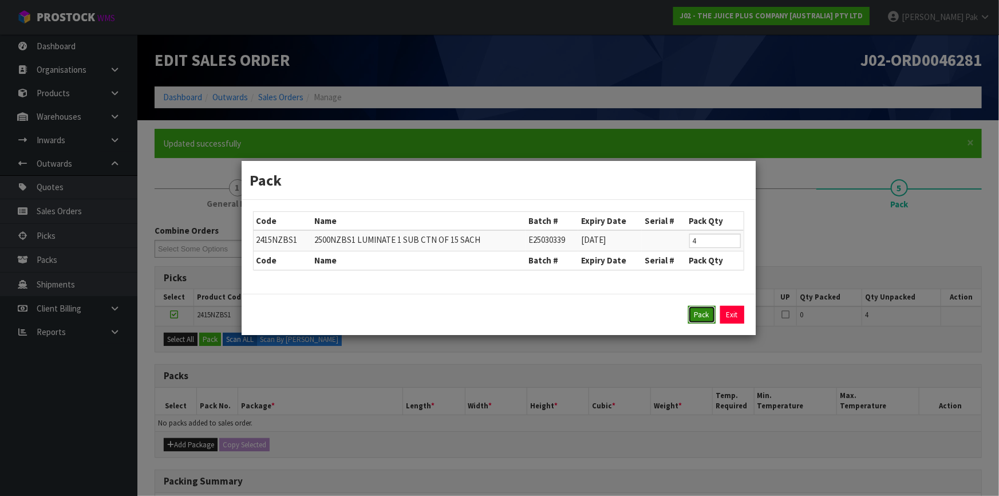
click at [702, 321] on button "Pack" at bounding box center [701, 315] width 27 height 18
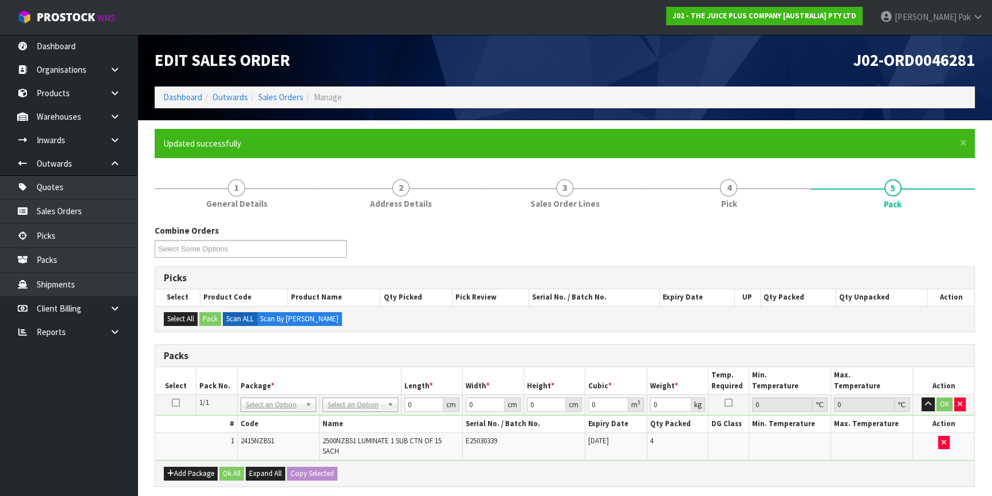
scroll to position [156, 0]
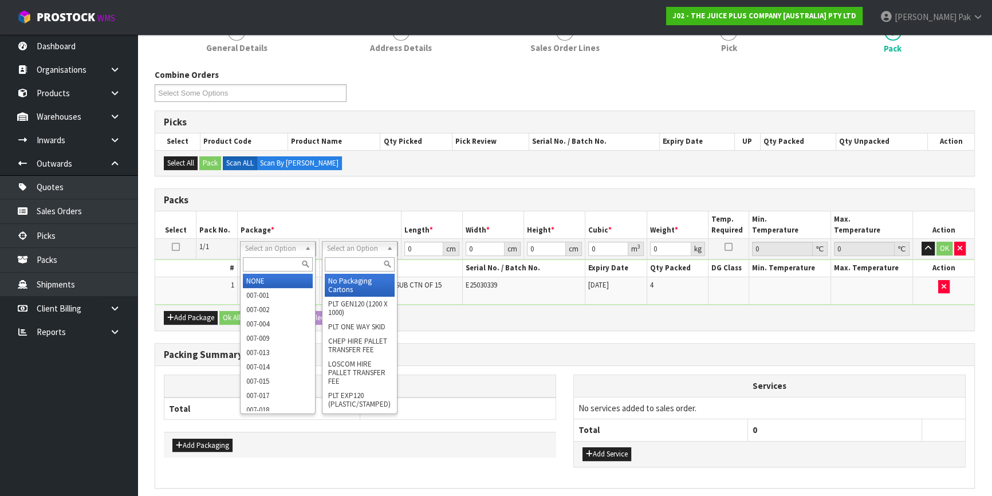
click at [347, 259] on input "text" at bounding box center [360, 264] width 70 height 14
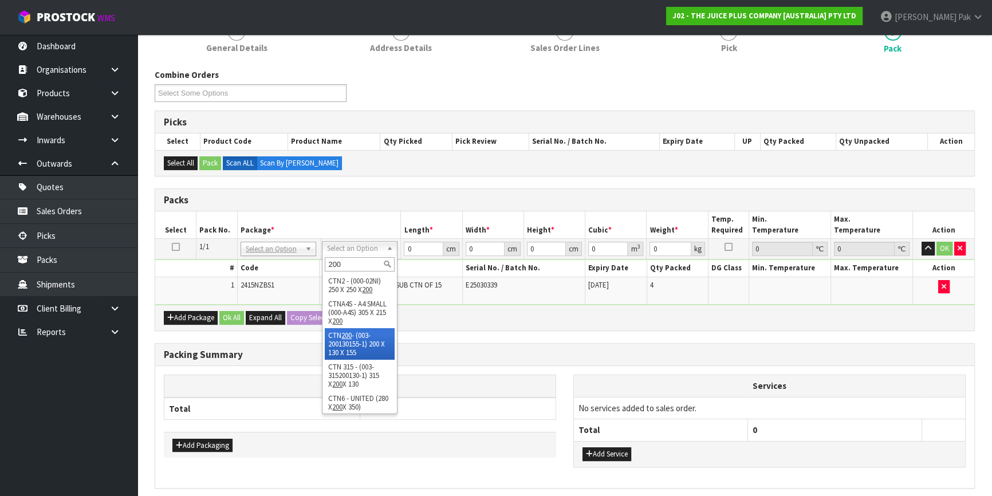
type input "200"
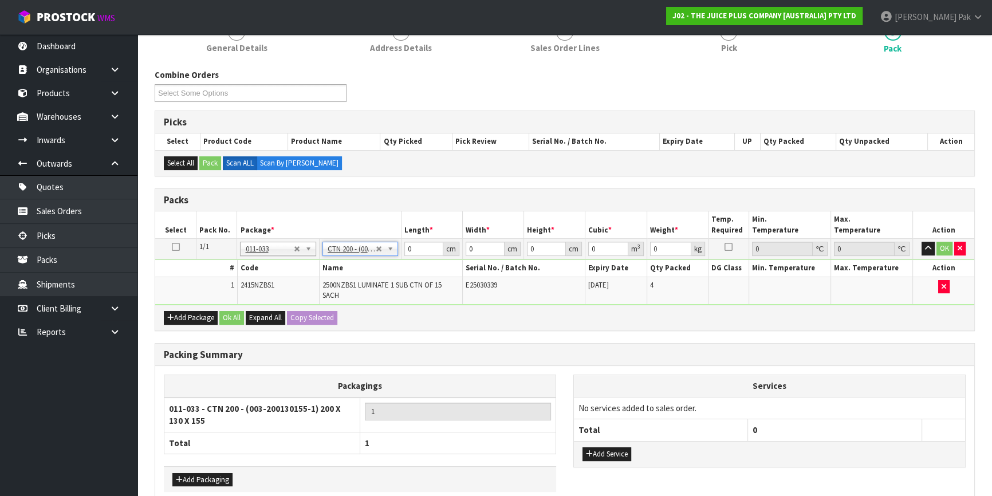
type input "20"
type input "13"
type input "15.5"
type input "0.00403"
type input "0.58"
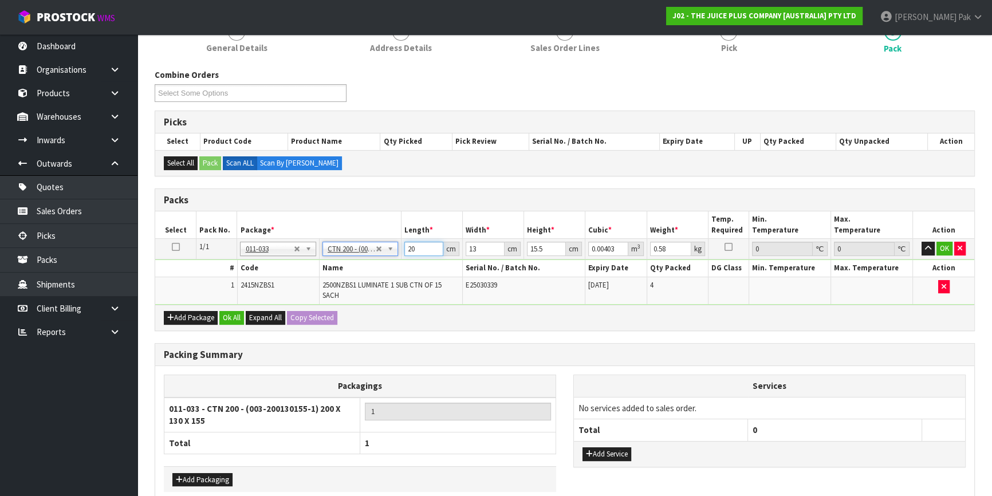
drag, startPoint x: 417, startPoint y: 248, endPoint x: 387, endPoint y: 245, distance: 30.0
click at [387, 245] on tr "1/1 NONE 007-001 007-002 007-004 007-009 007-013 007-014 007-015 007-017 007-01…" at bounding box center [564, 249] width 819 height 21
type input "2"
type input "0.000403"
type input "21"
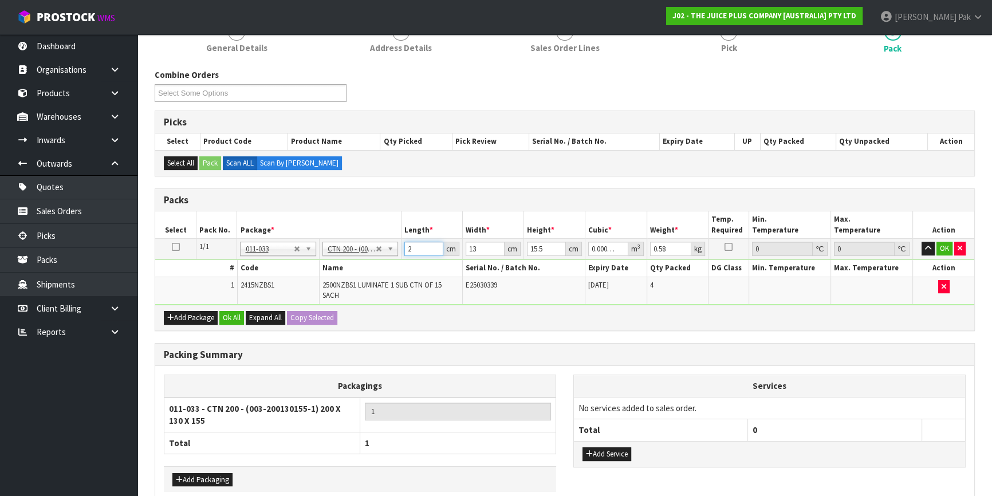
type input "0.004232"
type input "21"
type input "1"
type input "0.000325"
type input "15"
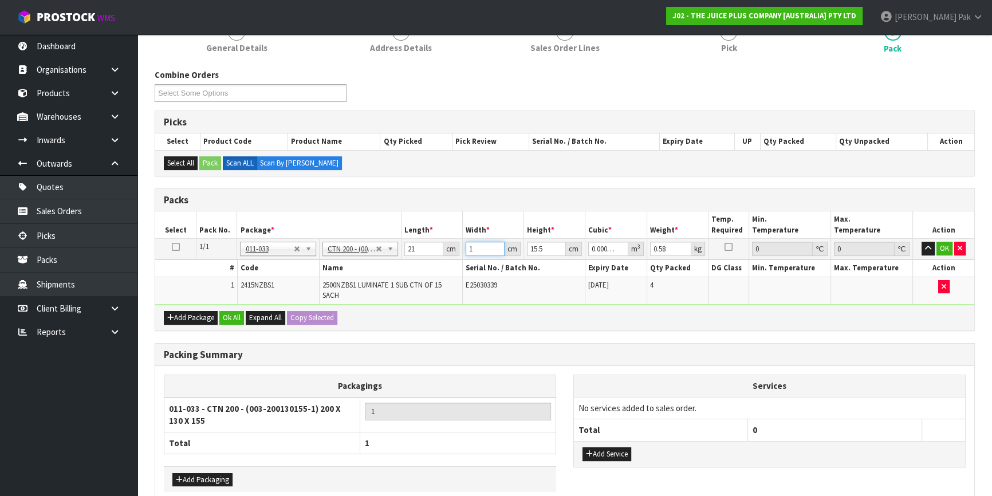
type input "0.004882"
type input "15"
type input "1"
type input "0.000315"
type input "17"
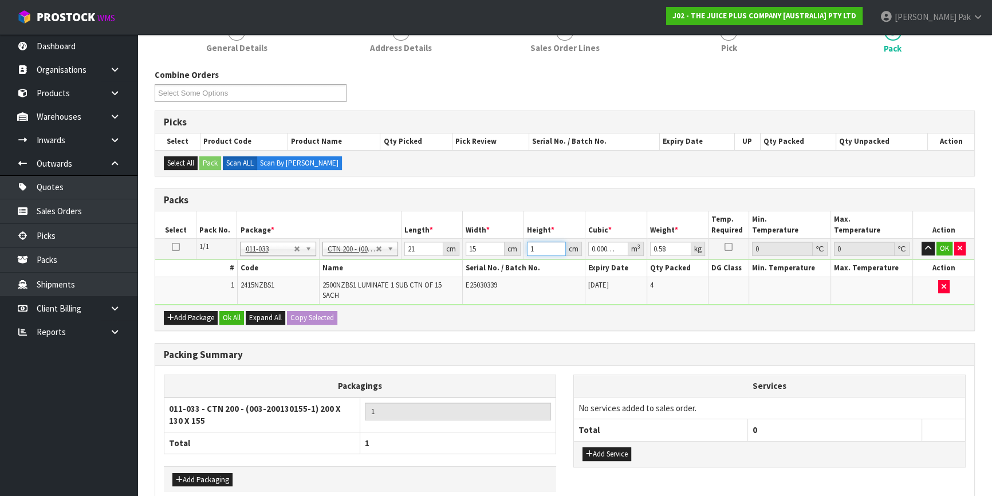
type input "0.005355"
type input "17"
type input "1"
click button "OK" at bounding box center [944, 249] width 16 height 14
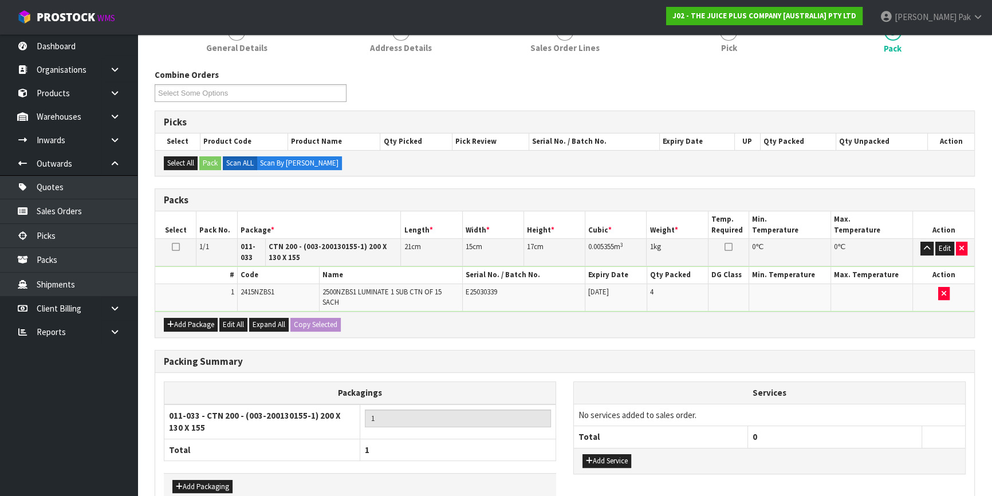
scroll to position [219, 0]
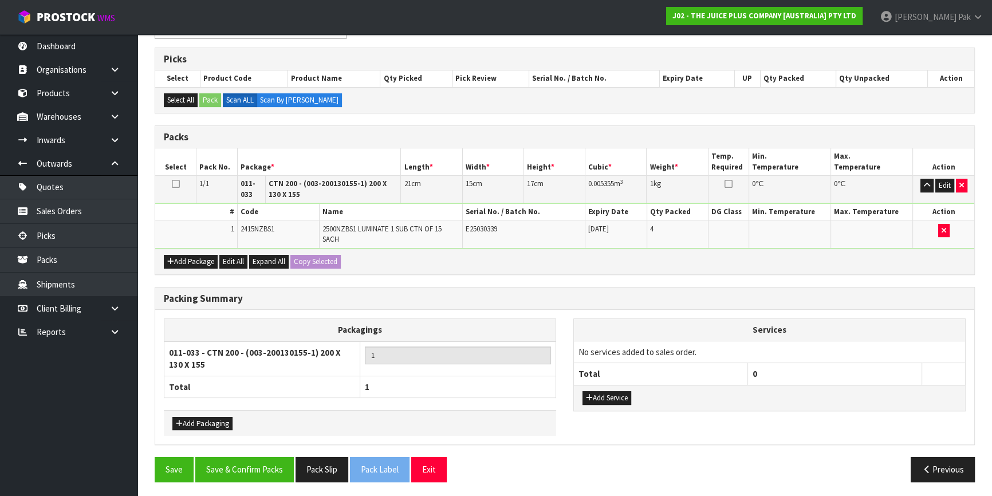
click at [203, 211] on th "#" at bounding box center [196, 212] width 82 height 17
click at [258, 458] on button "Save & Confirm Packs" at bounding box center [244, 469] width 99 height 25
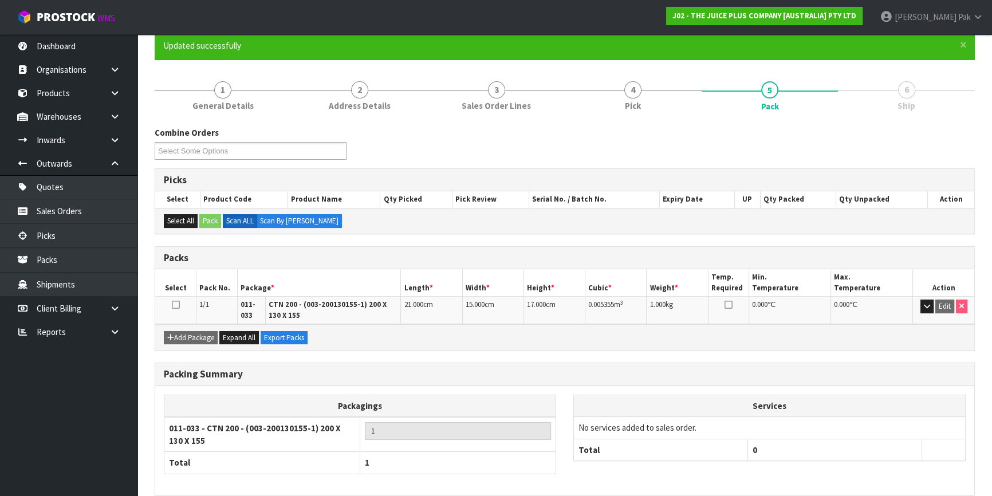
scroll to position [149, 0]
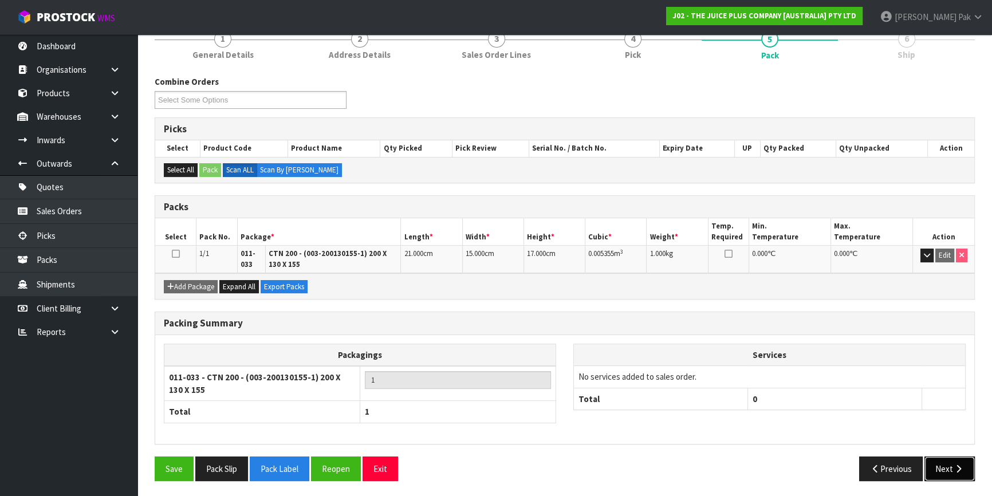
click at [962, 466] on icon "button" at bounding box center [958, 468] width 11 height 9
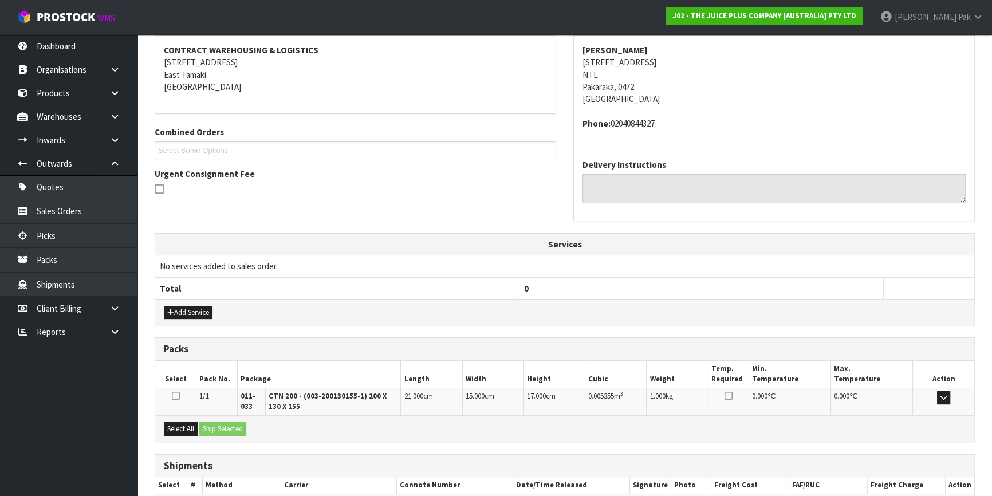
scroll to position [279, 0]
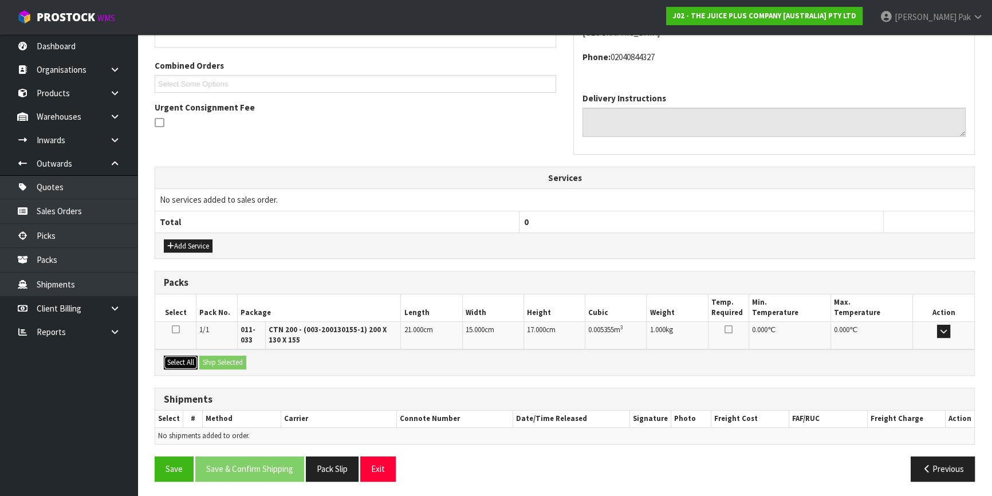
click at [183, 362] on button "Select All" at bounding box center [181, 363] width 34 height 14
click at [227, 365] on button "Ship Selected" at bounding box center [222, 363] width 47 height 14
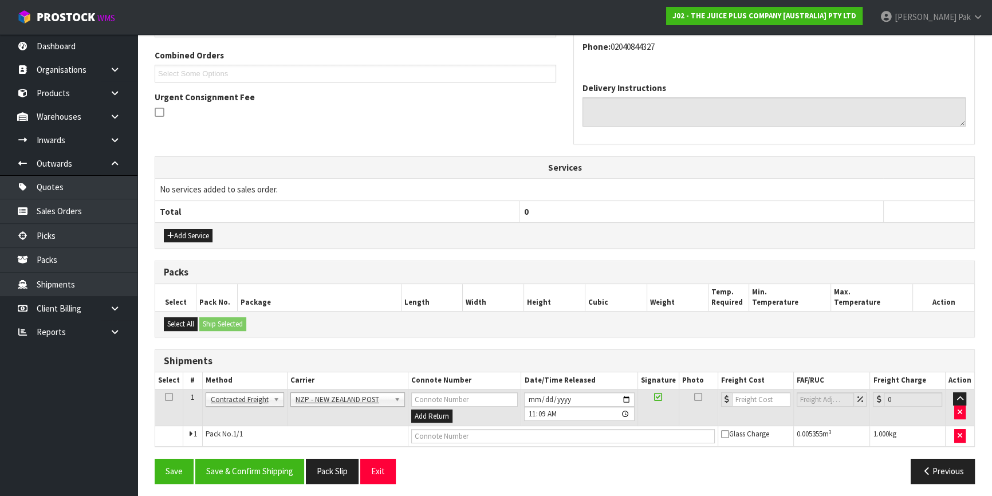
scroll to position [292, 0]
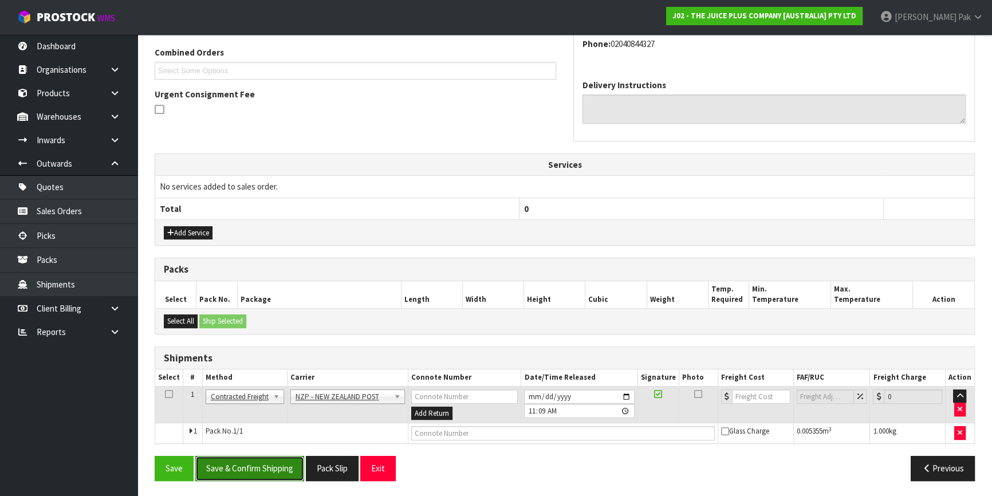
drag, startPoint x: 269, startPoint y: 458, endPoint x: 270, endPoint y: 465, distance: 7.0
click at [269, 458] on button "Save & Confirm Shipping" at bounding box center [249, 468] width 109 height 25
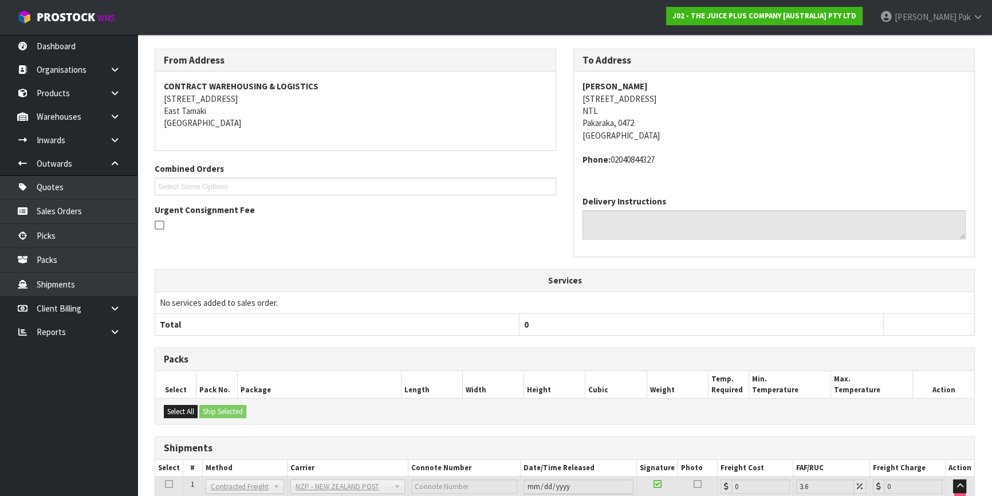
scroll to position [275, 0]
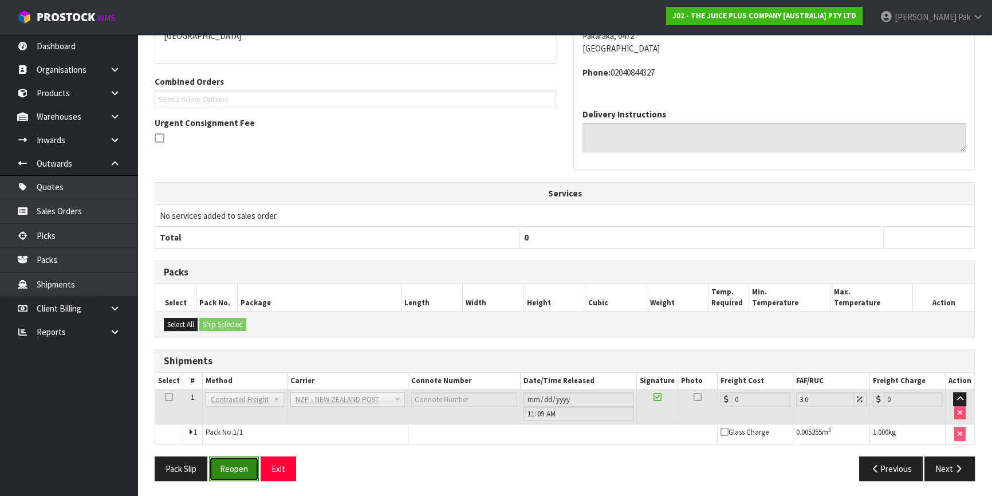
click at [232, 475] on button "Reopen" at bounding box center [234, 468] width 50 height 25
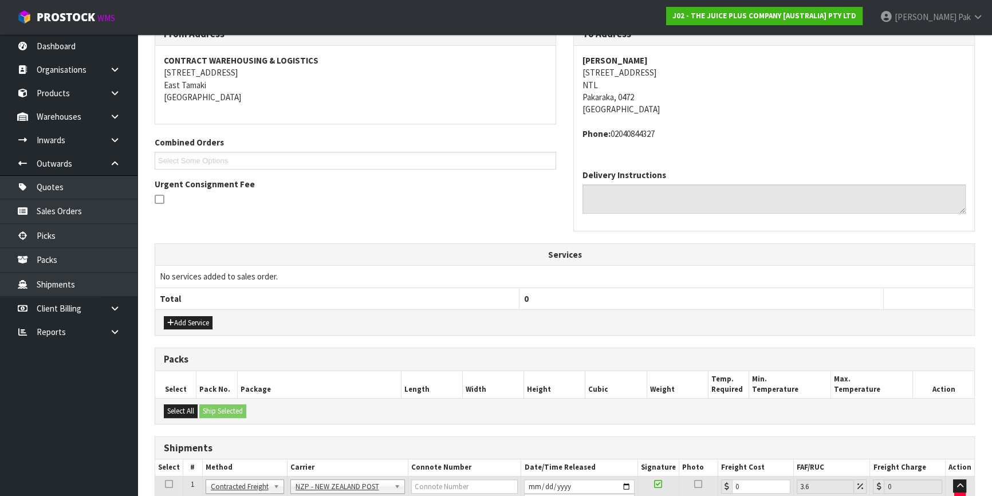
scroll to position [260, 0]
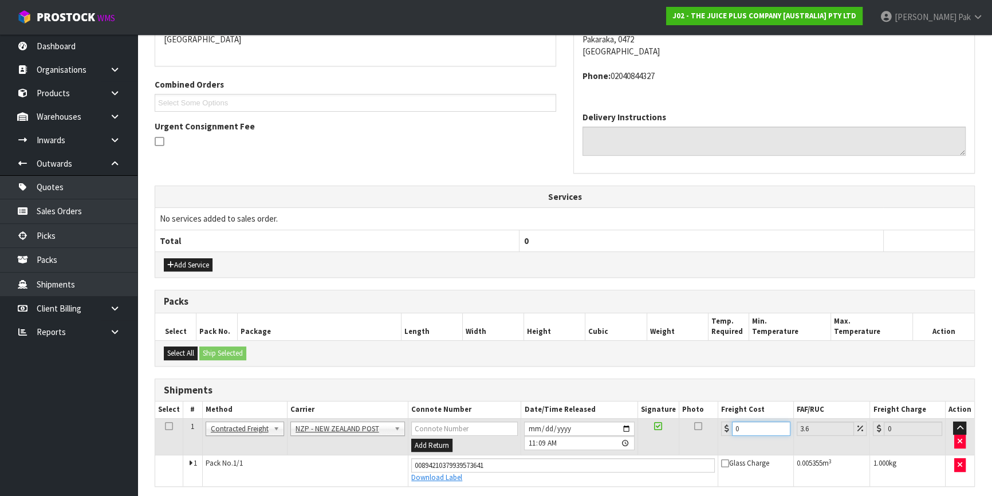
drag, startPoint x: 744, startPoint y: 423, endPoint x: 733, endPoint y: 425, distance: 11.0
click at [733, 425] on input "0" at bounding box center [761, 429] width 58 height 14
type input "1"
type input "1.04"
type input "11"
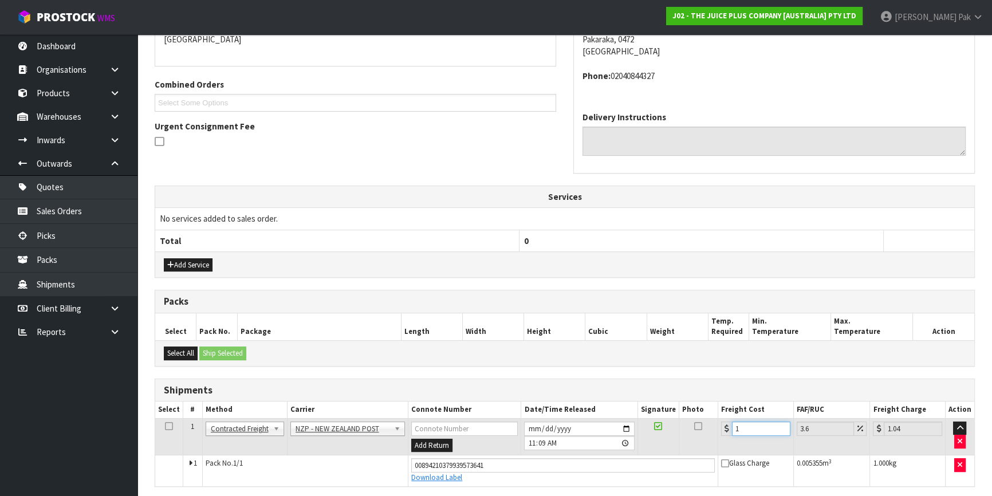
type input "11.4"
type input "11.9"
type input "12.33"
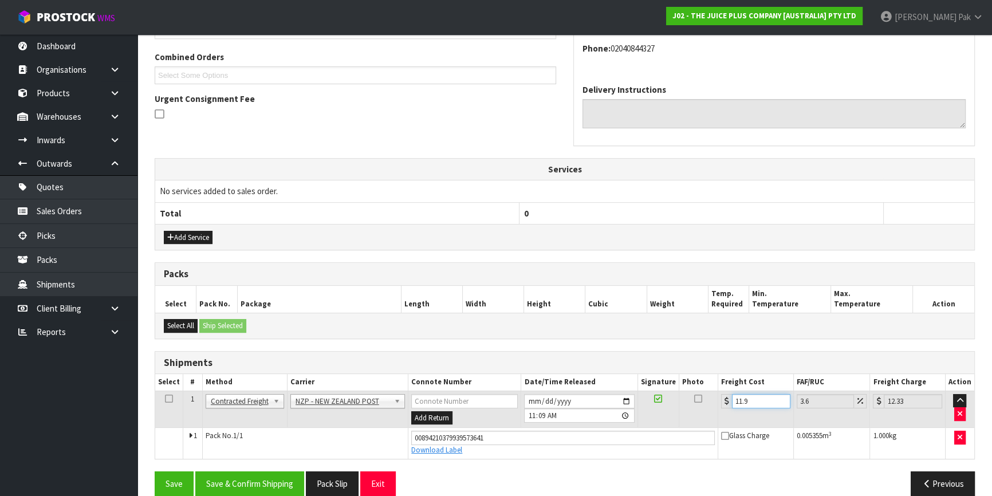
scroll to position [302, 0]
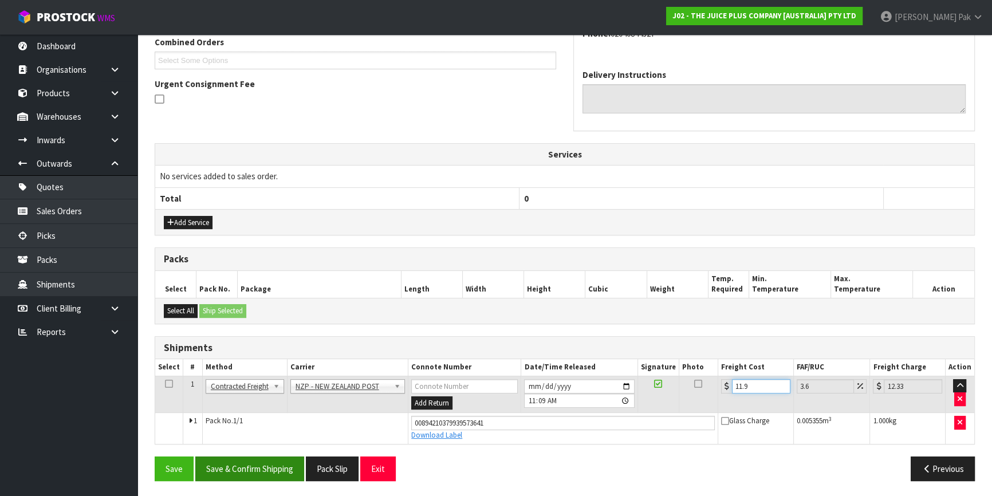
type input "11.9"
click at [242, 464] on button "Save & Confirm Shipping" at bounding box center [249, 468] width 109 height 25
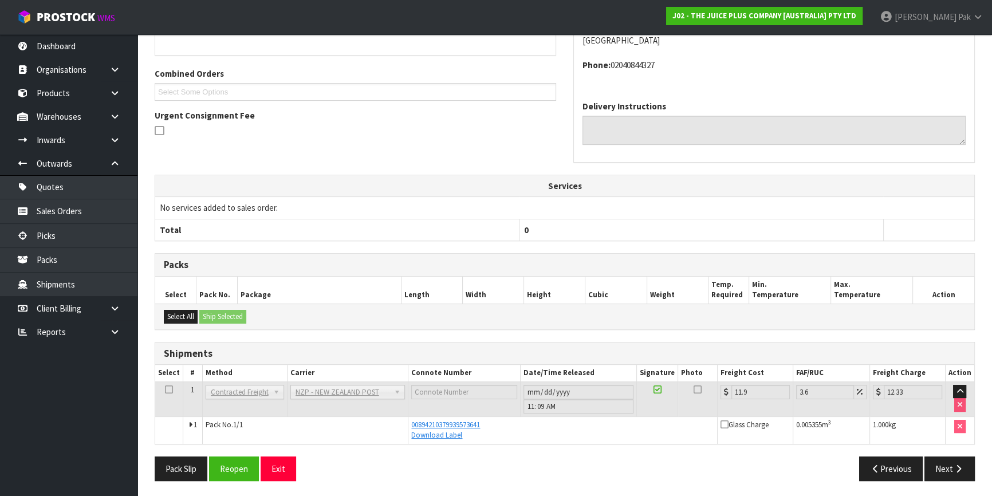
scroll to position [0, 0]
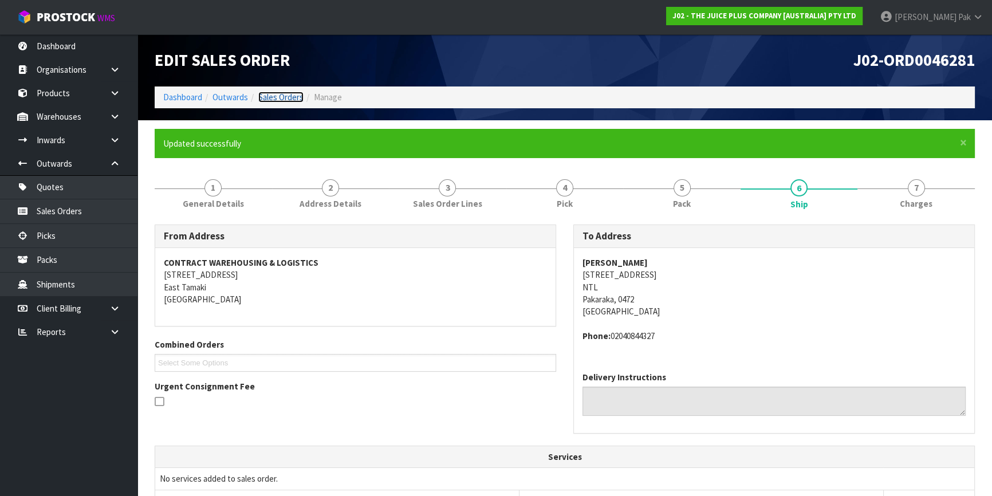
click at [280, 92] on link "Sales Orders" at bounding box center [280, 97] width 45 height 11
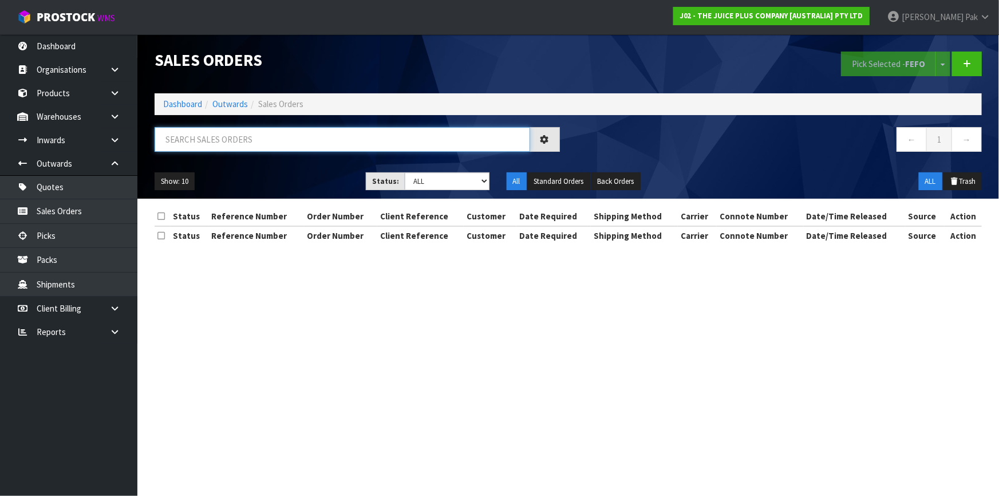
click at [464, 135] on input "text" at bounding box center [343, 139] width 376 height 25
type input "JOB-0407677"
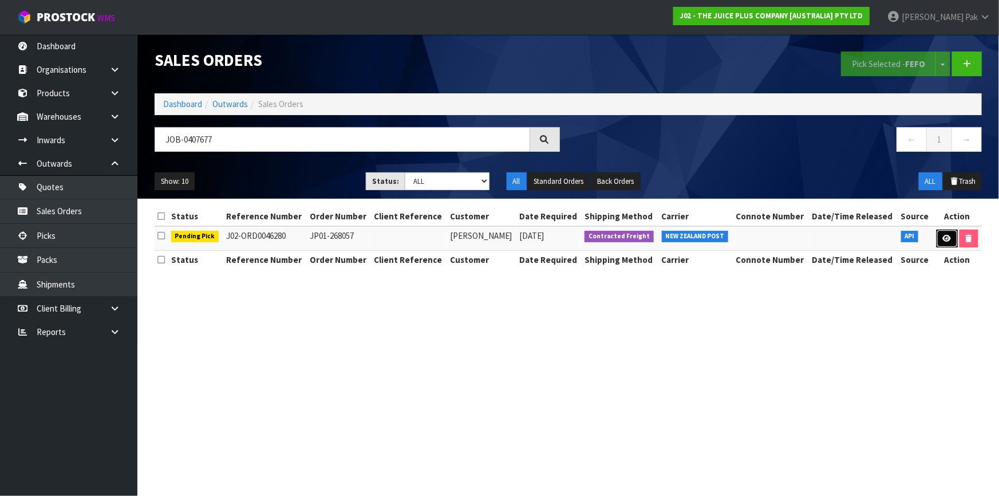
click at [944, 242] on link at bounding box center [947, 239] width 21 height 18
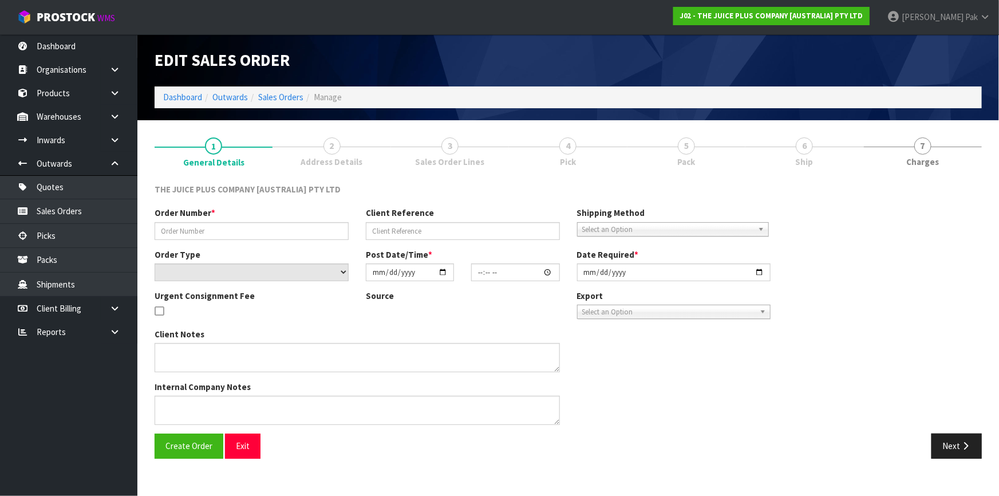
type input "JP01-268057"
select select "number:0"
type input "[DATE]"
type input "12:22:41.000"
type input "[DATE]"
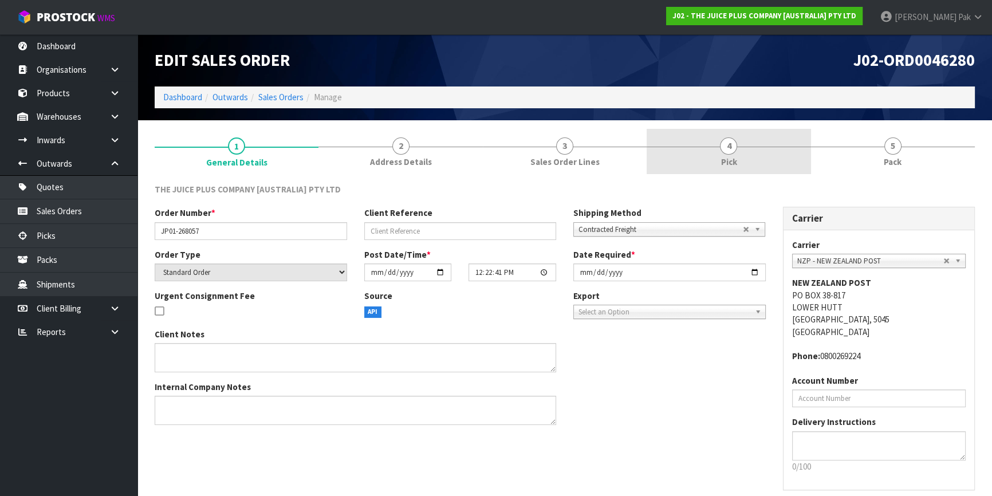
click at [733, 156] on span "Pick" at bounding box center [728, 162] width 16 height 12
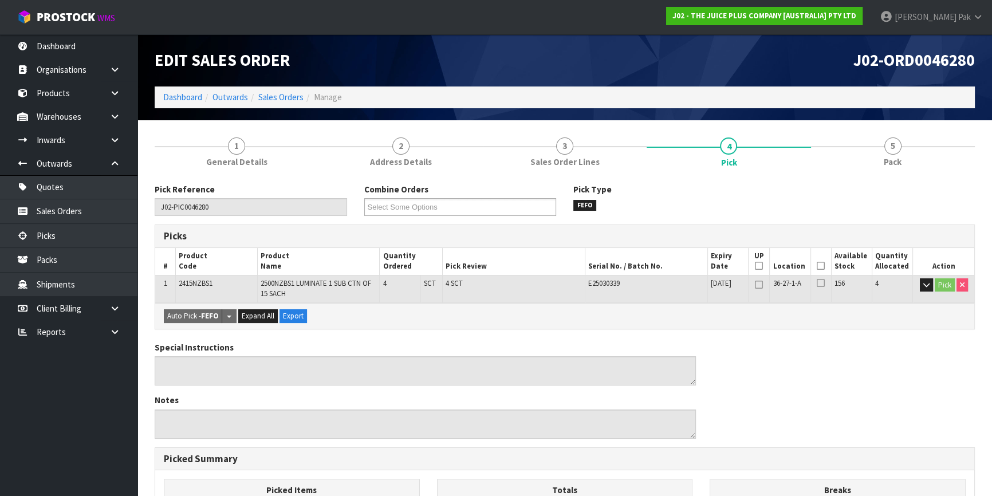
click at [824, 266] on icon at bounding box center [821, 266] width 8 height 1
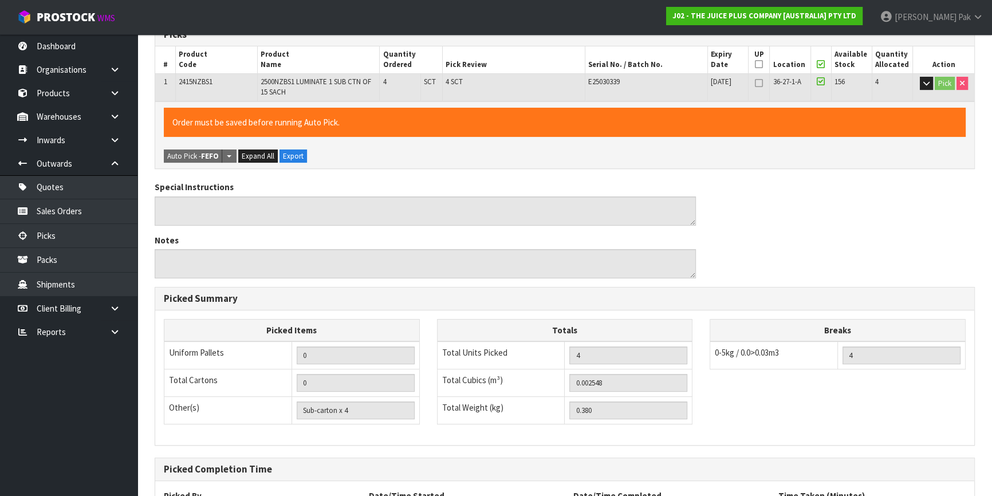
scroll to position [306, 0]
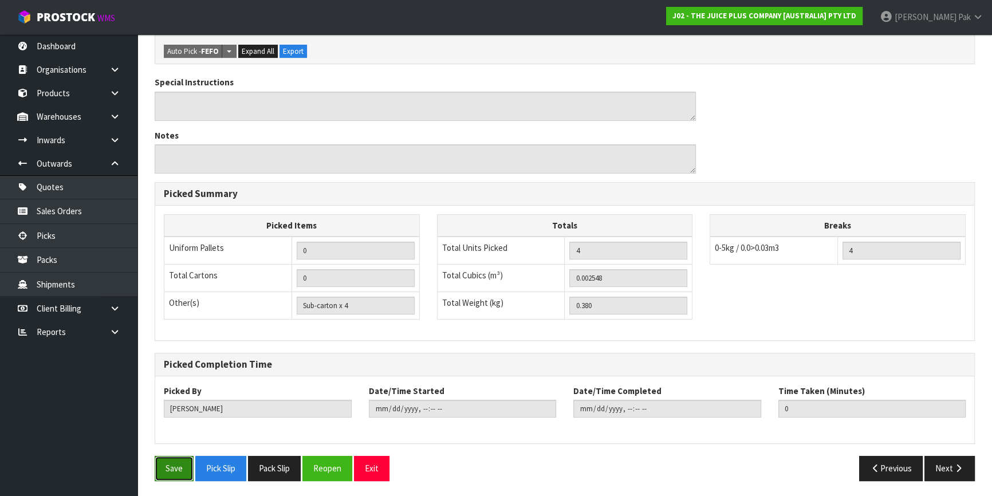
click at [175, 475] on button "Save" at bounding box center [174, 468] width 39 height 25
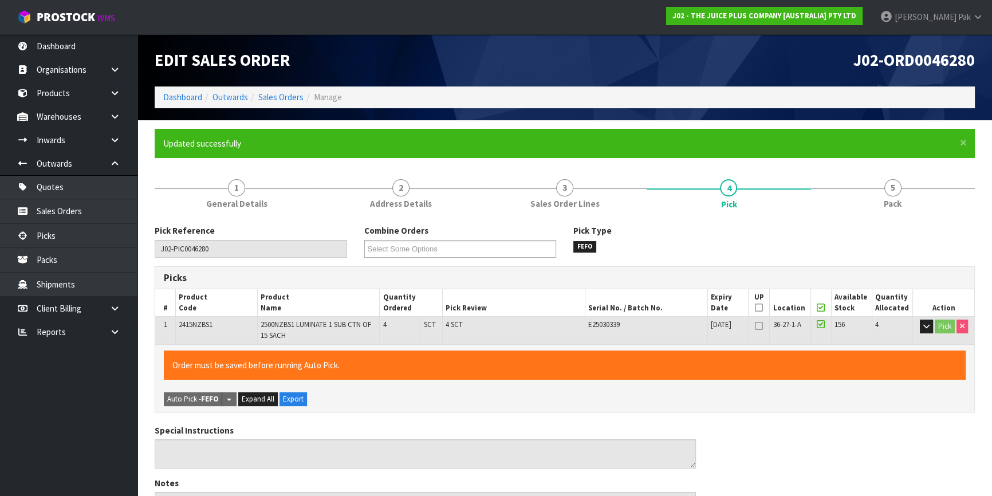
type input "[PERSON_NAME]"
type input "[DATE]T11:14:57"
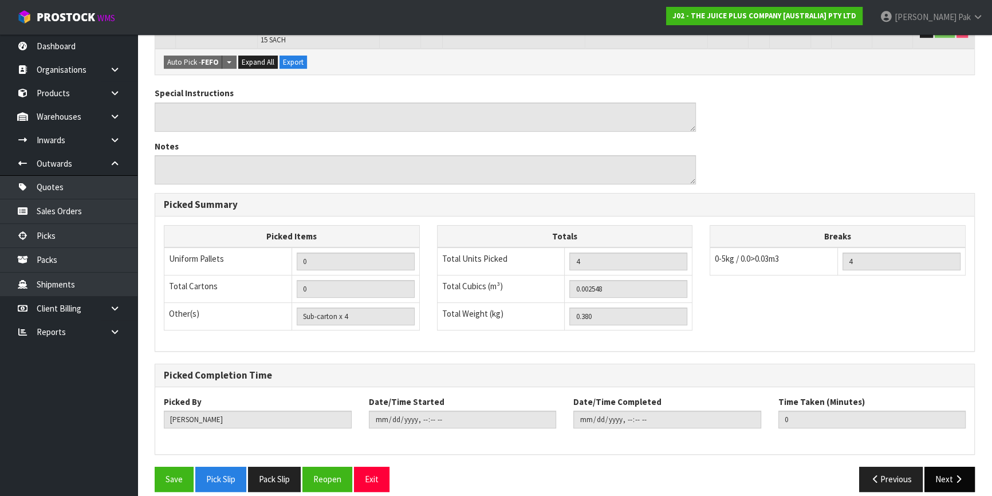
scroll to position [306, 0]
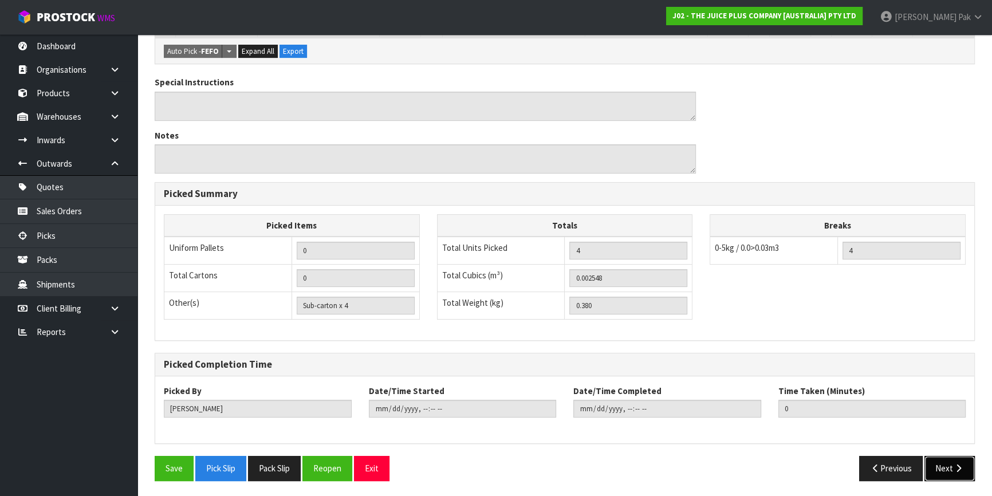
click at [958, 460] on button "Next" at bounding box center [949, 468] width 50 height 25
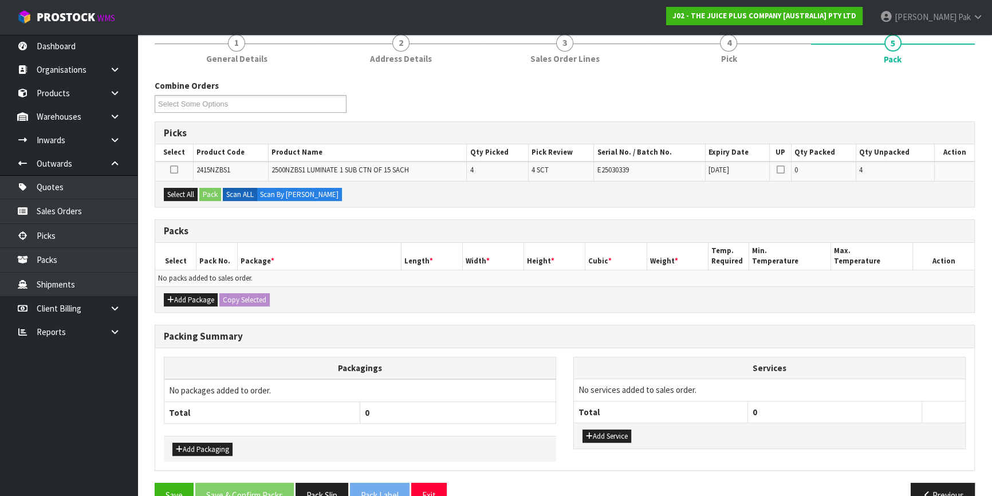
scroll to position [171, 0]
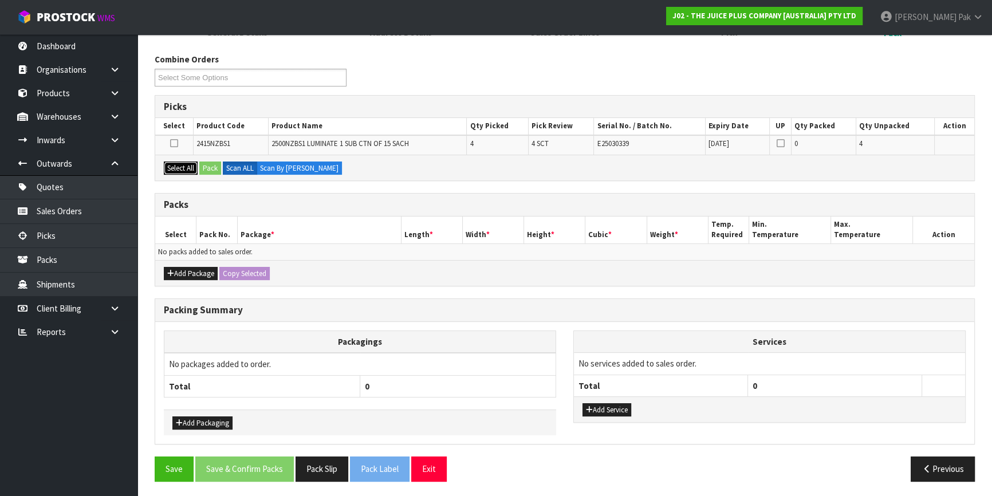
click at [189, 170] on button "Select All" at bounding box center [181, 169] width 34 height 14
click at [207, 167] on button "Pack" at bounding box center [210, 169] width 22 height 14
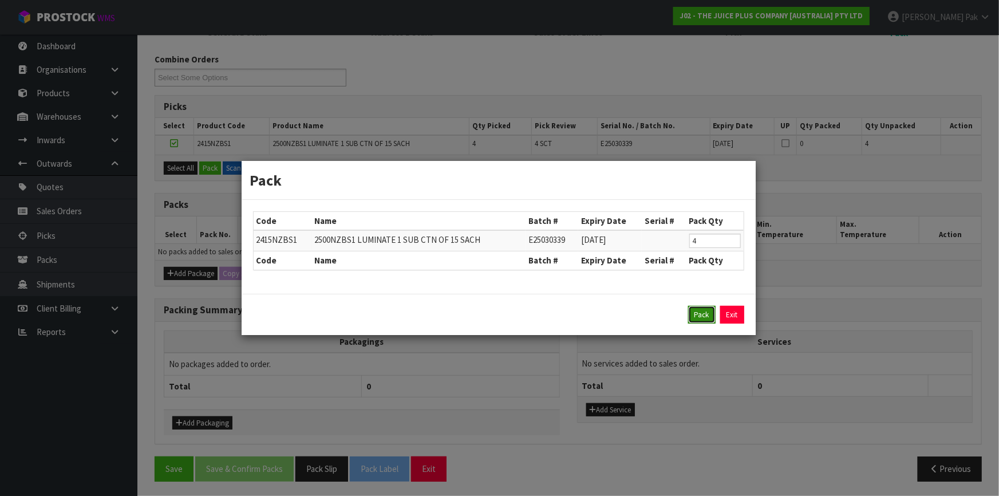
click at [703, 317] on button "Pack" at bounding box center [701, 315] width 27 height 18
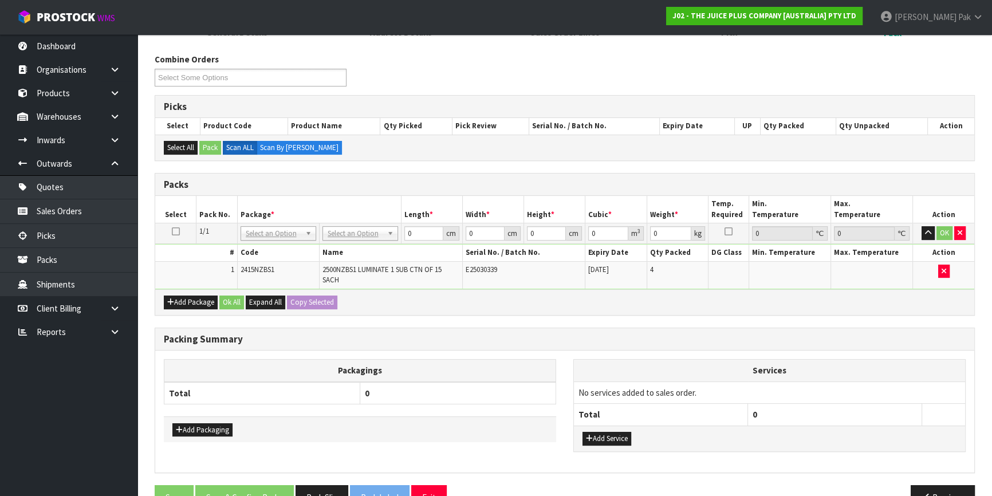
click at [363, 224] on td "No Packaging Cartons PLT GEN120 (1200 X 1000) PLT ONE WAY SKID CHEP HIRE PALLET…" at bounding box center [360, 233] width 82 height 21
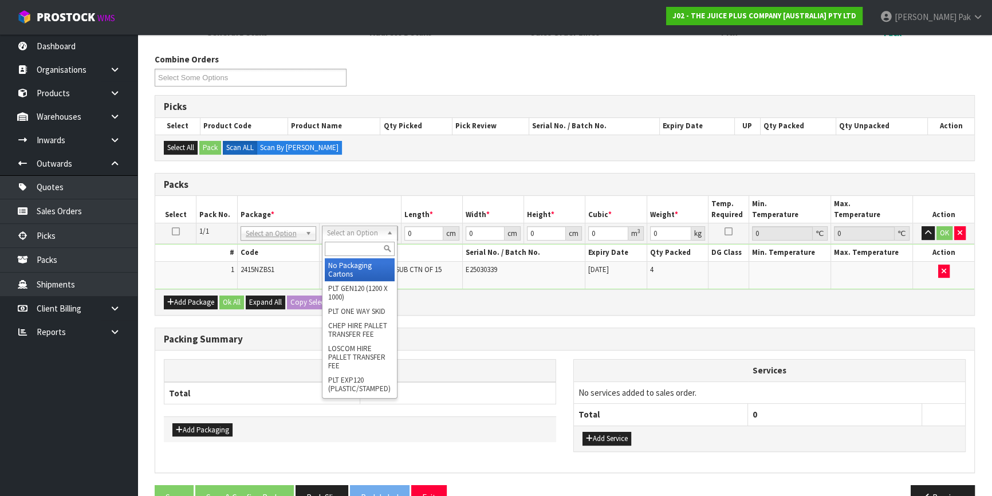
click at [361, 243] on input "text" at bounding box center [360, 249] width 70 height 14
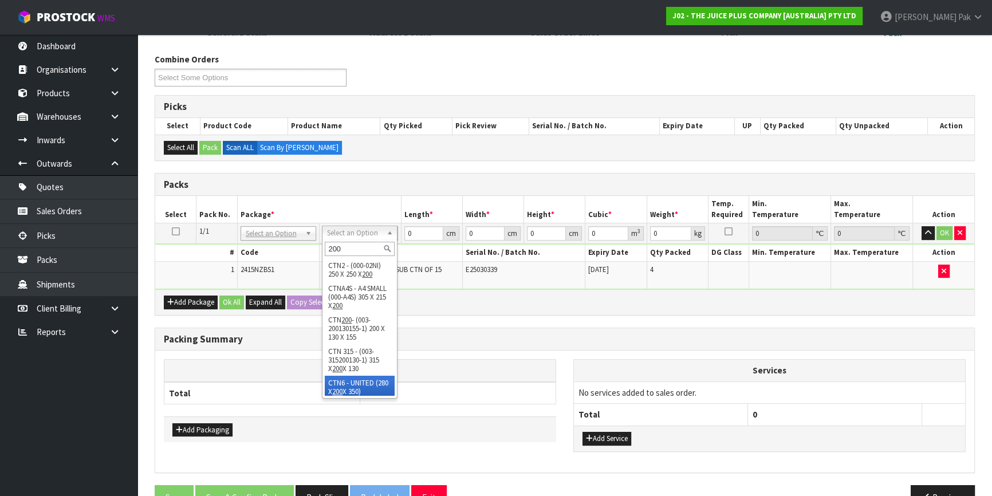
scroll to position [2, 0]
type input "200"
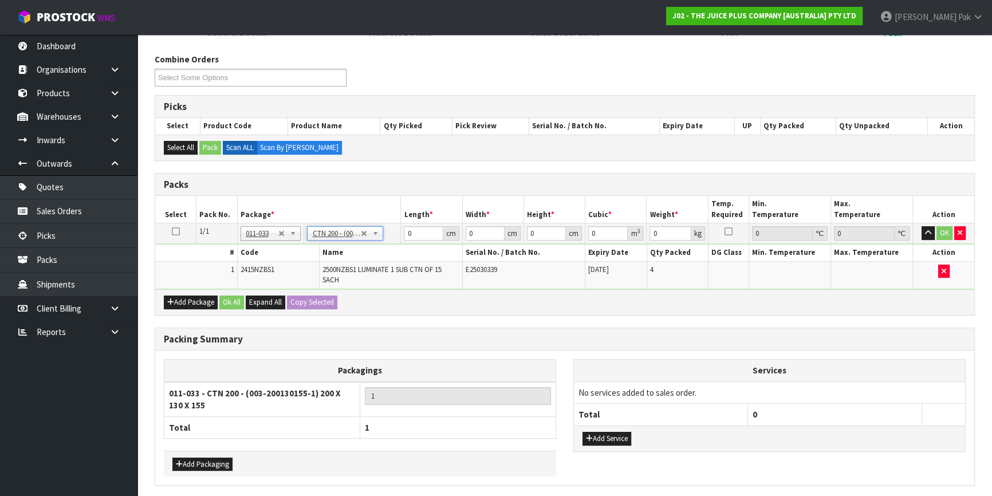
type input "20"
type input "13"
type input "15.5"
type input "0.00403"
type input "0.58"
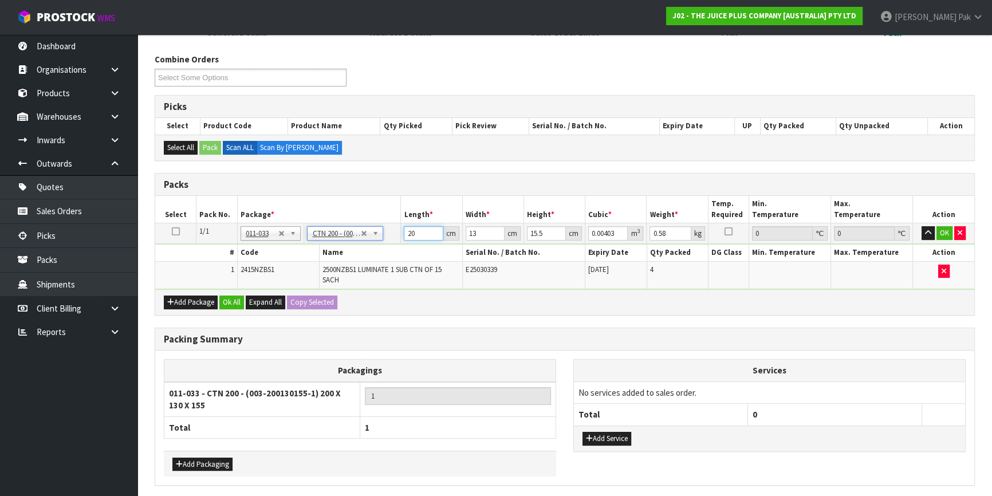
click at [412, 233] on input "20" at bounding box center [423, 233] width 39 height 14
type input "2"
type input "0.000403"
type input "21"
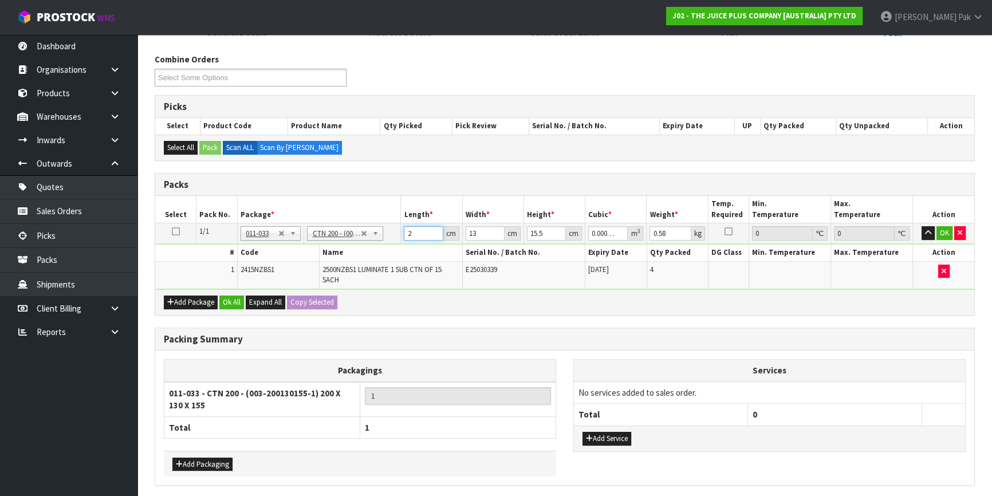
type input "0.004232"
type input "21"
type input "1"
type input "0.000325"
type input "14"
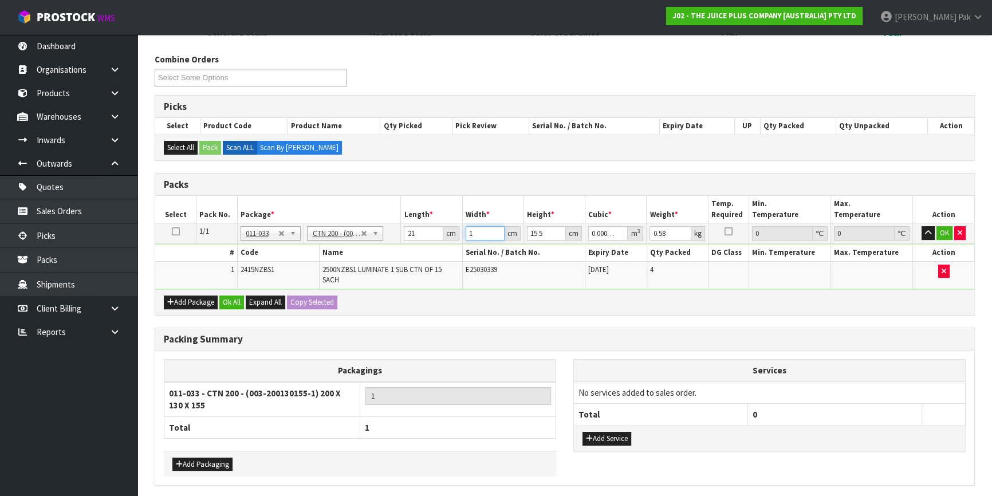
type input "0.004557"
type input "14"
type input "1"
type input "0.000294"
type input "17"
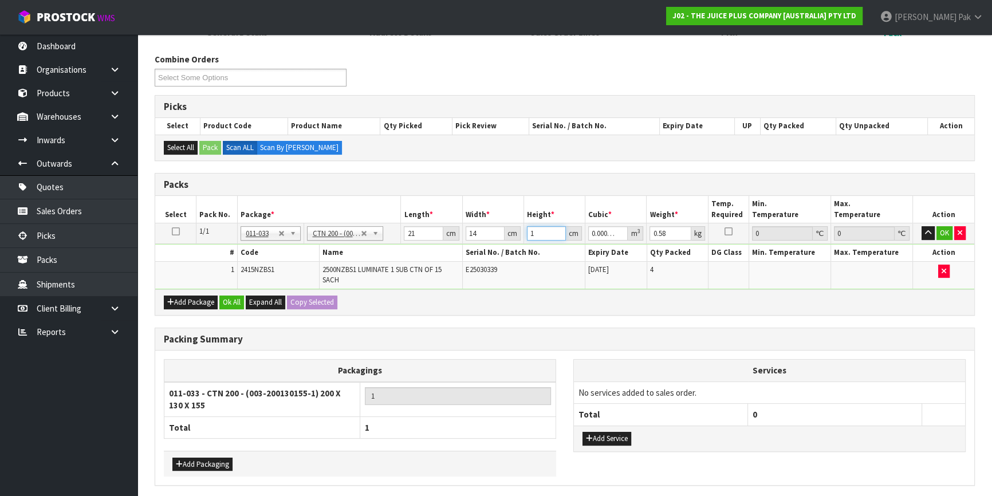
type input "0.004998"
type input "17"
type input "1"
click button "OK" at bounding box center [944, 233] width 16 height 14
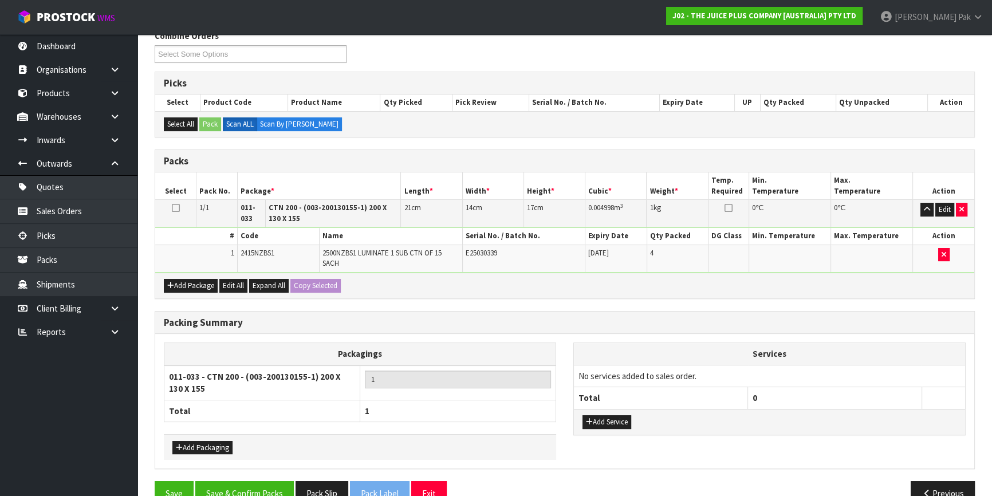
scroll to position [219, 0]
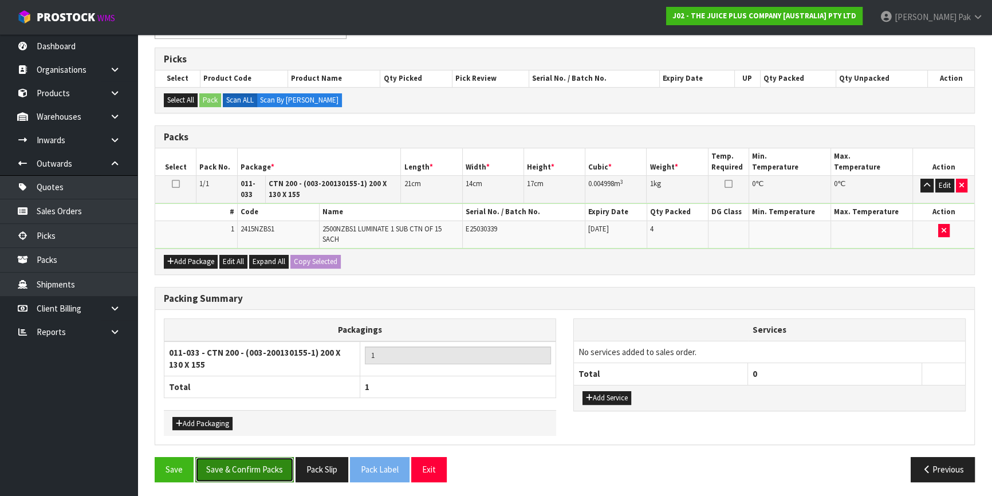
click at [226, 464] on button "Save & Confirm Packs" at bounding box center [244, 469] width 99 height 25
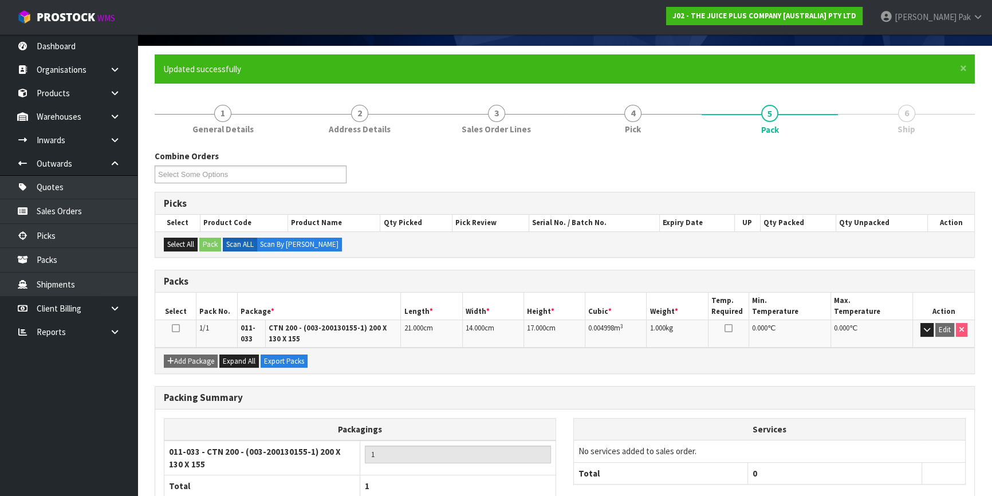
scroll to position [149, 0]
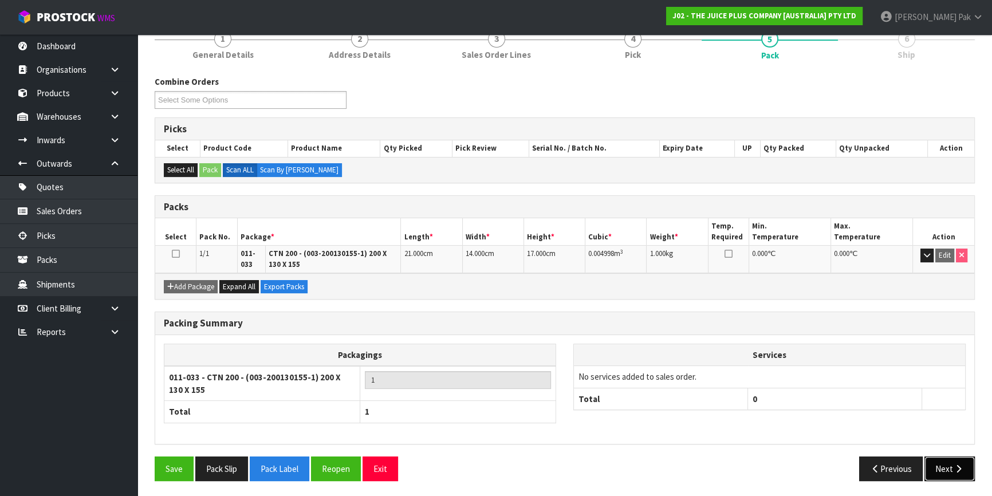
click at [949, 473] on button "Next" at bounding box center [949, 468] width 50 height 25
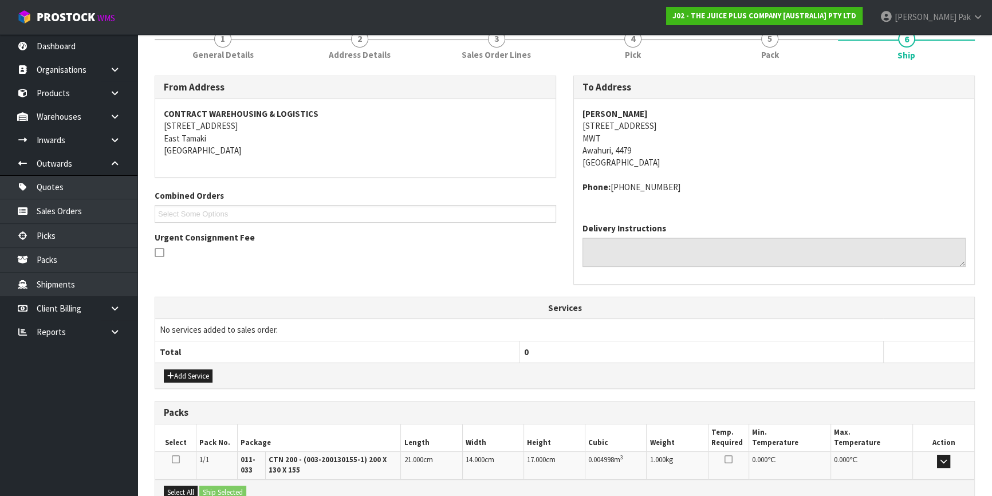
scroll to position [279, 0]
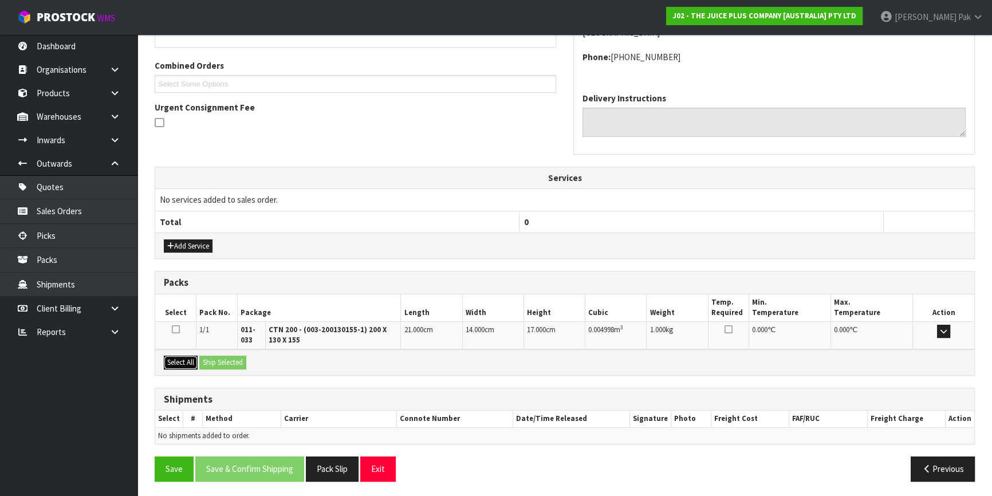
click at [190, 365] on button "Select All" at bounding box center [181, 363] width 34 height 14
click at [253, 364] on div "Select All Ship Selected" at bounding box center [564, 362] width 819 height 26
drag, startPoint x: 229, startPoint y: 364, endPoint x: 245, endPoint y: 365, distance: 16.1
click at [230, 364] on button "Ship Selected" at bounding box center [222, 363] width 47 height 14
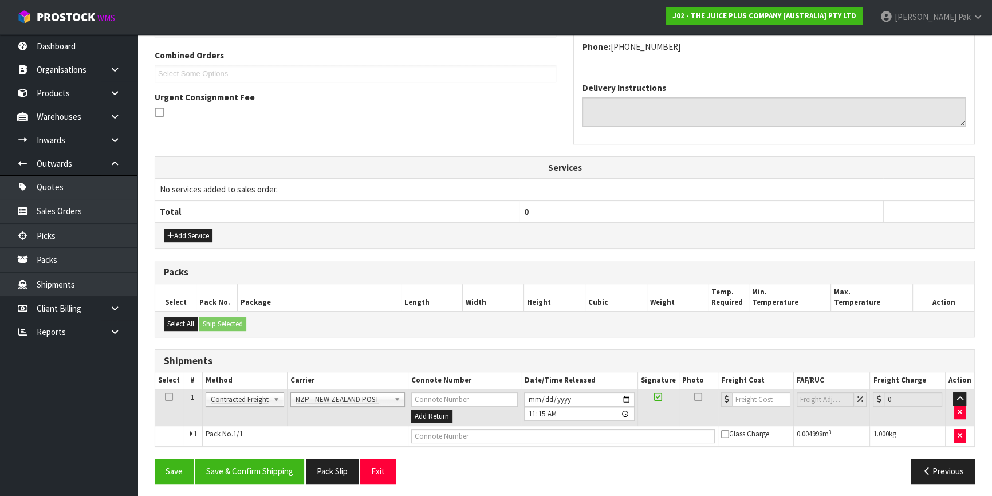
scroll to position [292, 0]
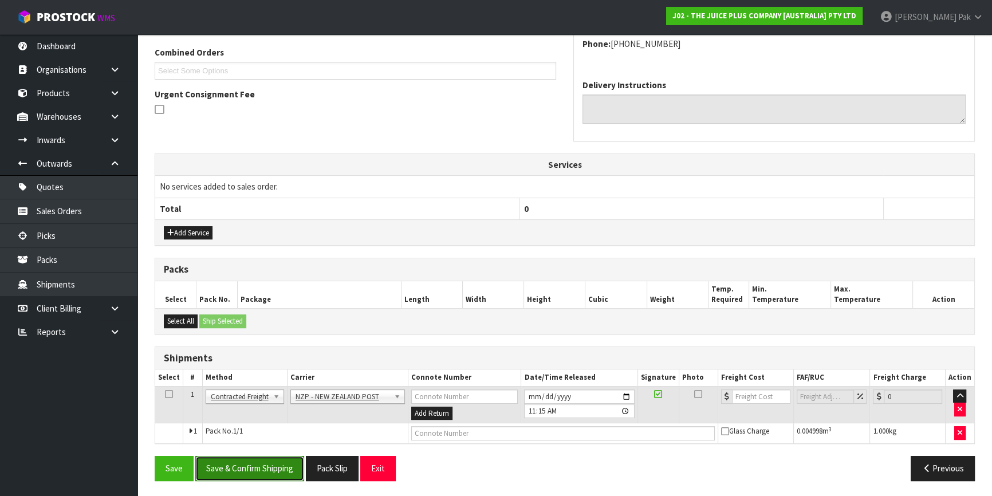
click at [238, 461] on button "Save & Confirm Shipping" at bounding box center [249, 468] width 109 height 25
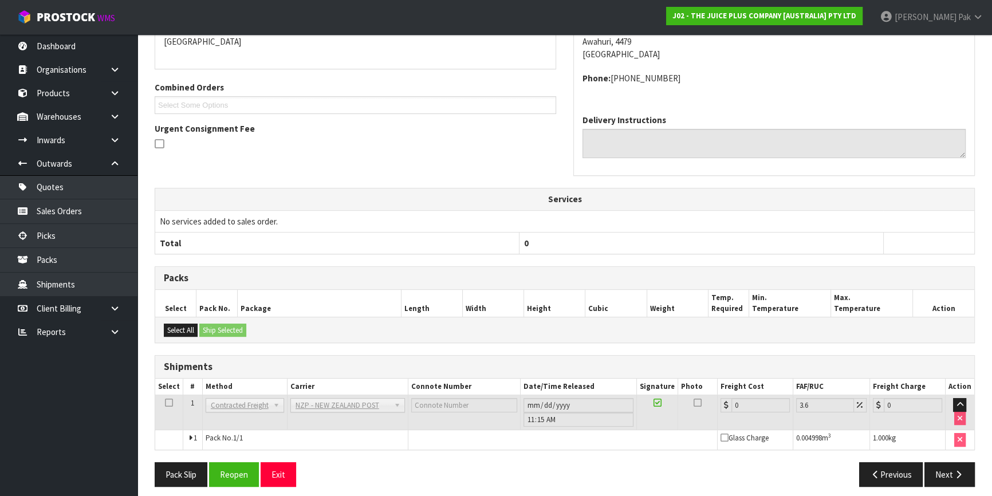
scroll to position [275, 0]
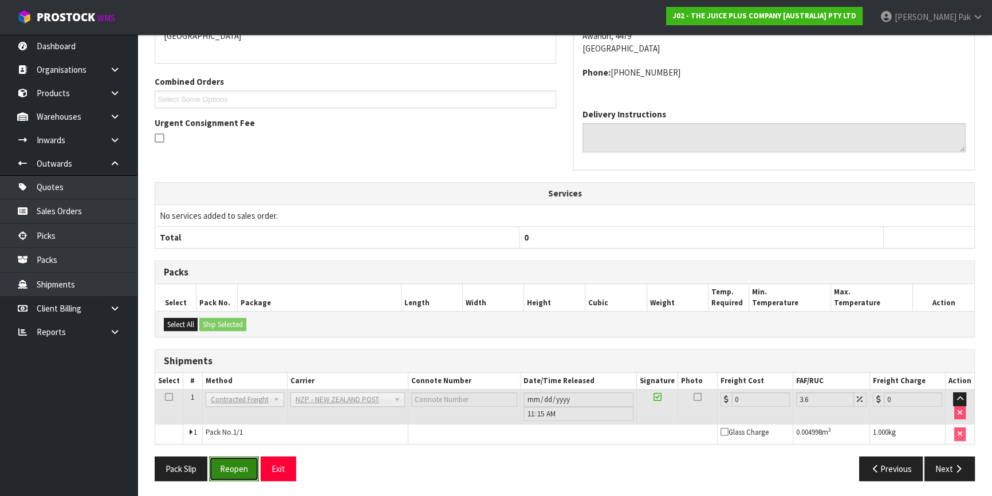
click at [231, 466] on button "Reopen" at bounding box center [234, 468] width 50 height 25
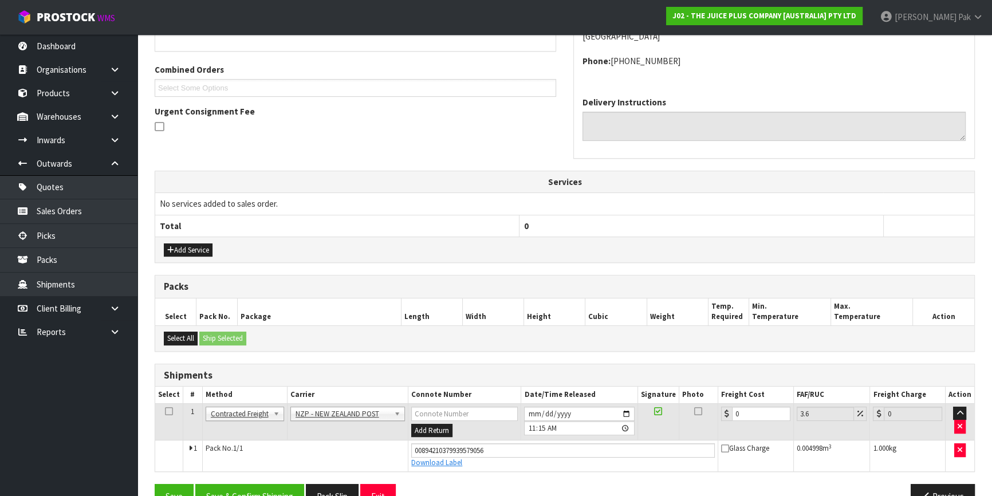
scroll to position [302, 0]
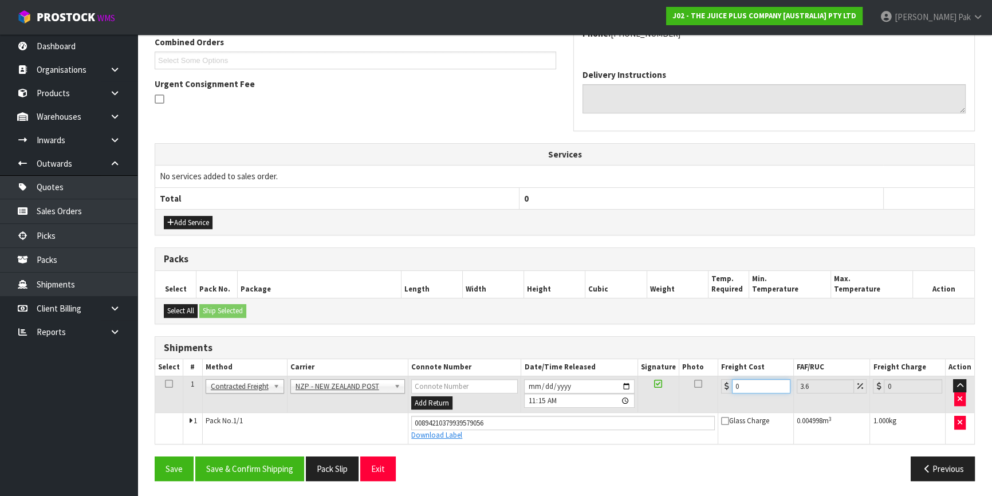
drag, startPoint x: 762, startPoint y: 388, endPoint x: 684, endPoint y: 386, distance: 77.3
click at [690, 388] on tr "1 Client Local Pickup Customer Local Pickup Company Freight Contracted Freight …" at bounding box center [564, 394] width 819 height 37
type input "1"
type input "1.04"
type input "13"
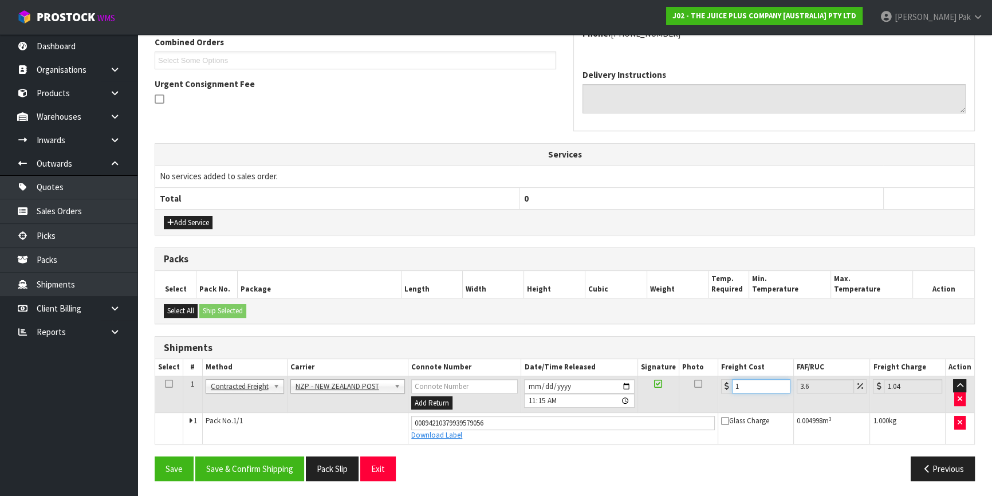
type input "13.47"
type input "13.04"
type input "13.51"
type input "13.04"
click at [232, 459] on button "Save & Confirm Shipping" at bounding box center [249, 468] width 109 height 25
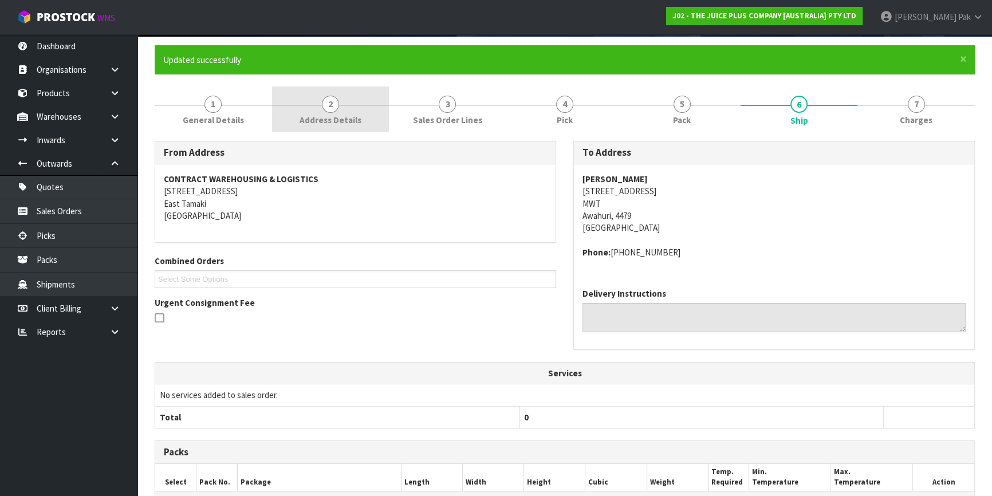
scroll to position [0, 0]
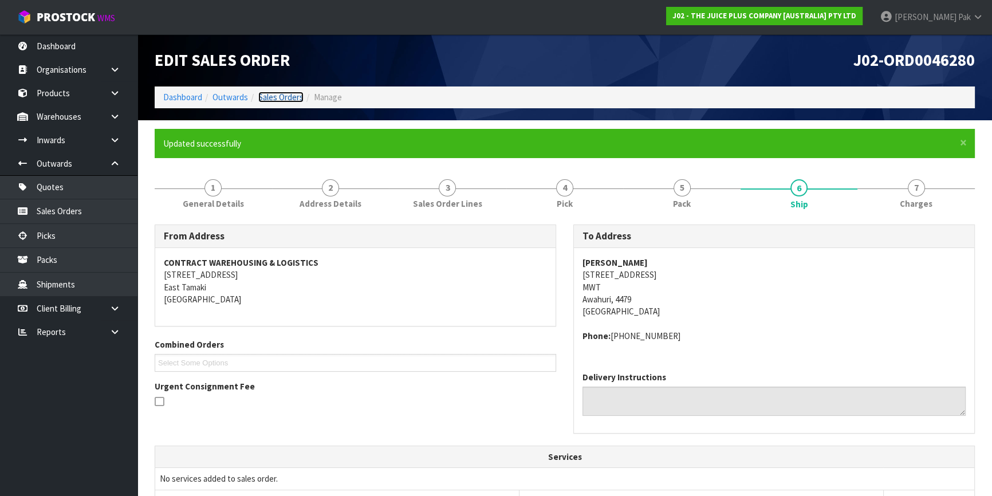
click at [295, 96] on link "Sales Orders" at bounding box center [280, 97] width 45 height 11
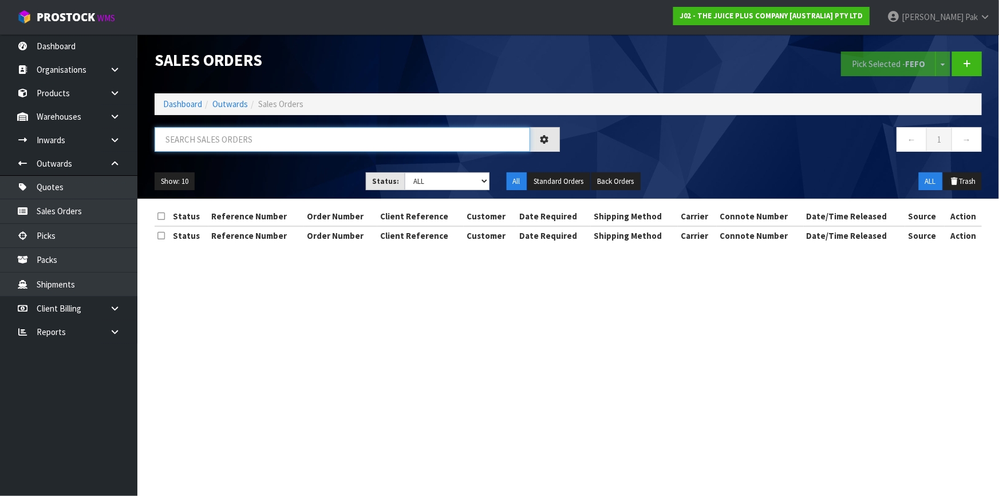
click at [278, 143] on input "text" at bounding box center [343, 139] width 376 height 25
type input "JOB-0407733"
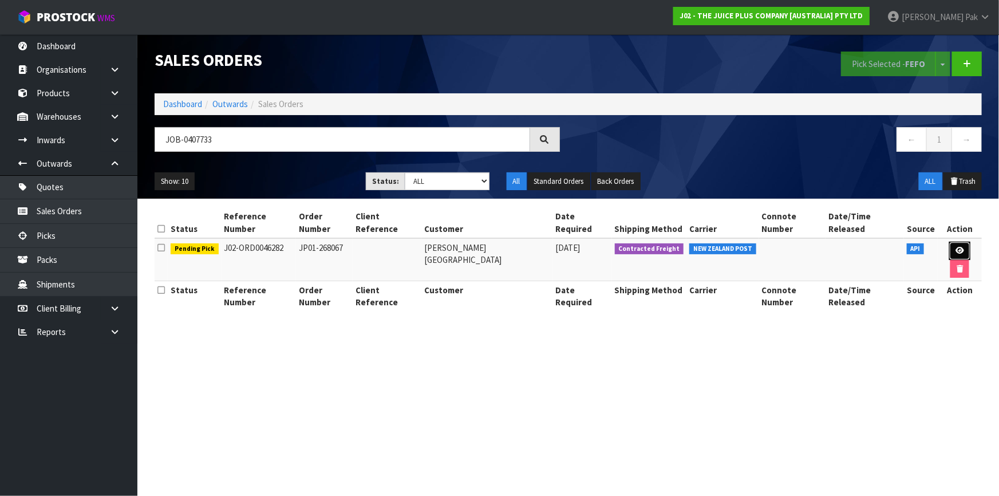
click at [956, 244] on link at bounding box center [960, 251] width 21 height 18
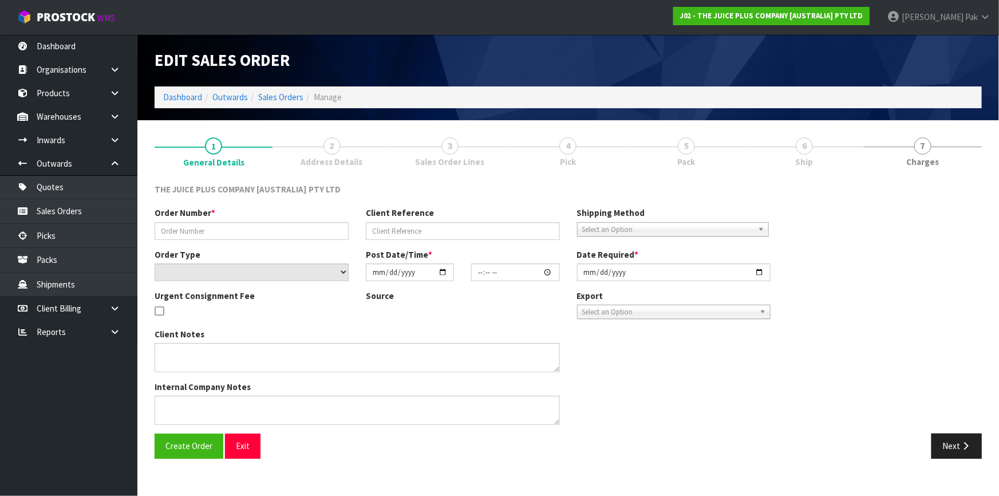
type input "JP01-268067"
select select "number:0"
type input "[DATE]"
type input "15:38:03.000"
type input "[DATE]"
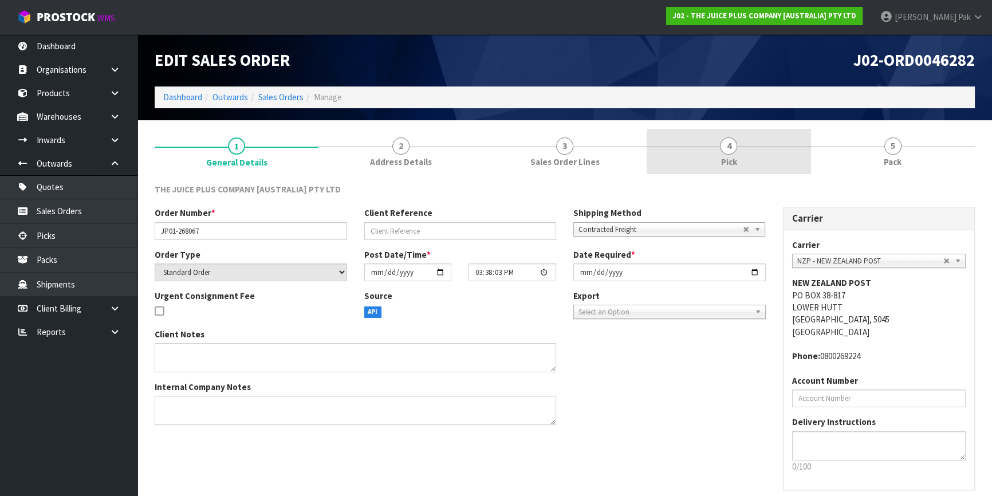
click at [727, 151] on span "4" at bounding box center [728, 145] width 17 height 17
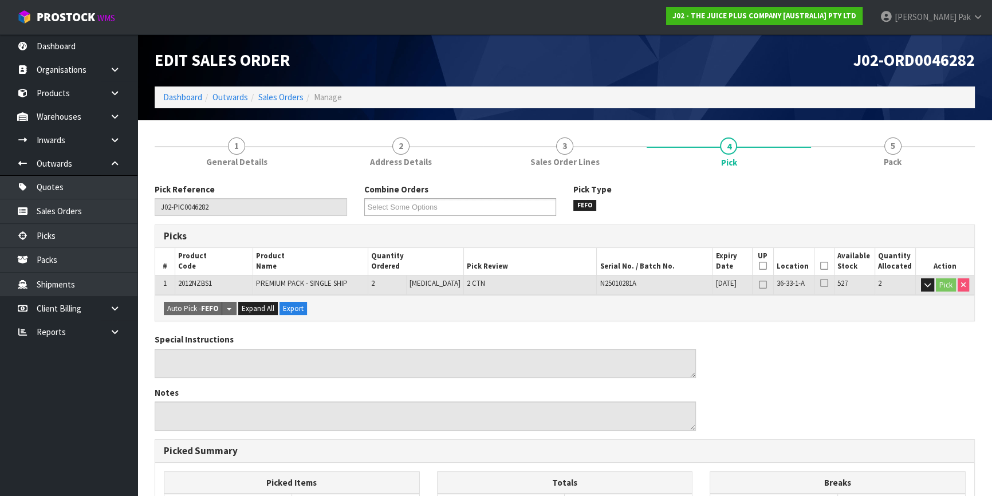
click at [825, 266] on th "Picked" at bounding box center [824, 261] width 20 height 27
click at [824, 266] on icon at bounding box center [824, 266] width 8 height 1
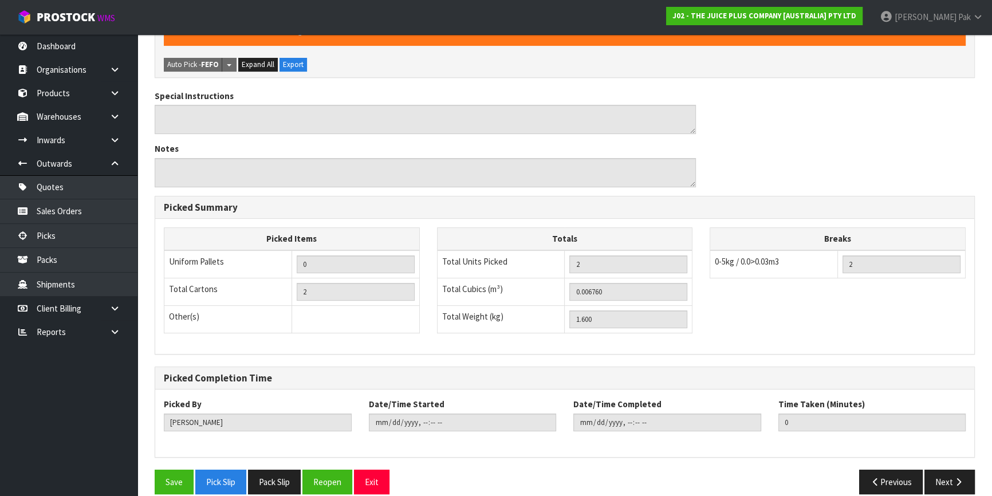
scroll to position [298, 0]
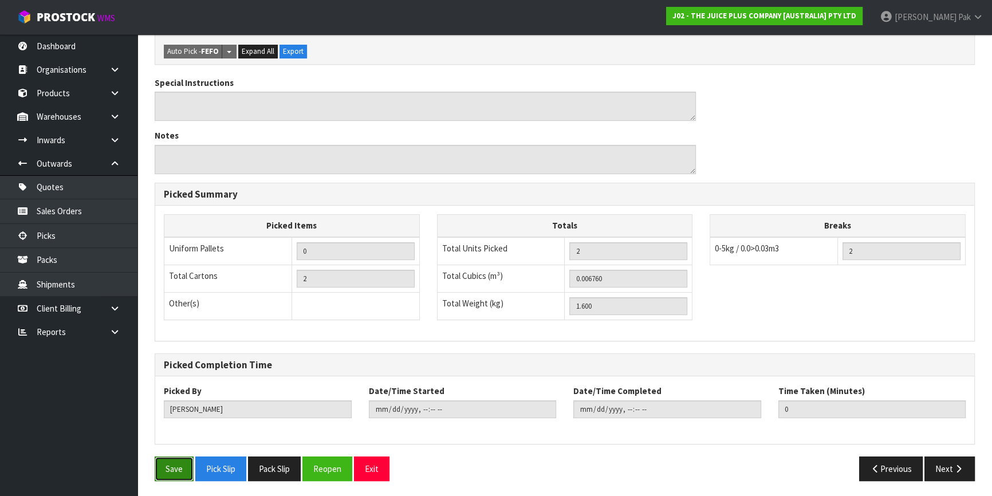
click at [163, 456] on button "Save" at bounding box center [174, 468] width 39 height 25
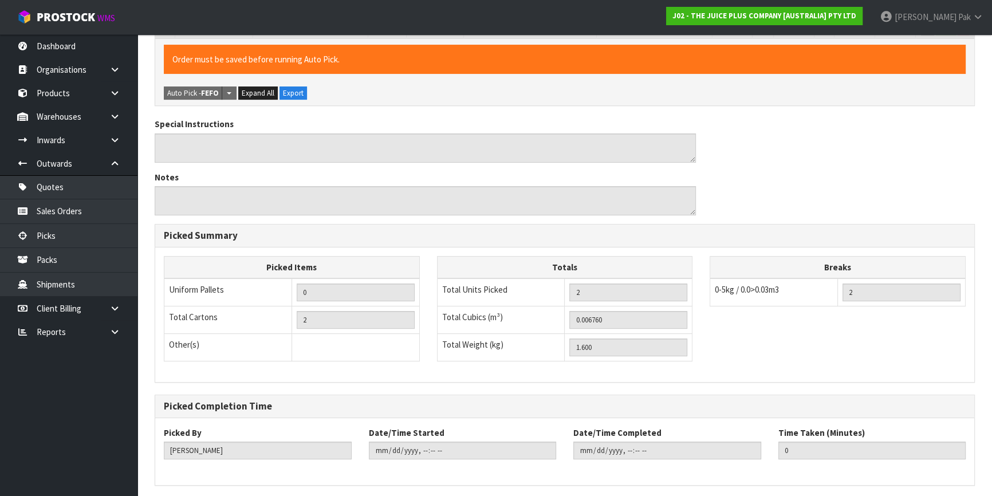
scroll to position [0, 0]
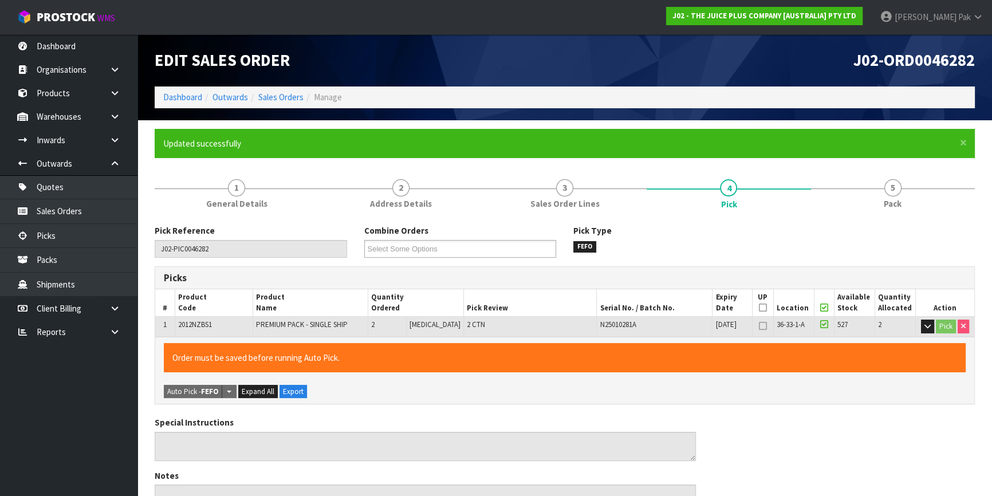
type input "[PERSON_NAME]"
type input "[DATE]T11:22:58"
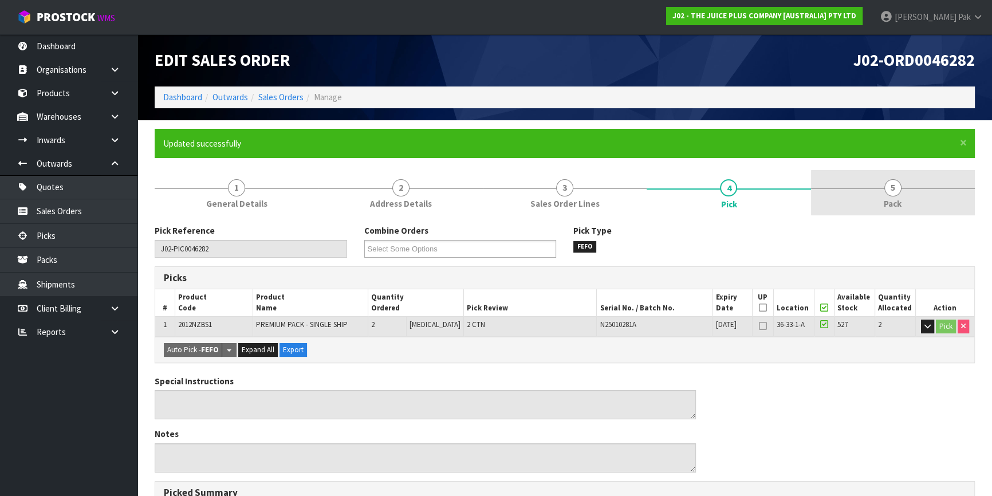
click at [865, 204] on link "5 Pack" at bounding box center [893, 192] width 164 height 45
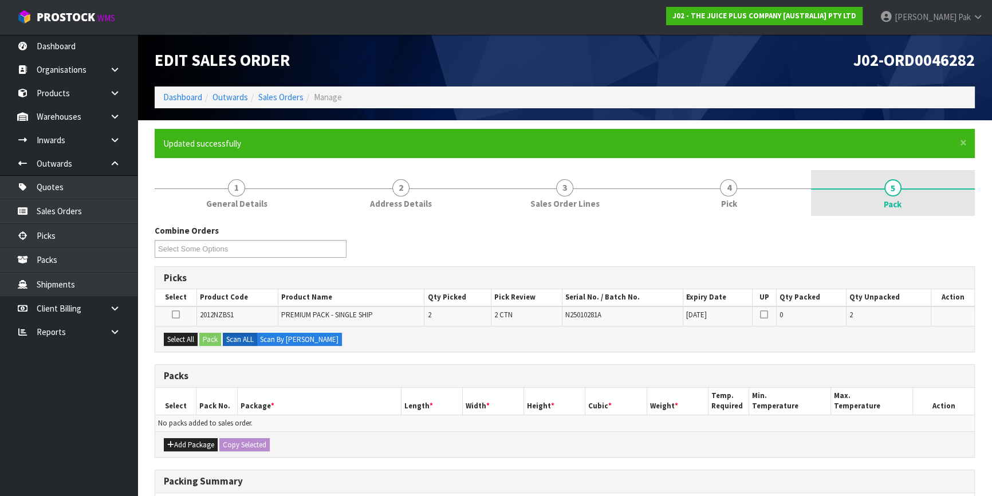
click at [893, 202] on span "Pack" at bounding box center [893, 204] width 18 height 12
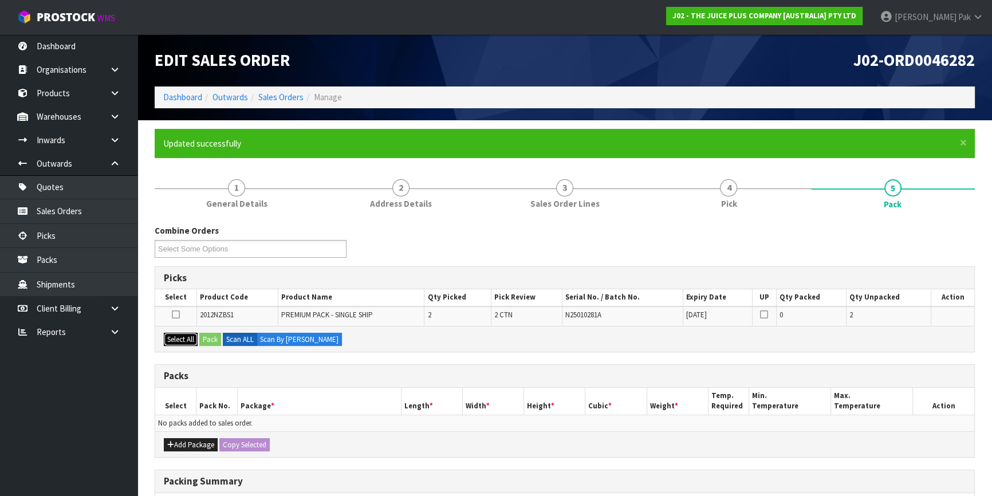
click at [184, 341] on button "Select All" at bounding box center [181, 340] width 34 height 14
click at [199, 338] on div "Select All Pack Scan ALL Scan By [PERSON_NAME]" at bounding box center [564, 339] width 819 height 26
click at [214, 334] on button "Pack" at bounding box center [210, 340] width 22 height 14
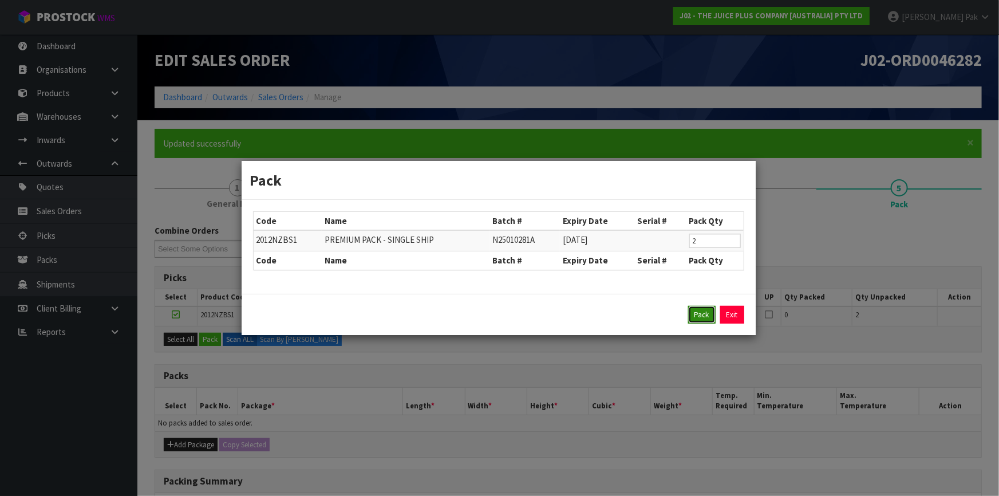
click at [702, 314] on button "Pack" at bounding box center [701, 315] width 27 height 18
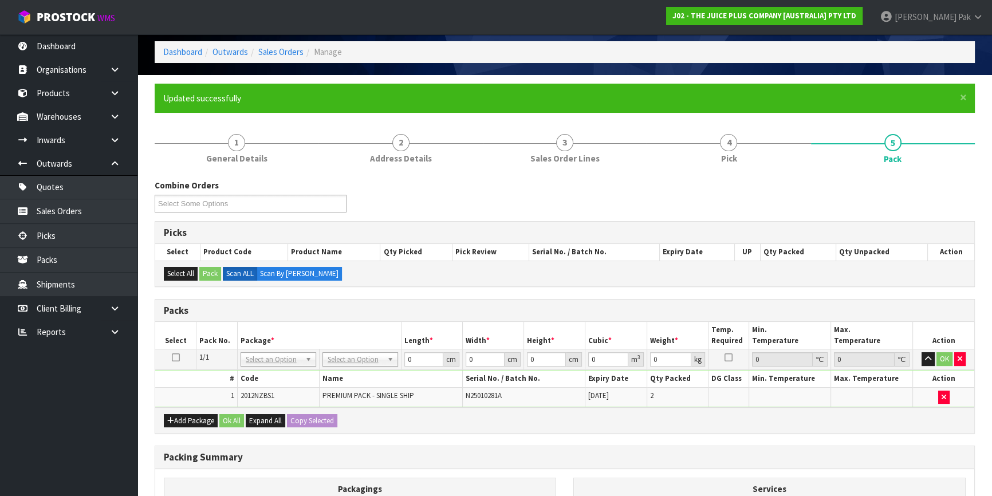
scroll to position [104, 0]
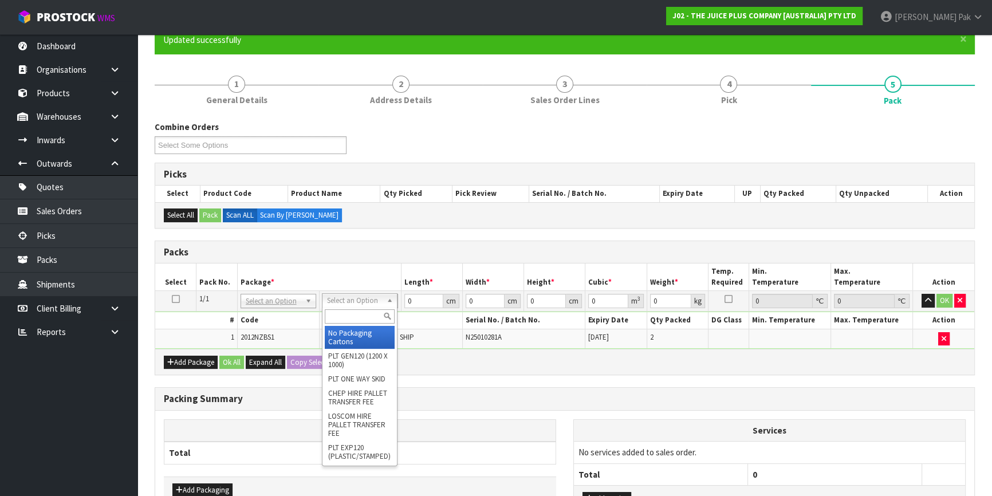
click at [366, 315] on input "text" at bounding box center [360, 316] width 70 height 14
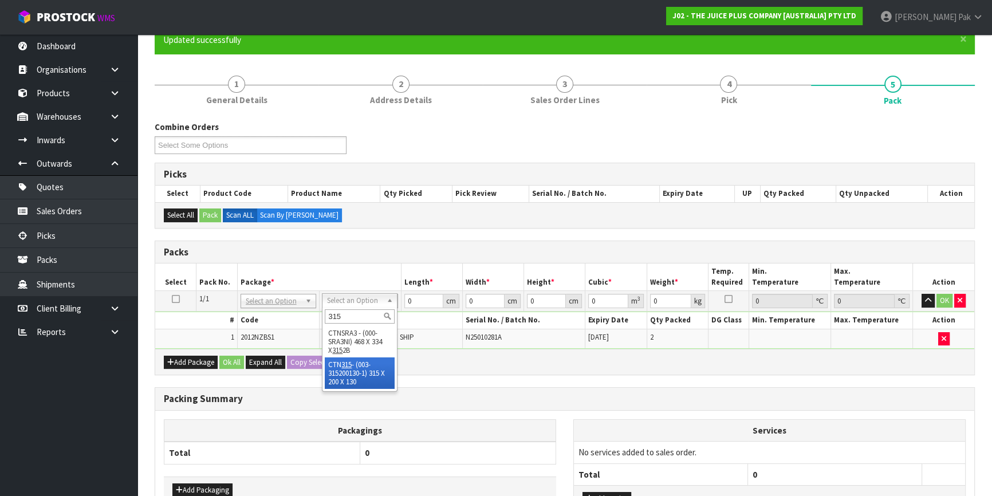
type input "315"
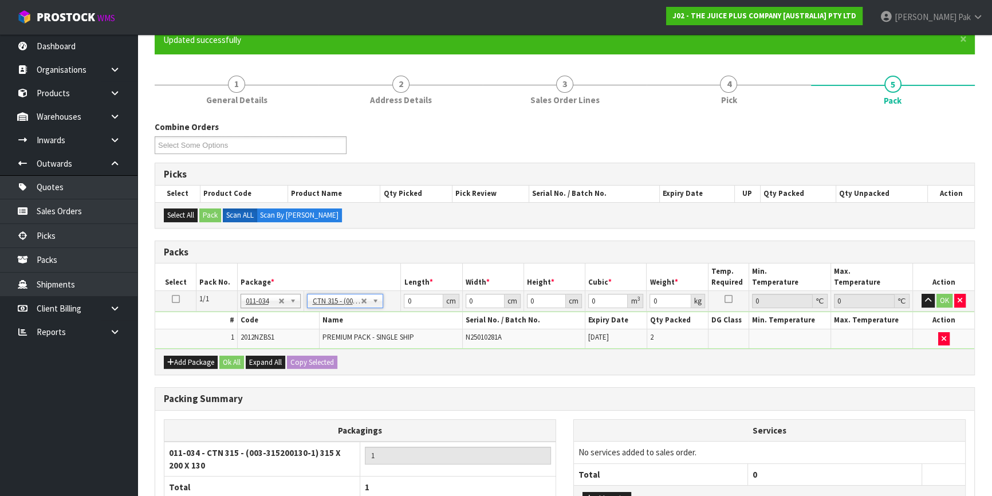
type input "31.5"
type input "20"
type input "13"
type input "0.00819"
type input "1.8"
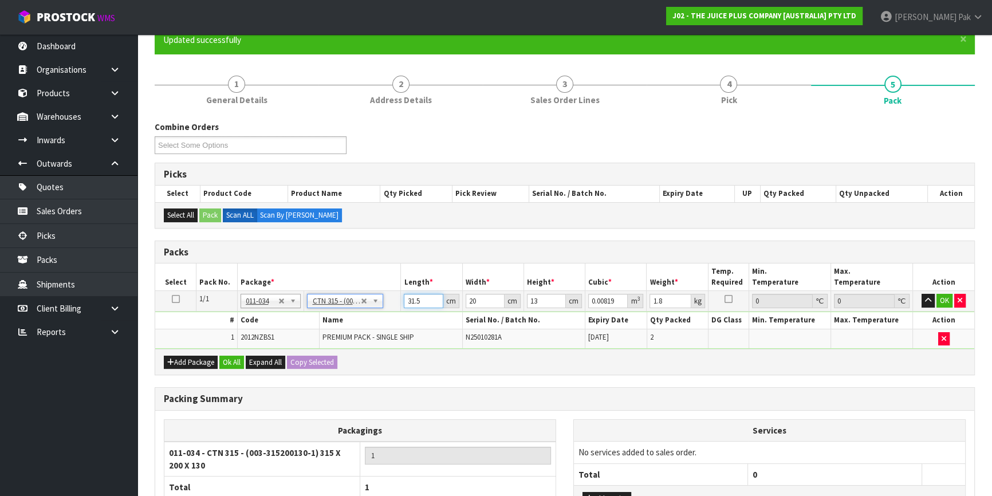
click at [414, 299] on input "31.5" at bounding box center [423, 301] width 39 height 14
click at [416, 299] on input "31.5" at bounding box center [423, 301] width 39 height 14
type input "3"
type input "0.00078"
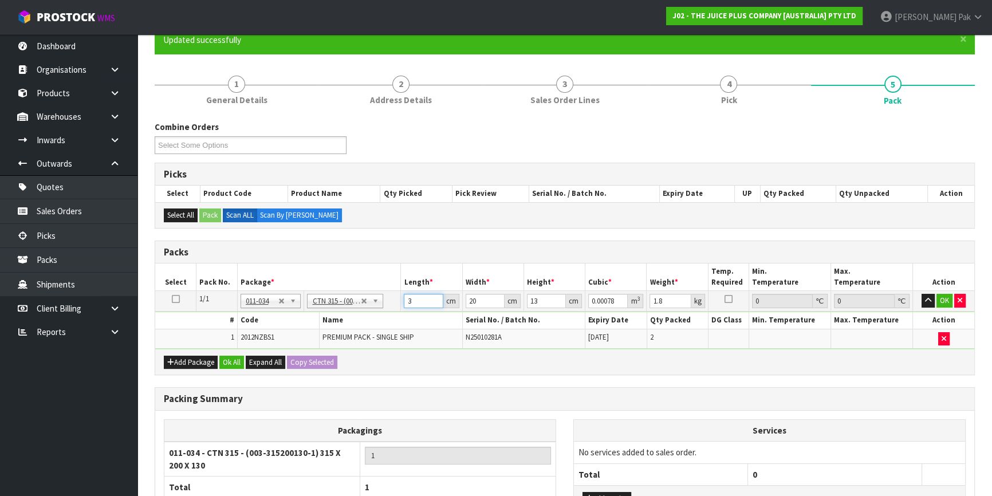
type input "32"
type input "0.00832"
type input "32"
type input "2"
type input "0.000832"
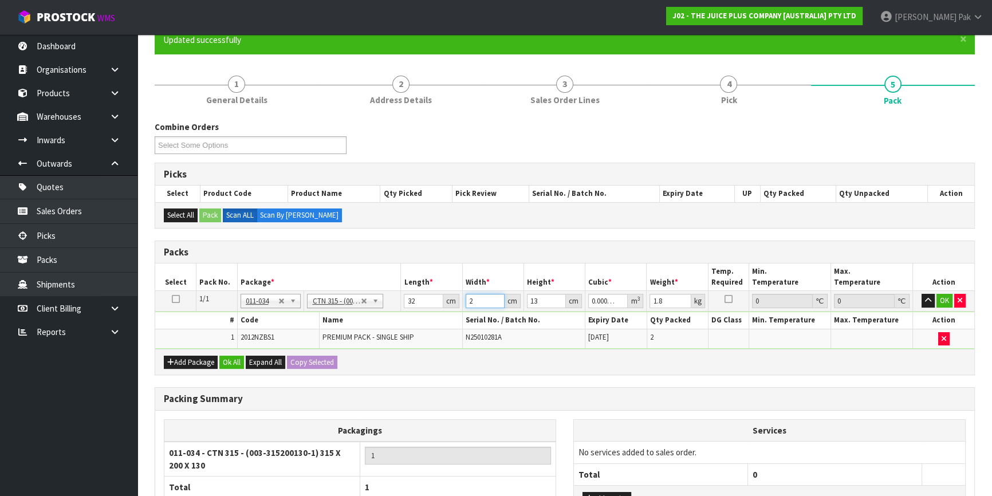
type input "21"
type input "0.008736"
click button "OK" at bounding box center [944, 301] width 16 height 14
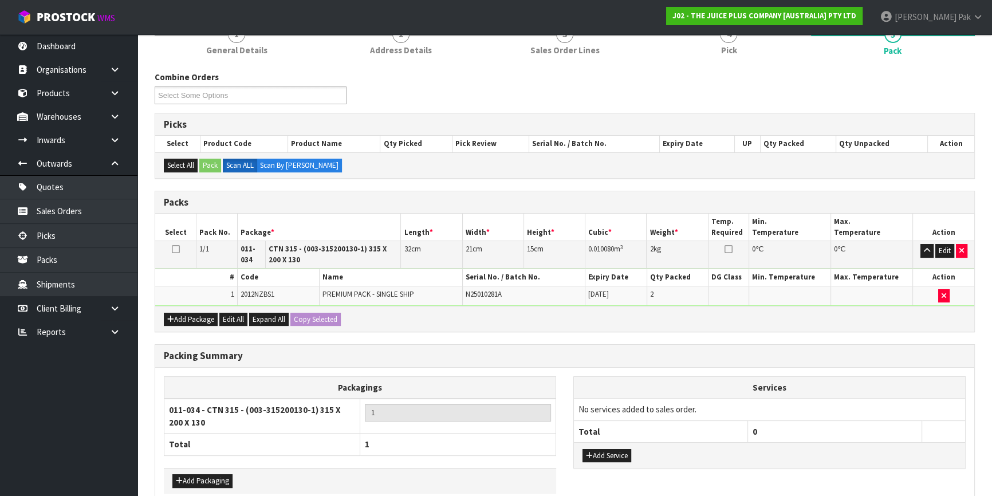
scroll to position [211, 0]
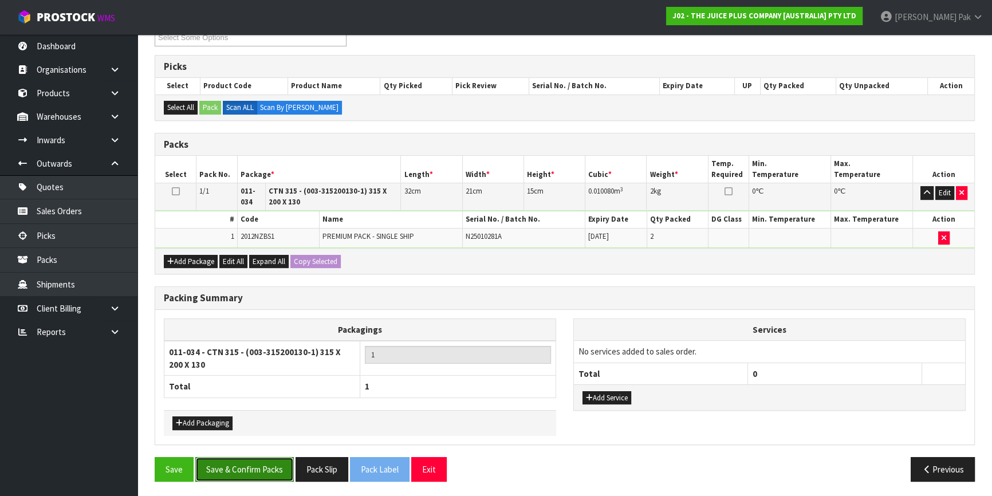
click at [270, 463] on button "Save & Confirm Packs" at bounding box center [244, 469] width 99 height 25
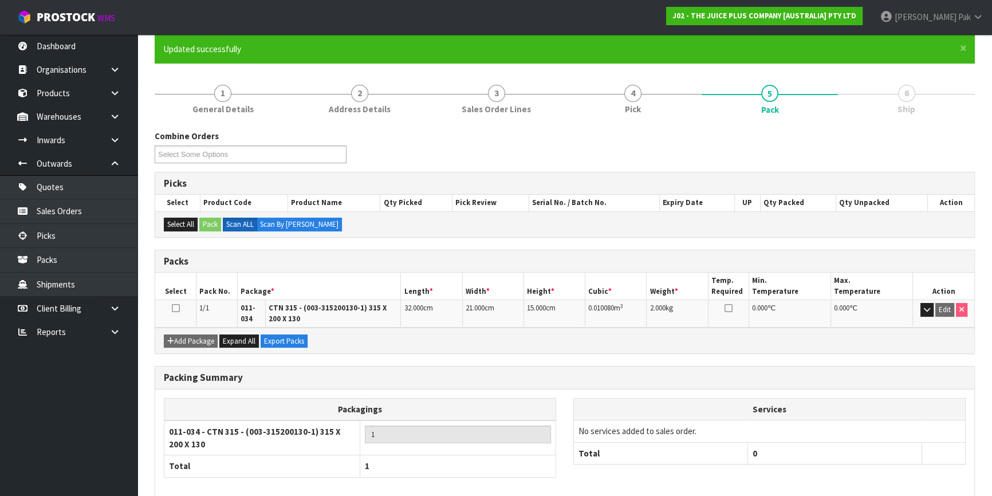
scroll to position [149, 0]
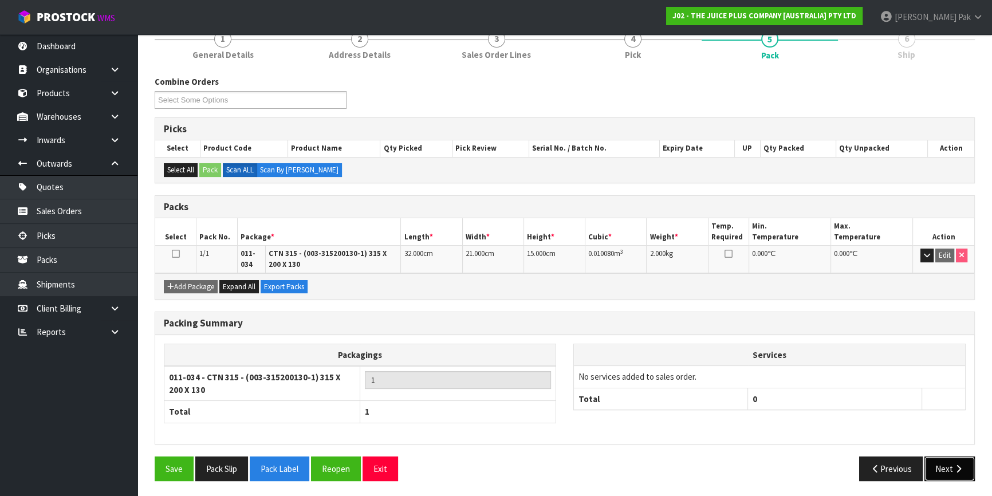
click at [954, 456] on button "Next" at bounding box center [949, 468] width 50 height 25
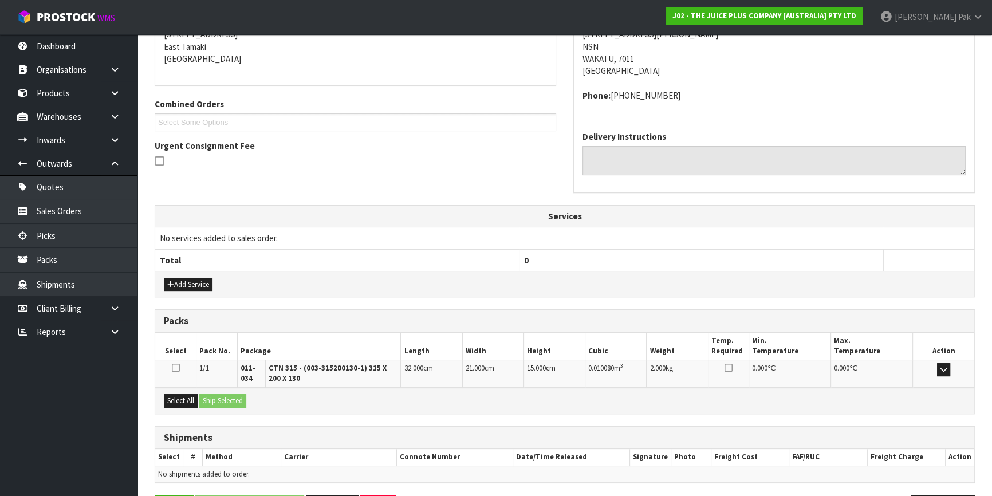
scroll to position [279, 0]
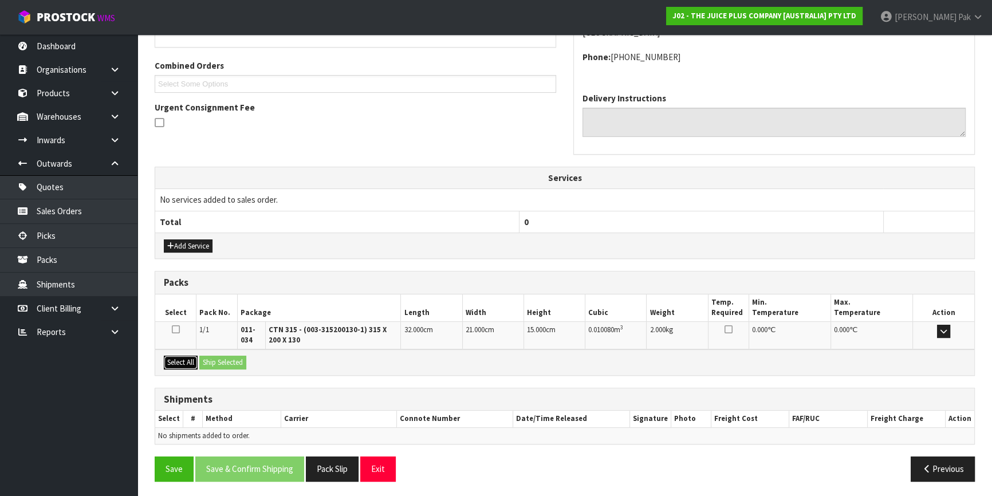
click at [174, 358] on button "Select All" at bounding box center [181, 363] width 34 height 14
click at [212, 359] on button "Ship Selected" at bounding box center [222, 363] width 47 height 14
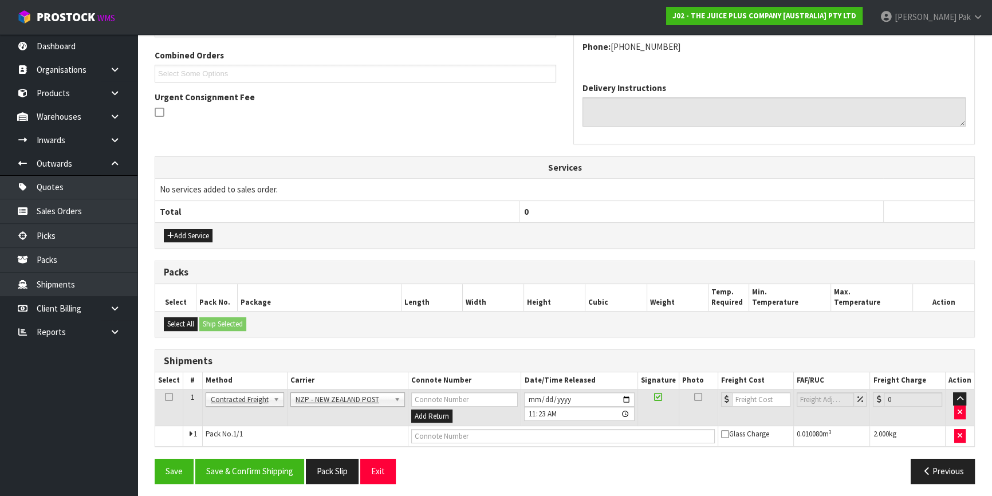
scroll to position [292, 0]
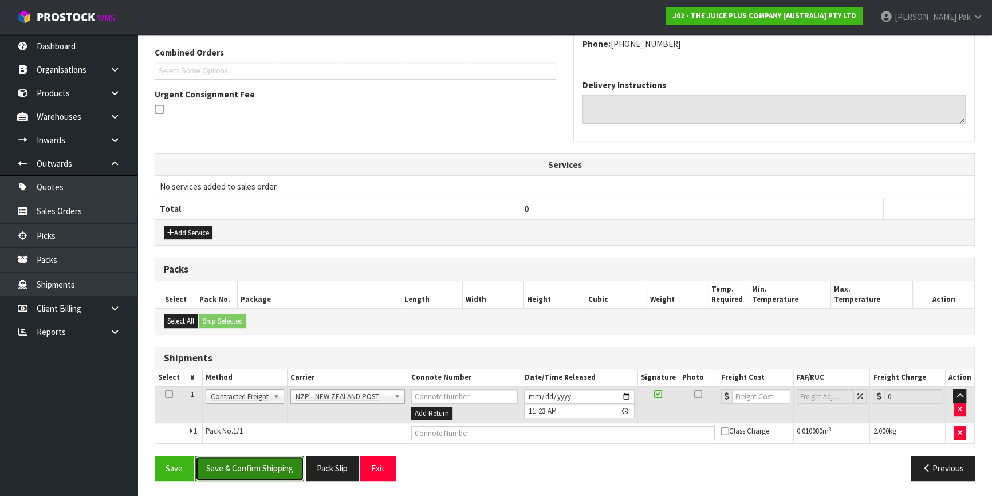
click at [257, 474] on button "Save & Confirm Shipping" at bounding box center [249, 468] width 109 height 25
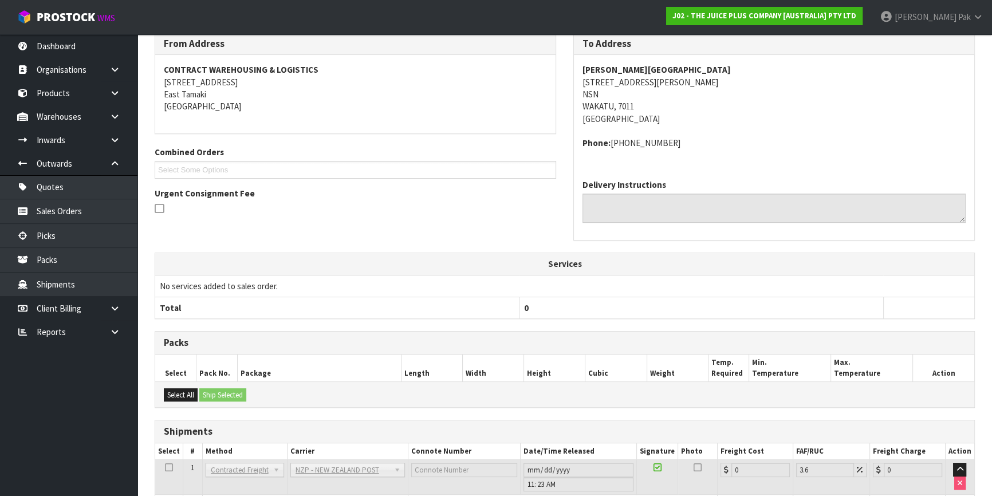
scroll to position [275, 0]
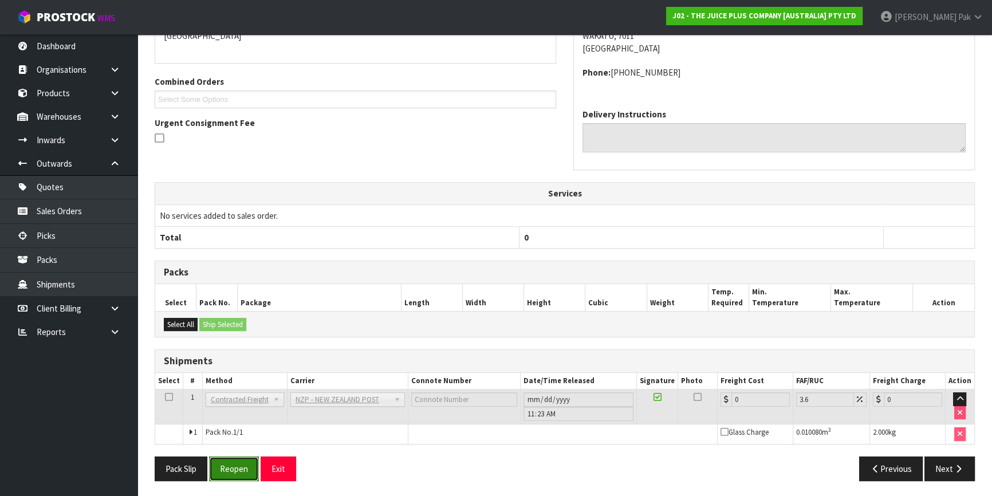
drag, startPoint x: 241, startPoint y: 464, endPoint x: 265, endPoint y: 470, distance: 24.7
click at [241, 464] on button "Reopen" at bounding box center [234, 468] width 50 height 25
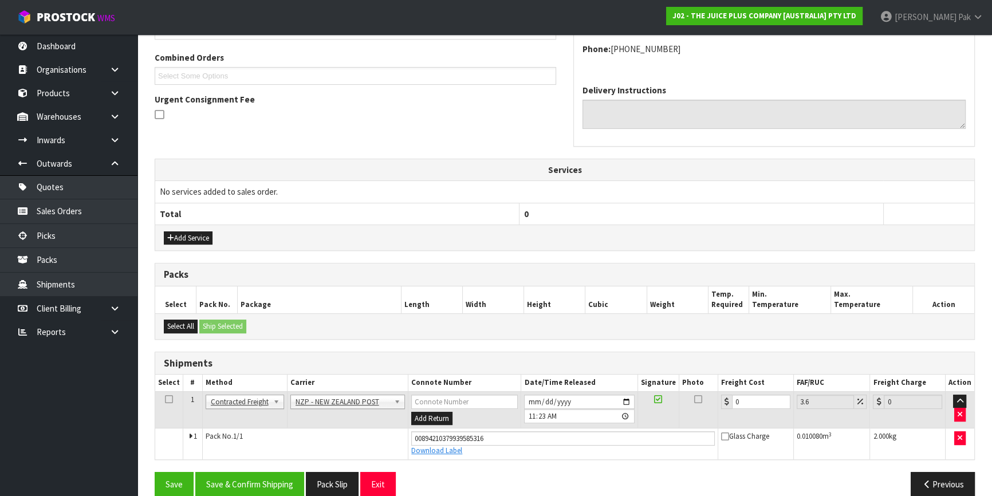
scroll to position [302, 0]
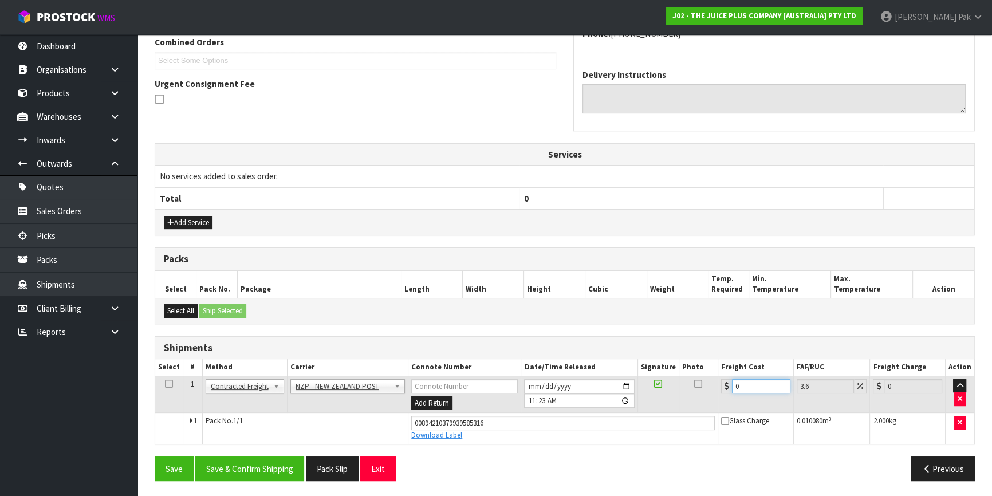
drag, startPoint x: 751, startPoint y: 384, endPoint x: 656, endPoint y: 364, distance: 96.5
click at [664, 367] on table "Select # Method Carrier Connote Number Date/Time Released Signature Photo Freig…" at bounding box center [564, 401] width 819 height 84
click at [155, 456] on button "Save" at bounding box center [174, 468] width 39 height 25
drag, startPoint x: 275, startPoint y: 468, endPoint x: 295, endPoint y: 466, distance: 20.1
click at [275, 468] on button "Save & Confirm Shipping" at bounding box center [249, 468] width 109 height 25
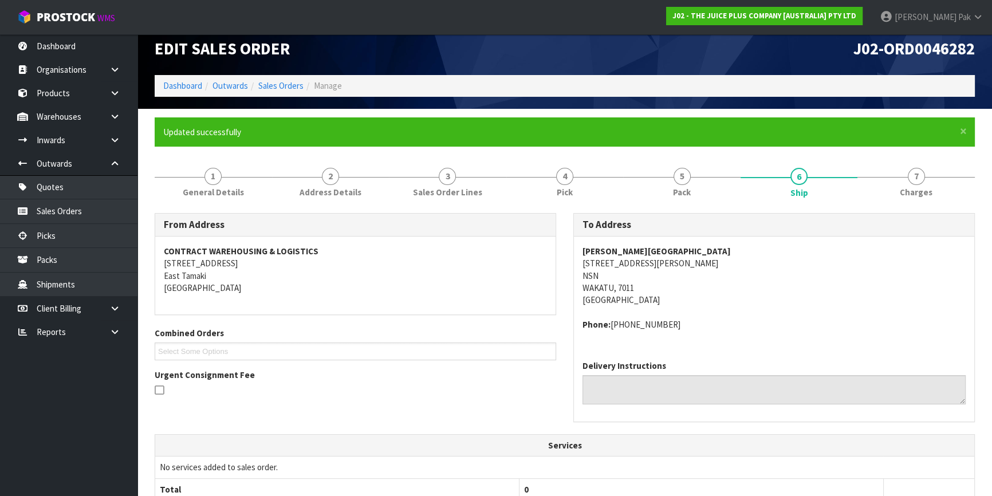
scroll to position [0, 0]
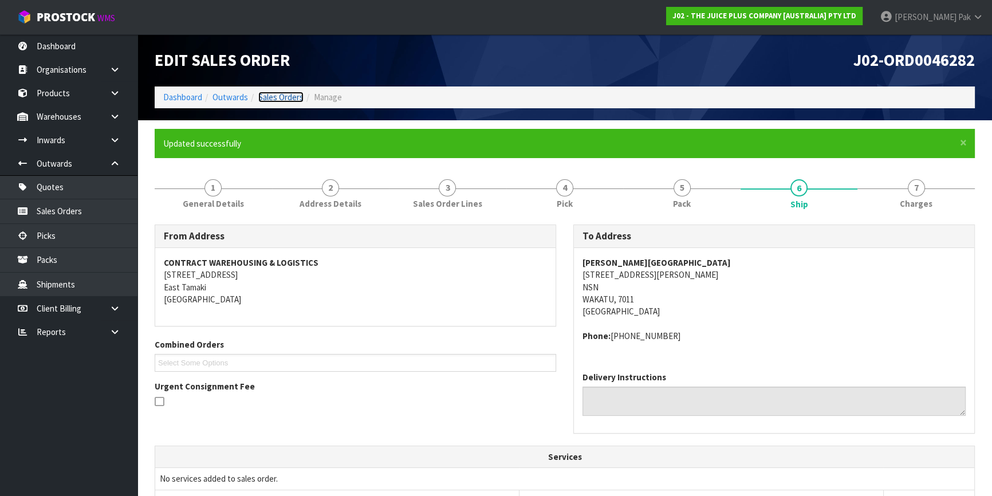
click at [292, 97] on link "Sales Orders" at bounding box center [280, 97] width 45 height 11
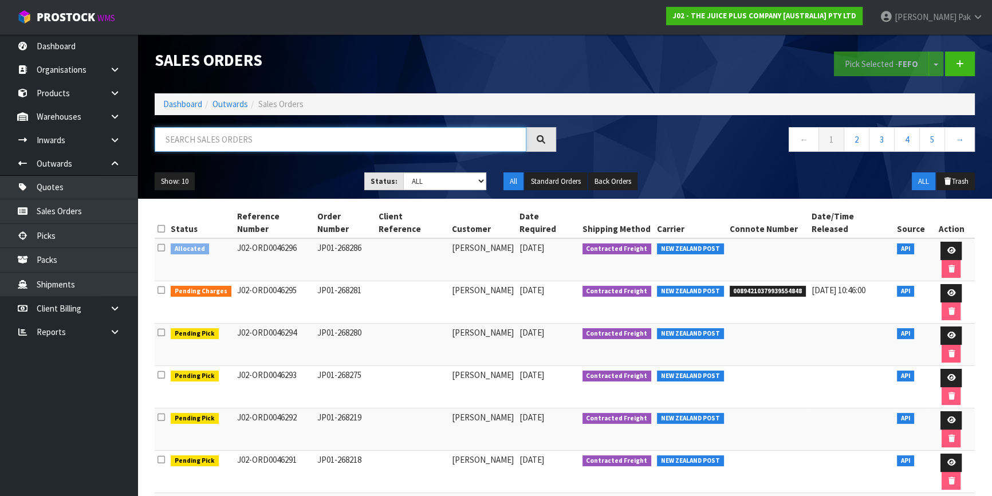
click at [352, 138] on input "text" at bounding box center [341, 139] width 372 height 25
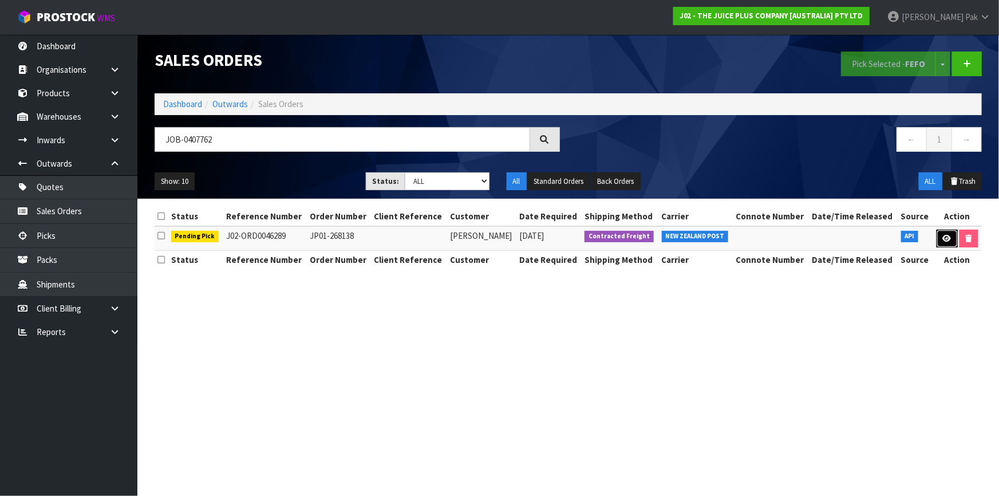
click at [940, 235] on link at bounding box center [947, 239] width 21 height 18
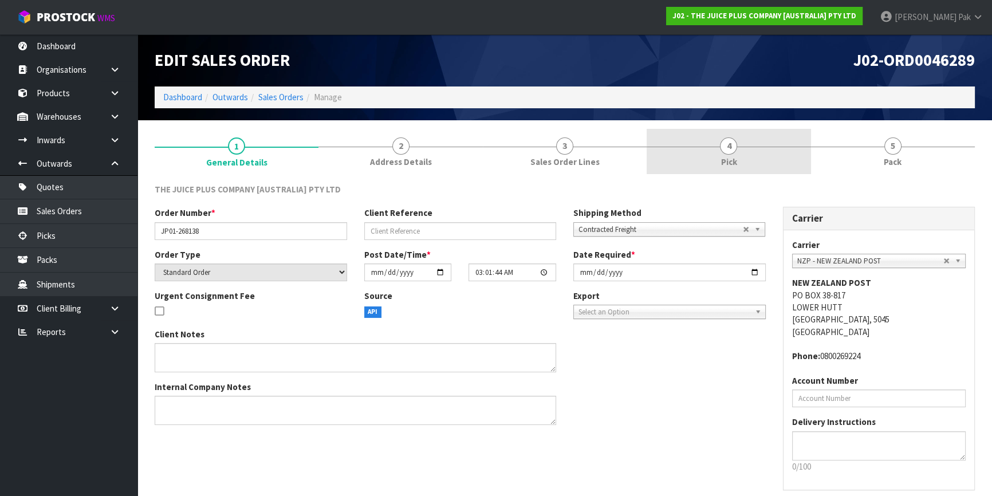
click at [723, 149] on span "4" at bounding box center [728, 145] width 17 height 17
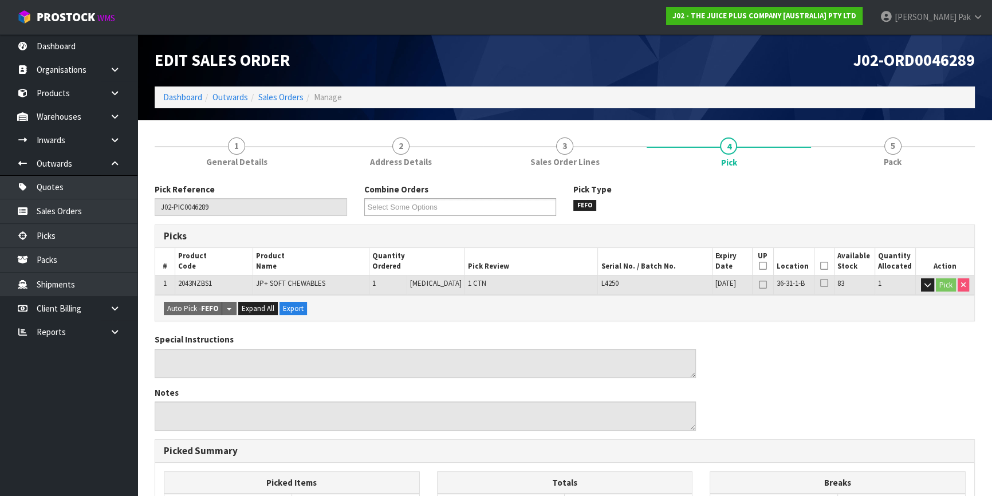
click at [820, 266] on icon at bounding box center [824, 266] width 8 height 1
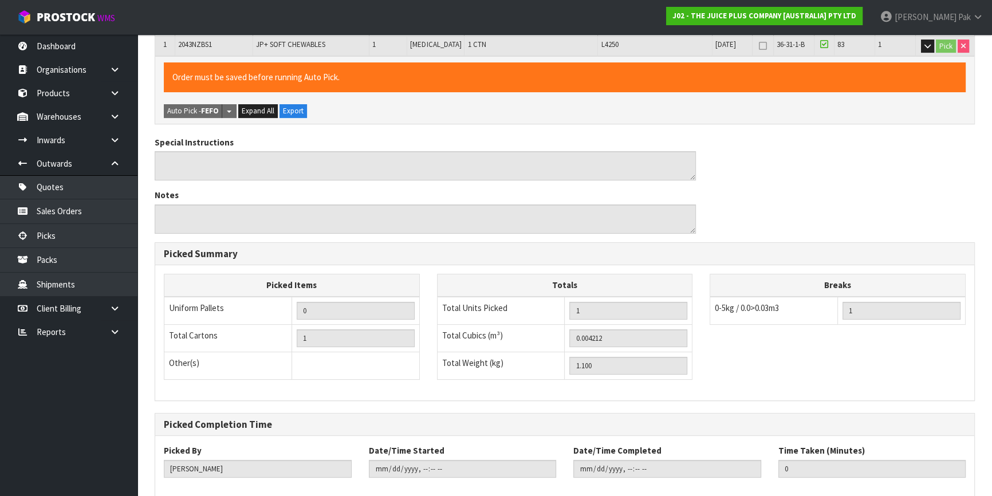
scroll to position [298, 0]
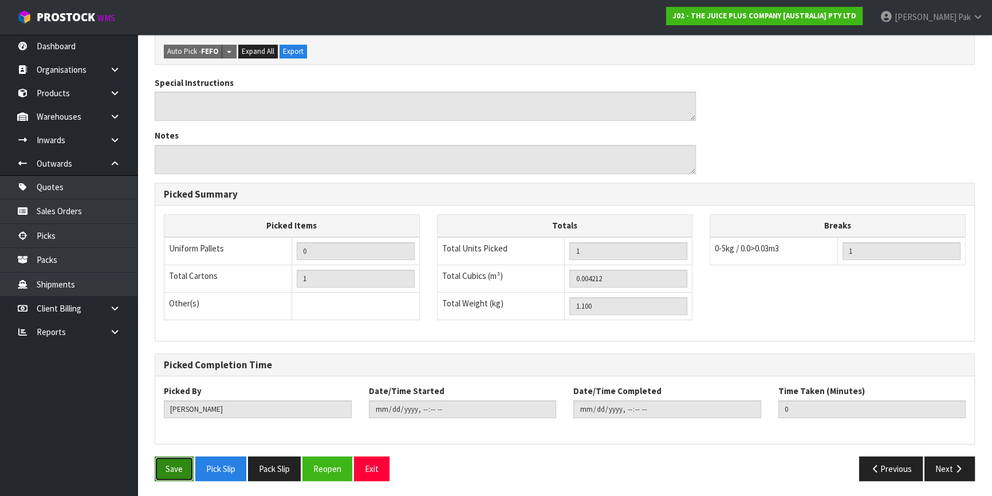
click at [171, 460] on button "Save" at bounding box center [174, 468] width 39 height 25
click at [959, 466] on icon "button" at bounding box center [958, 468] width 11 height 9
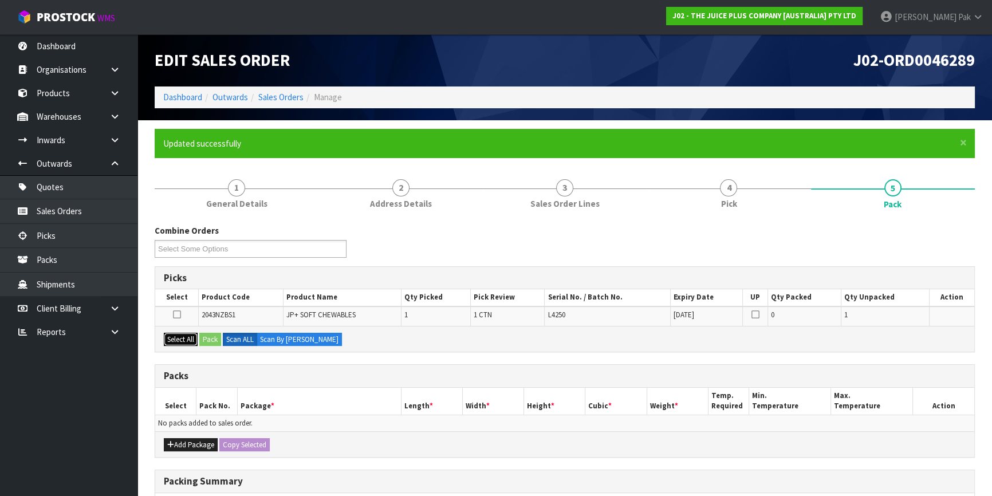
click at [179, 341] on button "Select All" at bounding box center [181, 340] width 34 height 14
click at [201, 334] on button "Pack" at bounding box center [210, 340] width 22 height 14
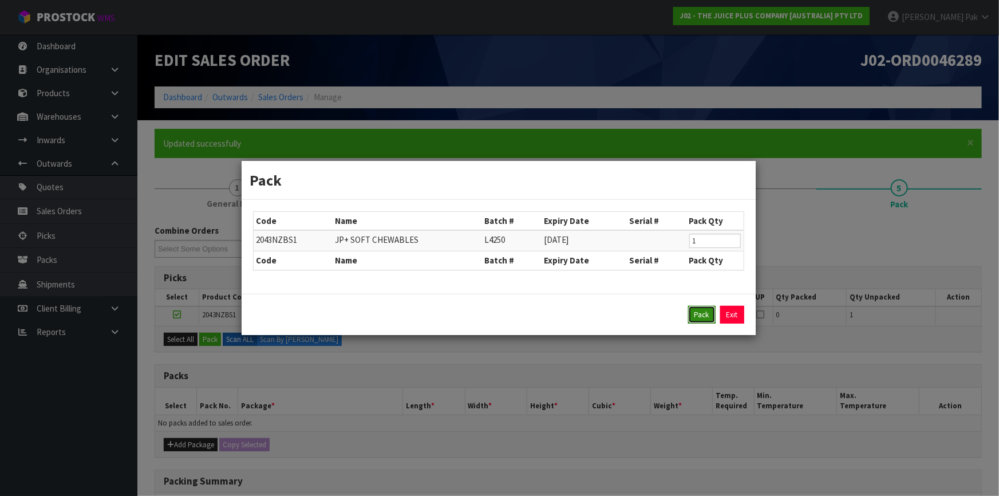
click at [691, 311] on button "Pack" at bounding box center [701, 315] width 27 height 18
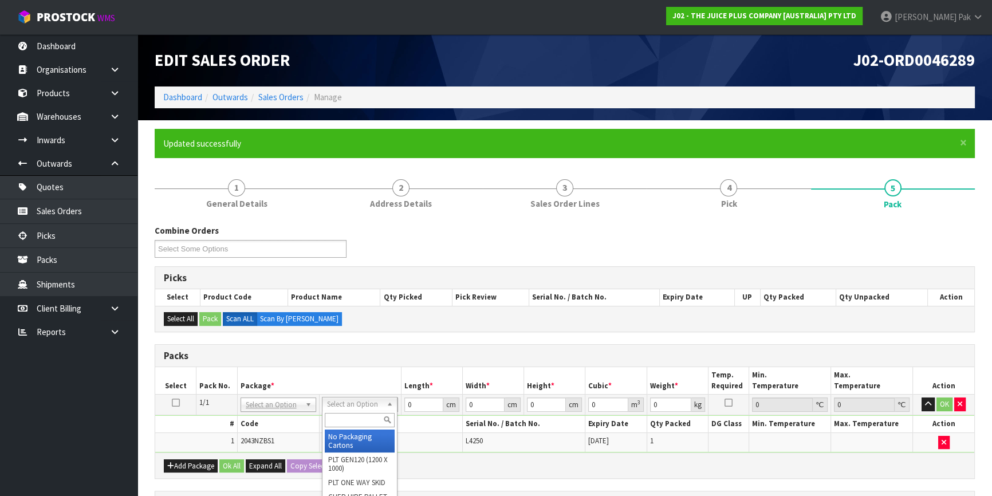
click at [359, 414] on input "text" at bounding box center [360, 420] width 70 height 14
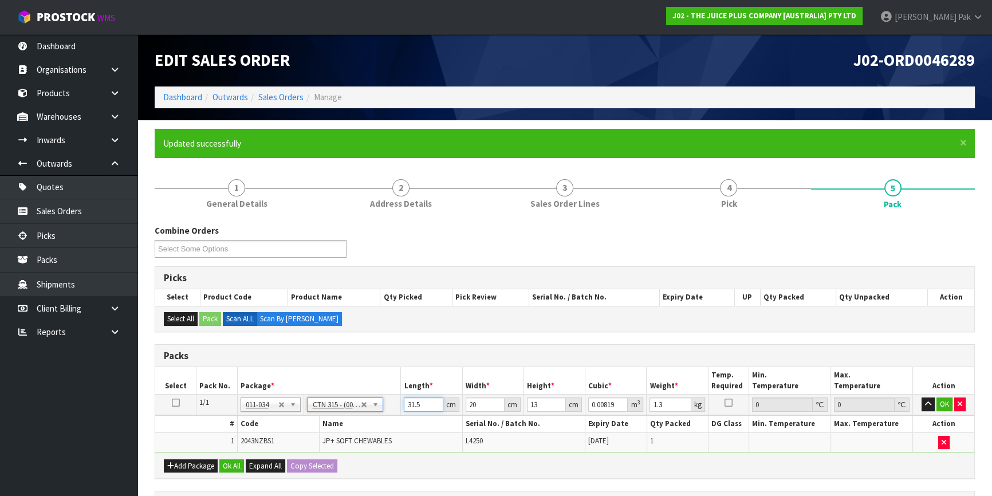
click at [414, 406] on input "31.5" at bounding box center [423, 404] width 39 height 14
click at [945, 397] on button "OK" at bounding box center [944, 404] width 16 height 14
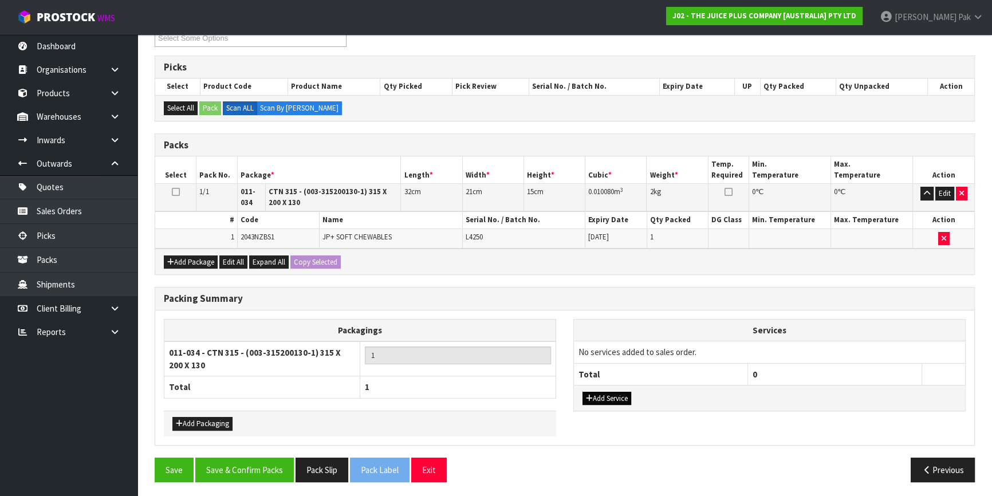
scroll to position [211, 0]
drag, startPoint x: 246, startPoint y: 461, endPoint x: 263, endPoint y: 461, distance: 17.2
click at [246, 461] on button "Save & Confirm Packs" at bounding box center [244, 469] width 99 height 25
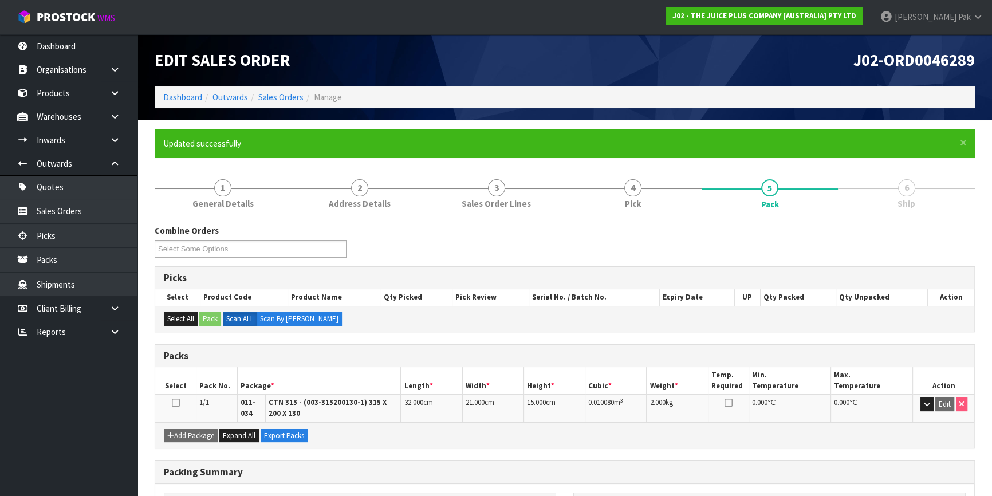
scroll to position [149, 0]
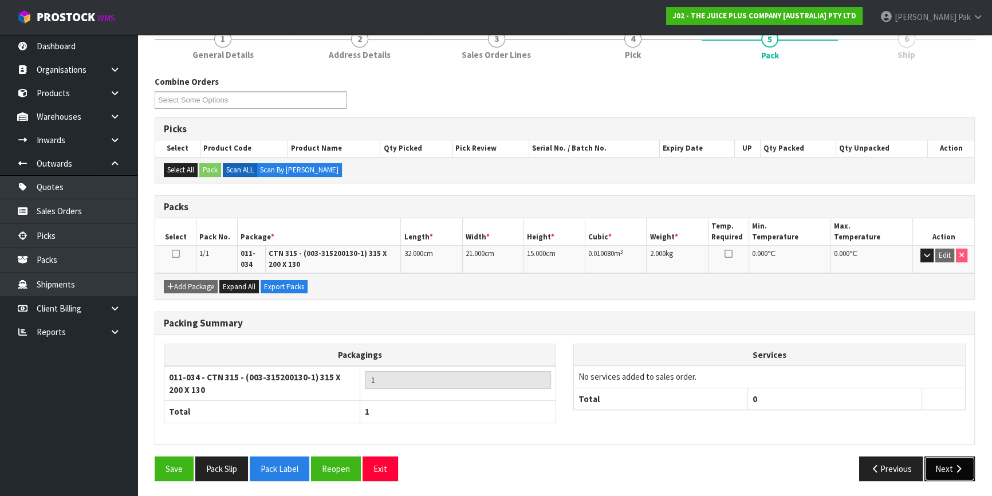
click at [943, 470] on button "Next" at bounding box center [949, 468] width 50 height 25
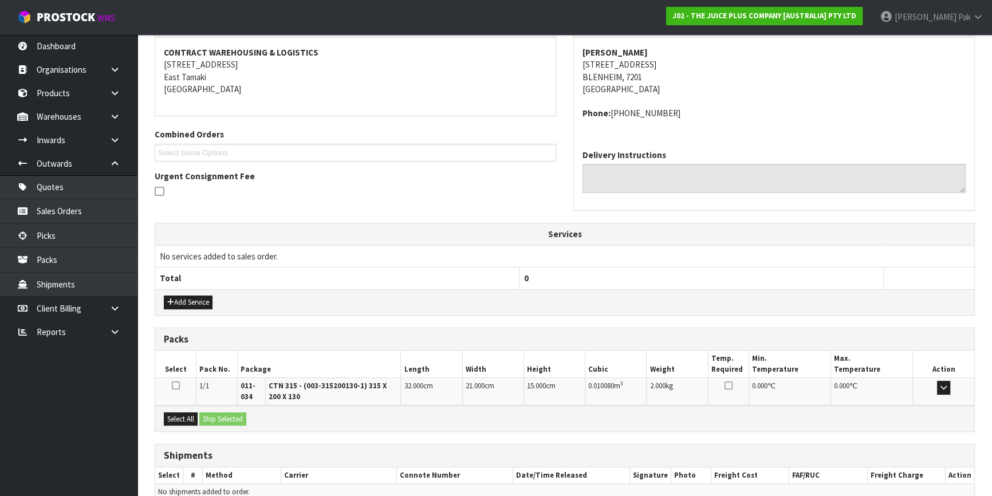
scroll to position [267, 0]
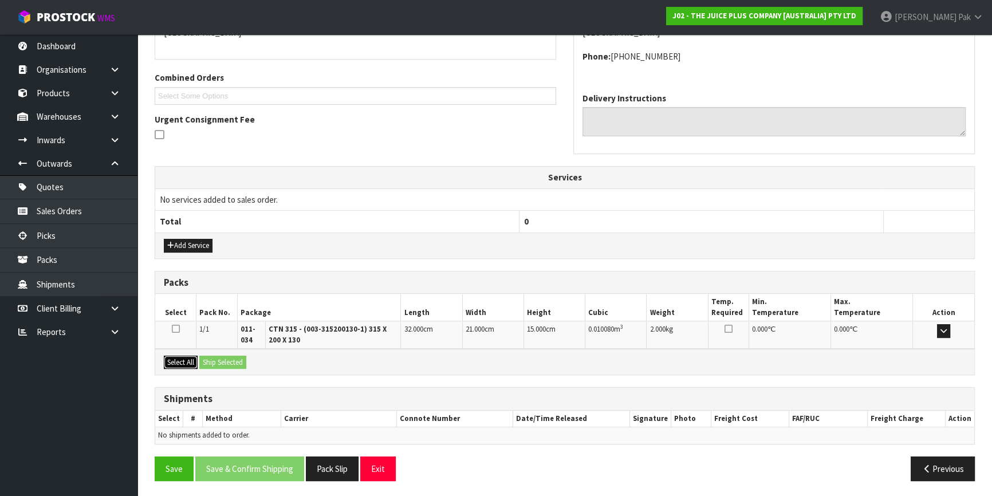
click at [178, 364] on button "Select All" at bounding box center [181, 363] width 34 height 14
click at [233, 365] on button "Ship Selected" at bounding box center [222, 363] width 47 height 14
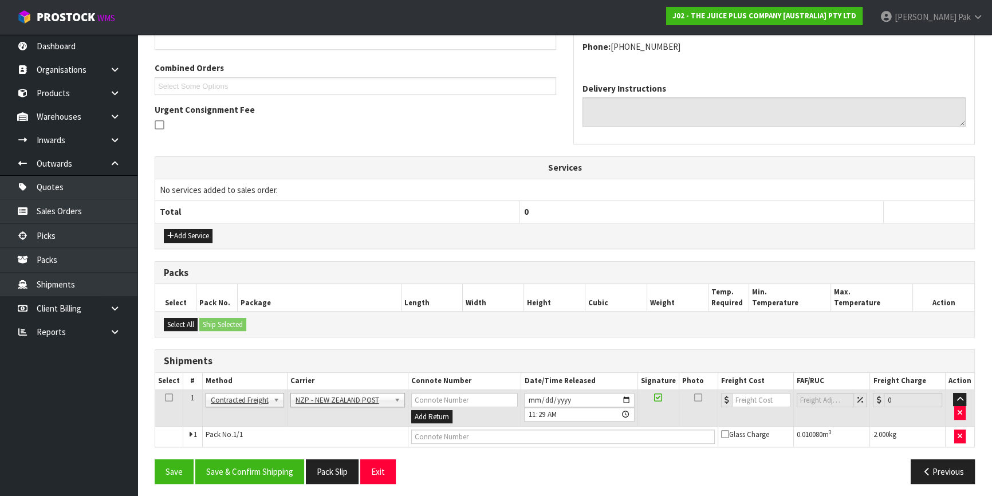
scroll to position [279, 0]
